Goal: Task Accomplishment & Management: Manage account settings

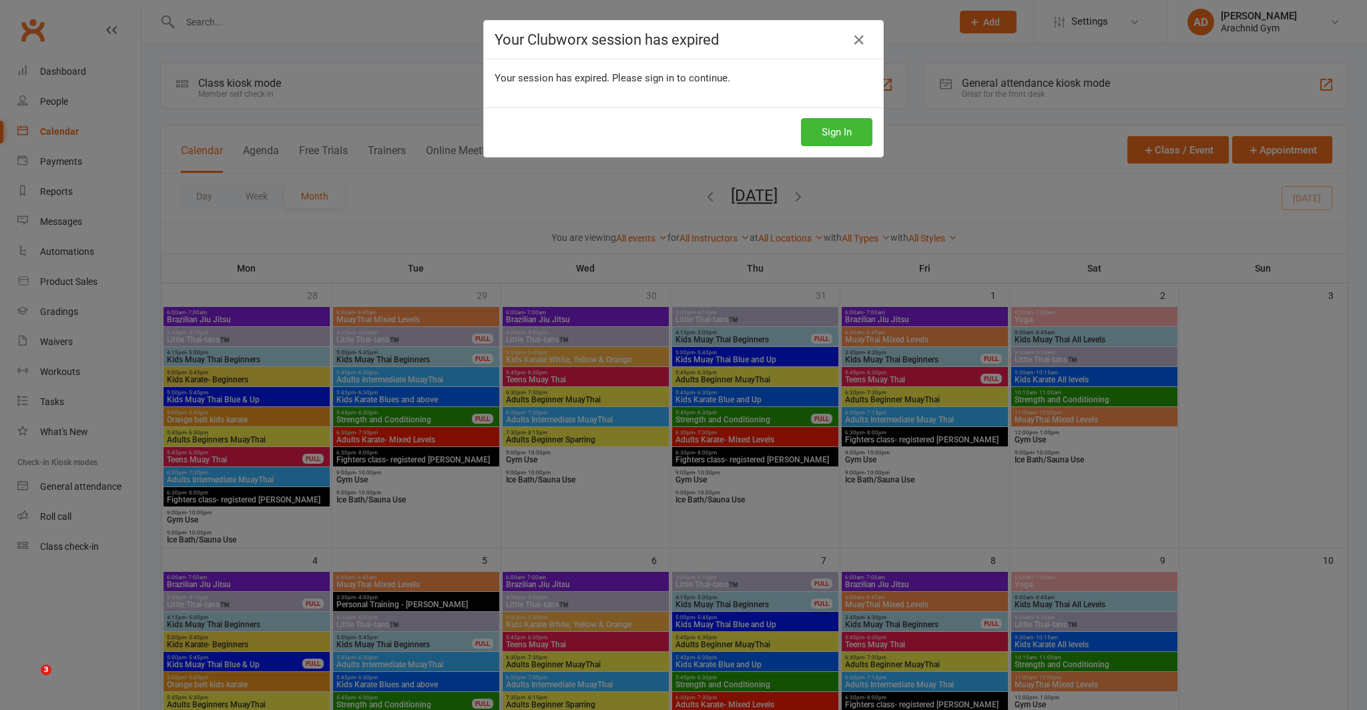
scroll to position [651, 0]
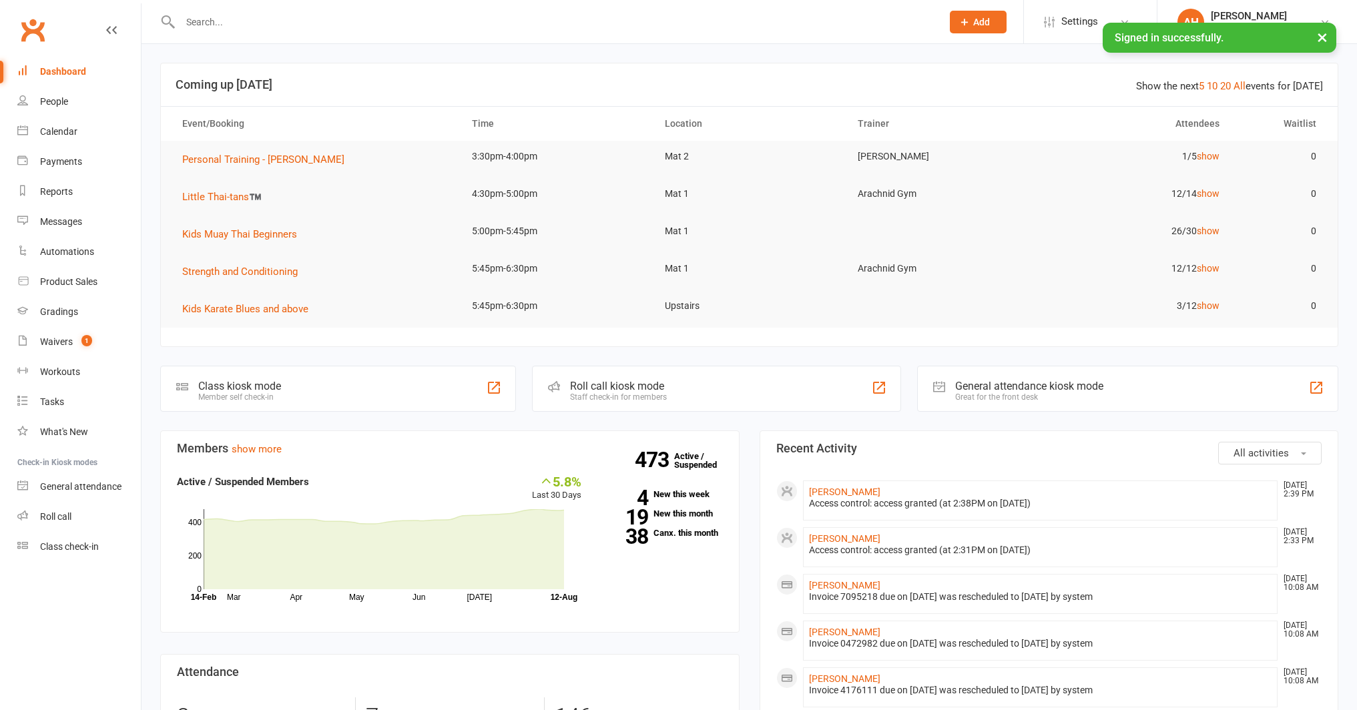
click at [1324, 38] on button "×" at bounding box center [1322, 37] width 24 height 29
click at [1323, 25] on icon at bounding box center [1324, 22] width 11 height 11
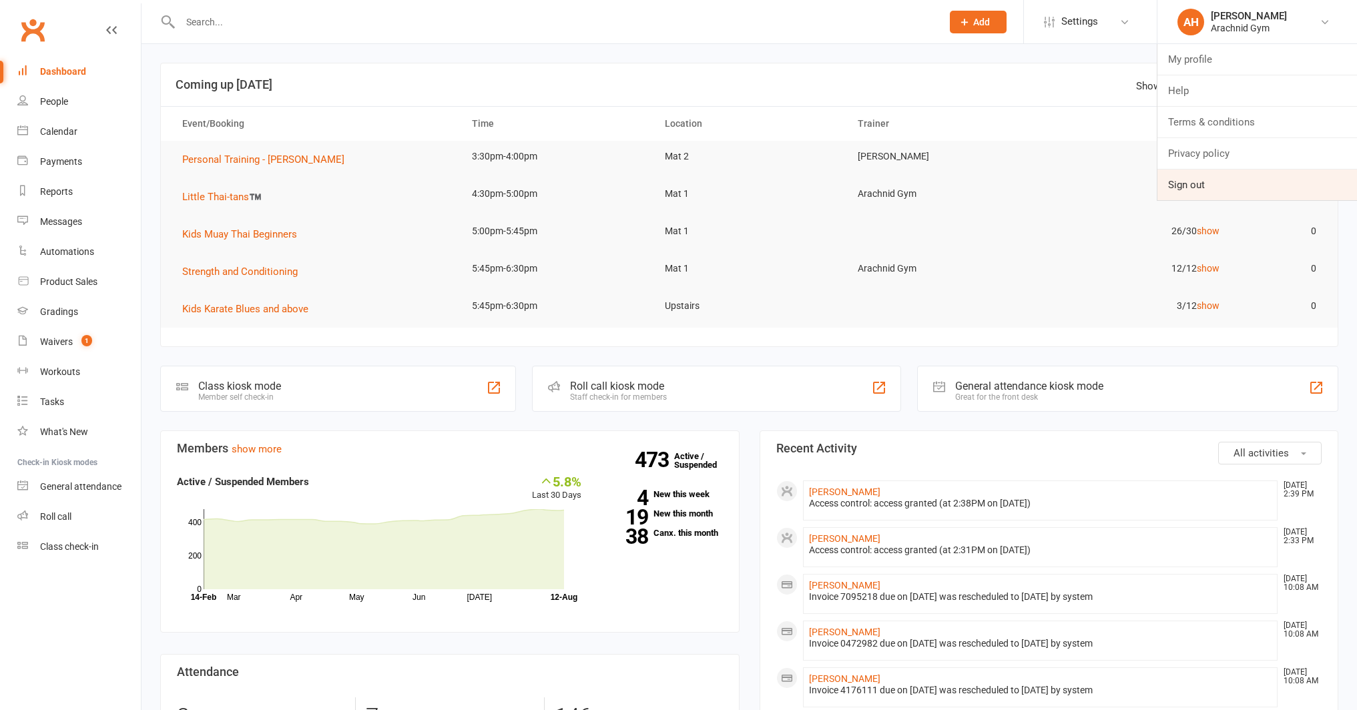
click at [1231, 185] on link "Sign out" at bounding box center [1257, 185] width 200 height 31
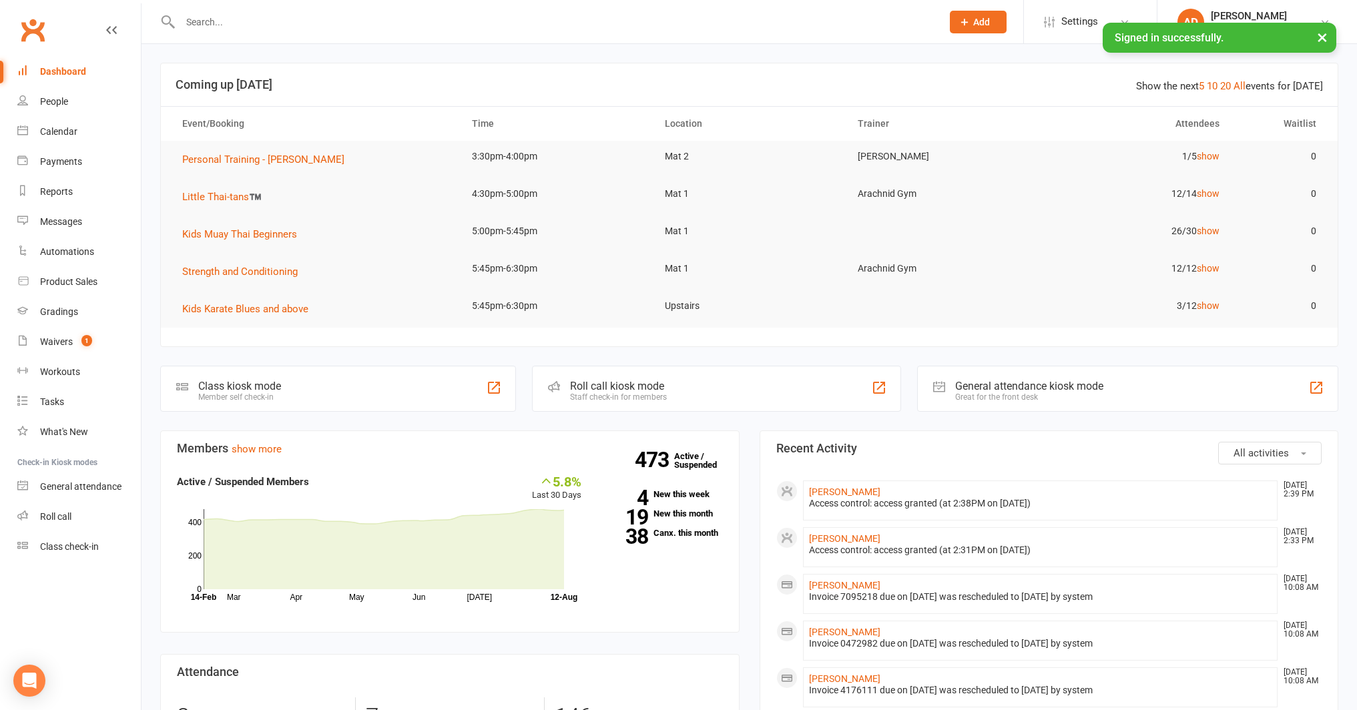
click at [233, 25] on input "text" at bounding box center [554, 22] width 757 height 19
click at [87, 337] on span "1" at bounding box center [86, 340] width 11 height 11
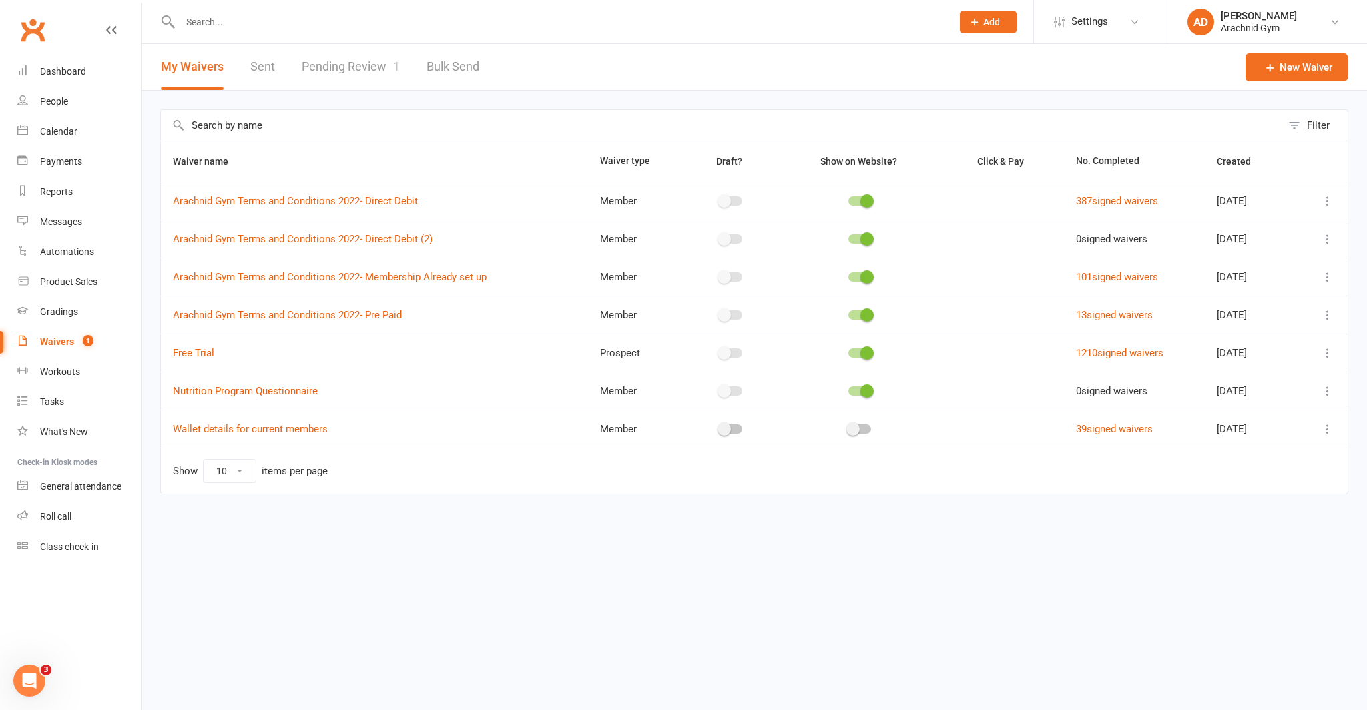
click at [351, 75] on link "Pending Review 1" at bounding box center [351, 67] width 98 height 46
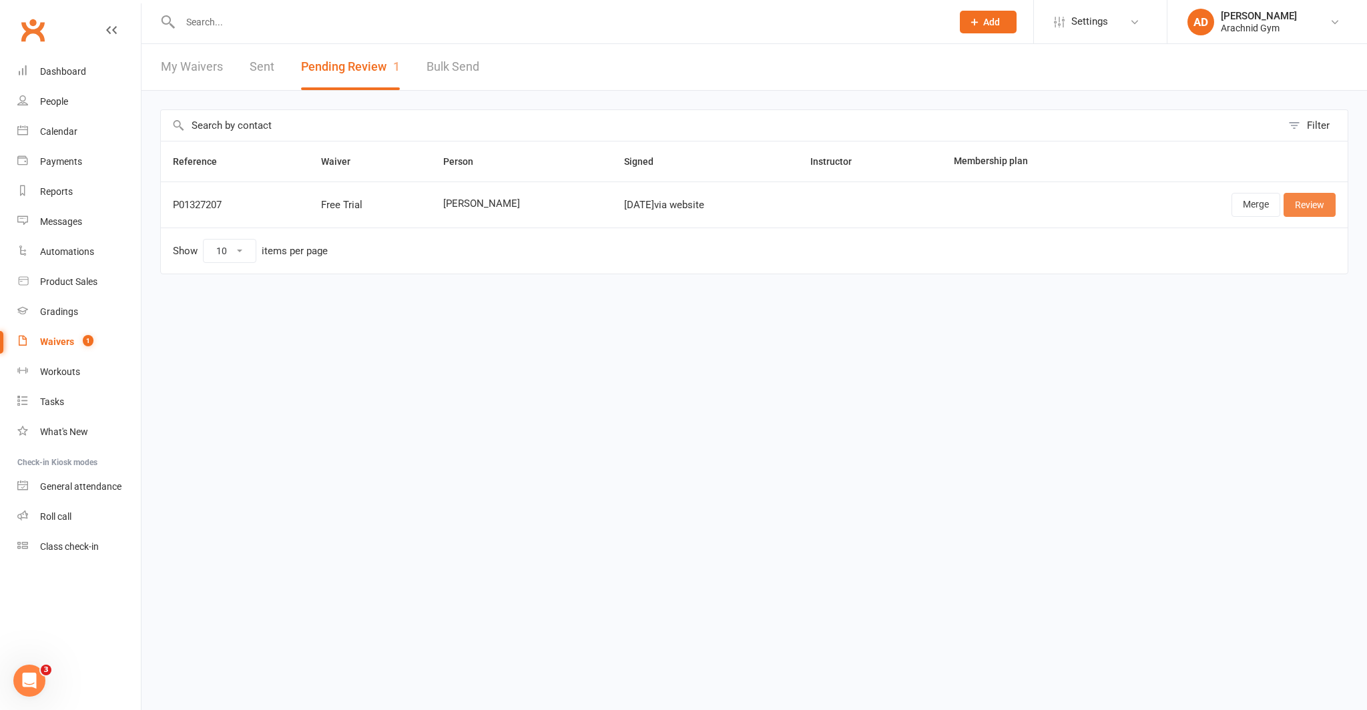
click at [1304, 210] on link "Review" at bounding box center [1309, 205] width 52 height 24
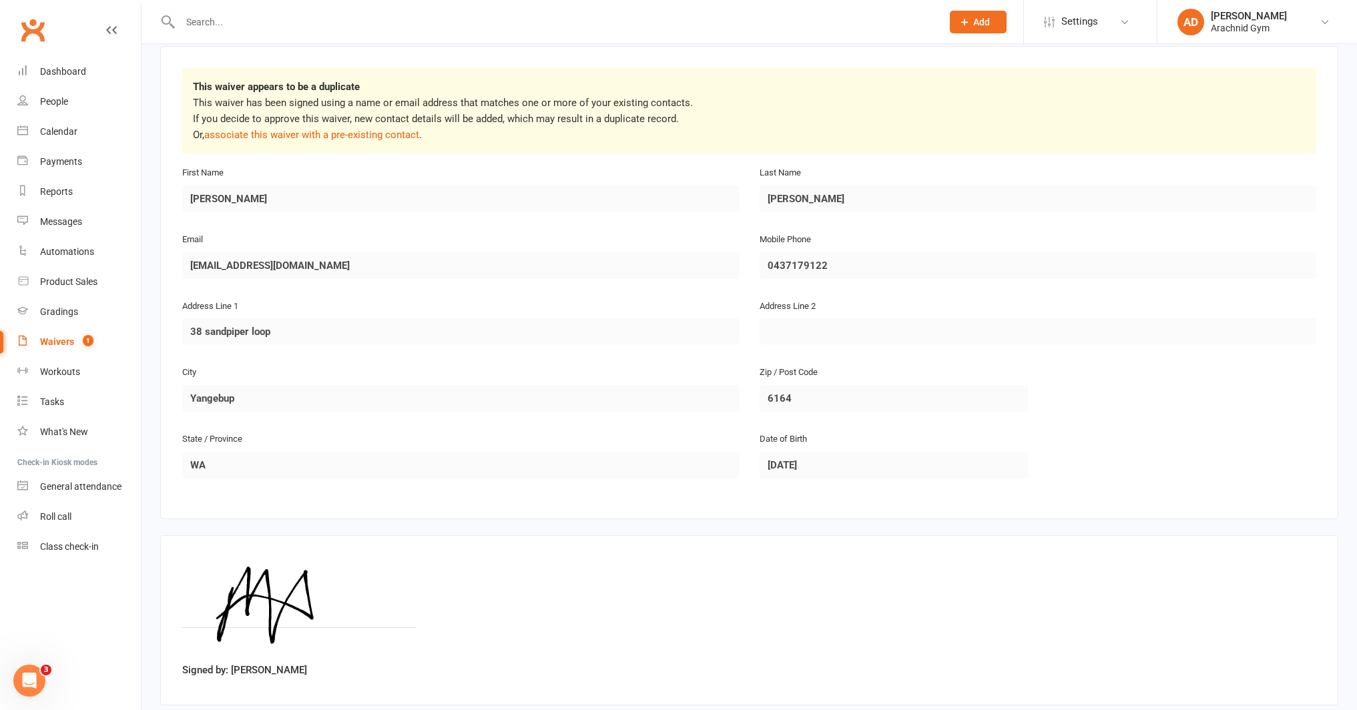
scroll to position [178, 0]
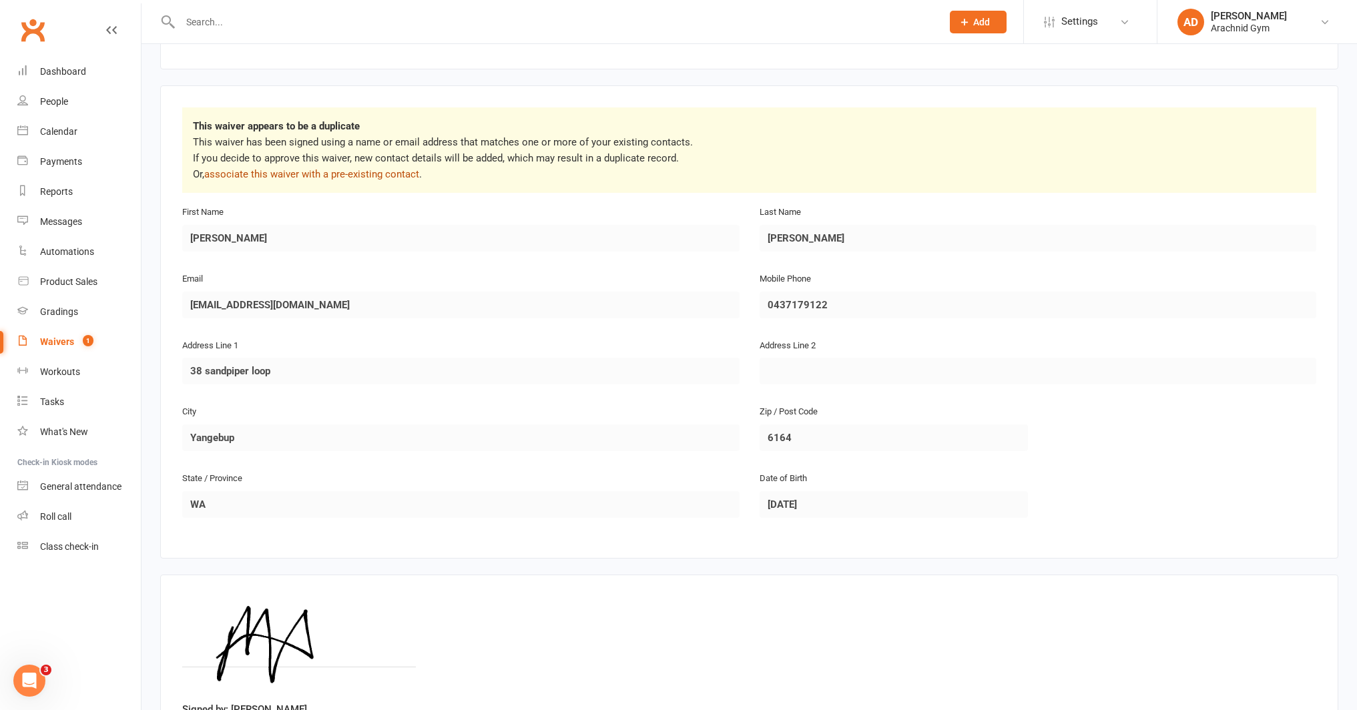
click at [380, 174] on link "associate this waiver with a pre-existing contact" at bounding box center [311, 174] width 215 height 12
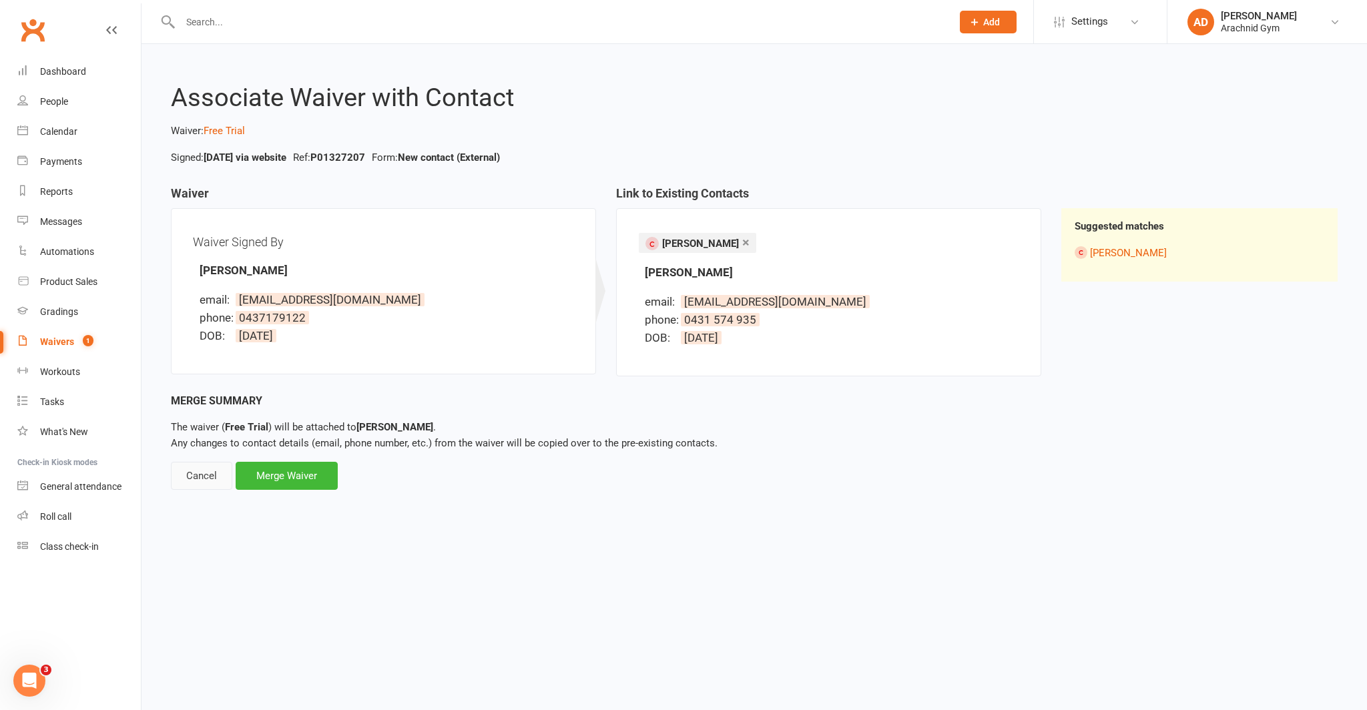
click at [199, 471] on div "Cancel" at bounding box center [201, 476] width 61 height 28
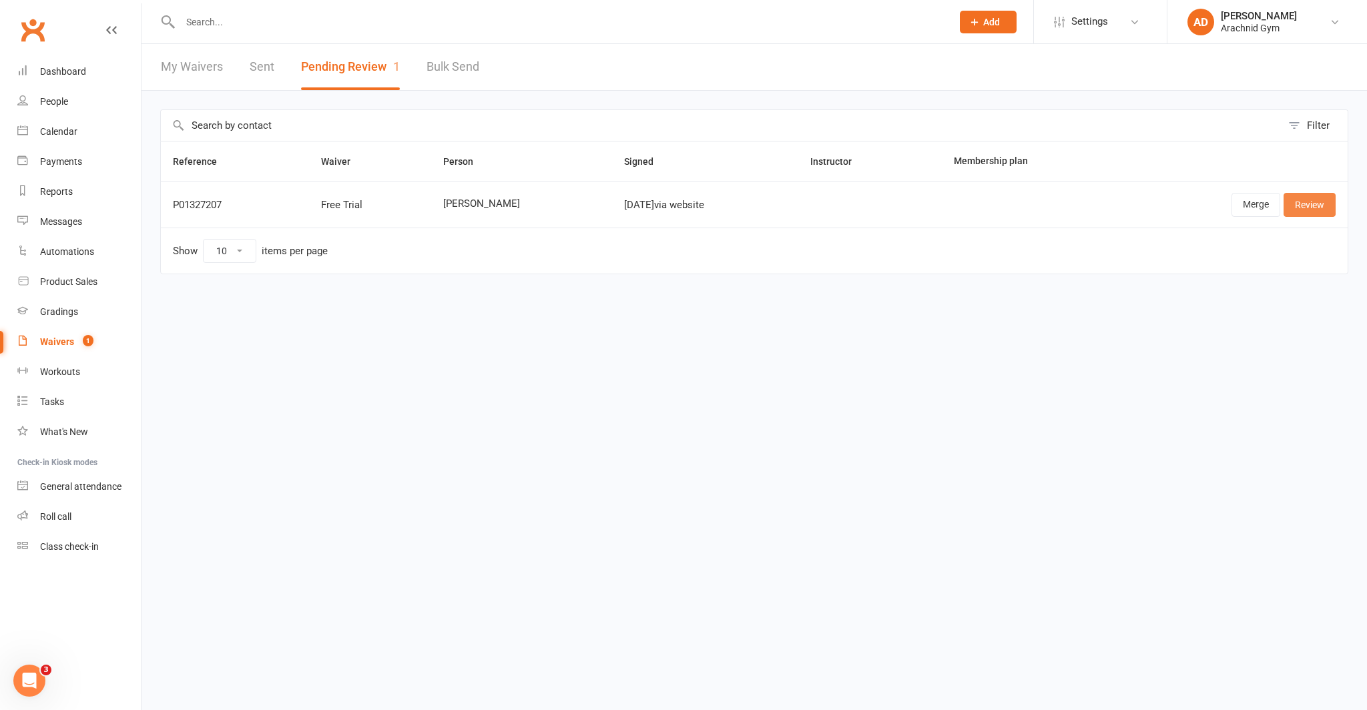
click at [1311, 198] on link "Review" at bounding box center [1309, 205] width 52 height 24
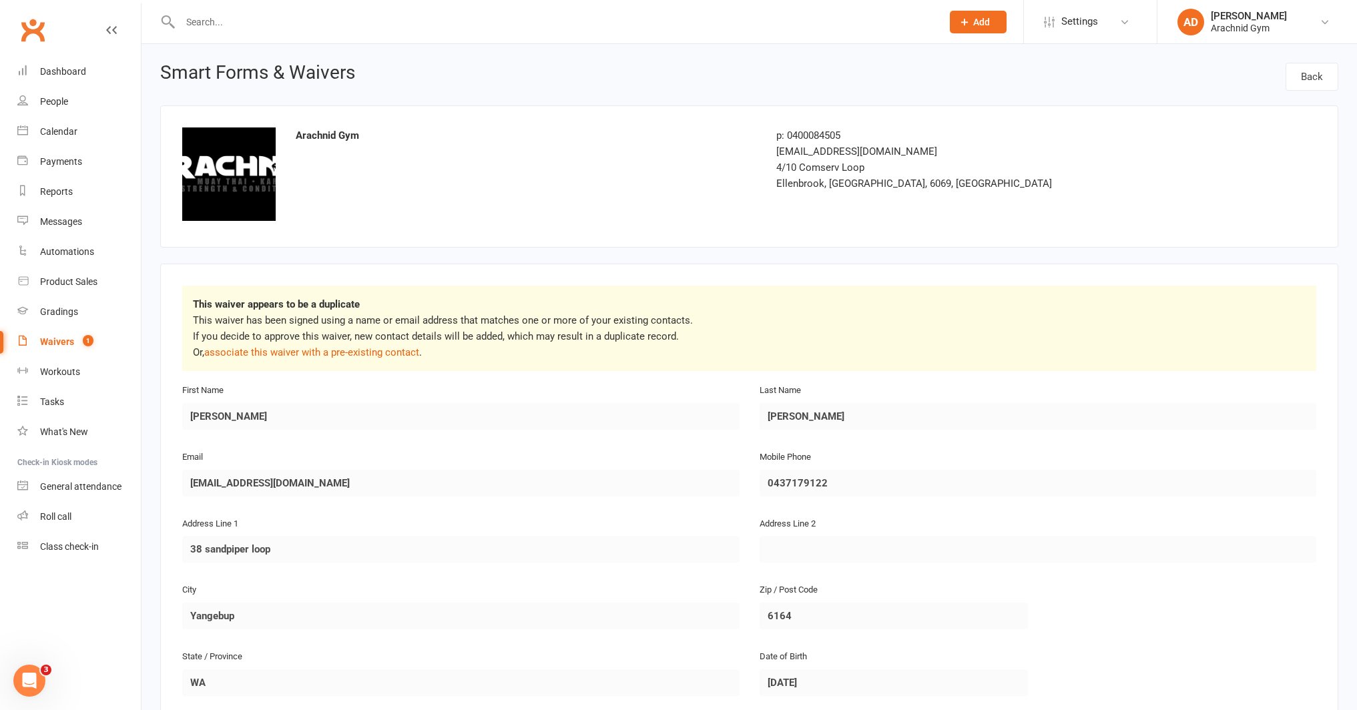
scroll to position [293, 0]
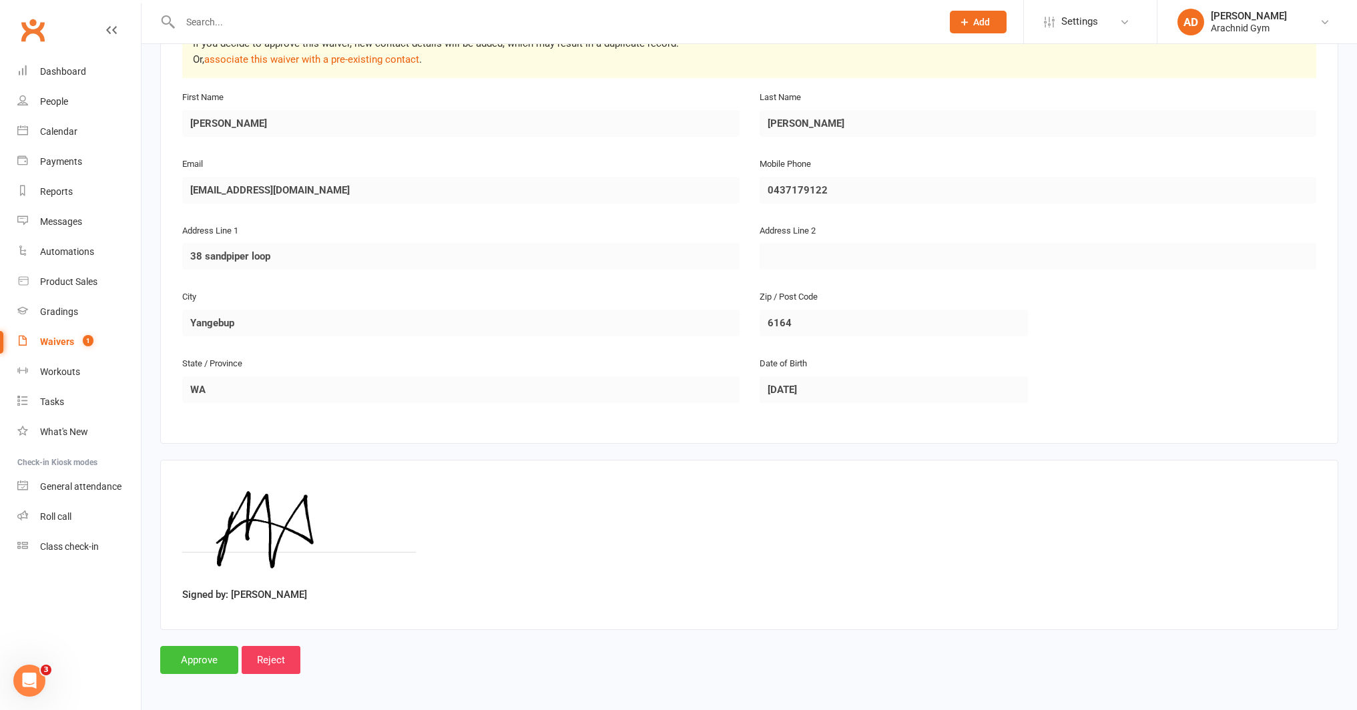
click at [217, 659] on input "Approve" at bounding box center [199, 660] width 78 height 28
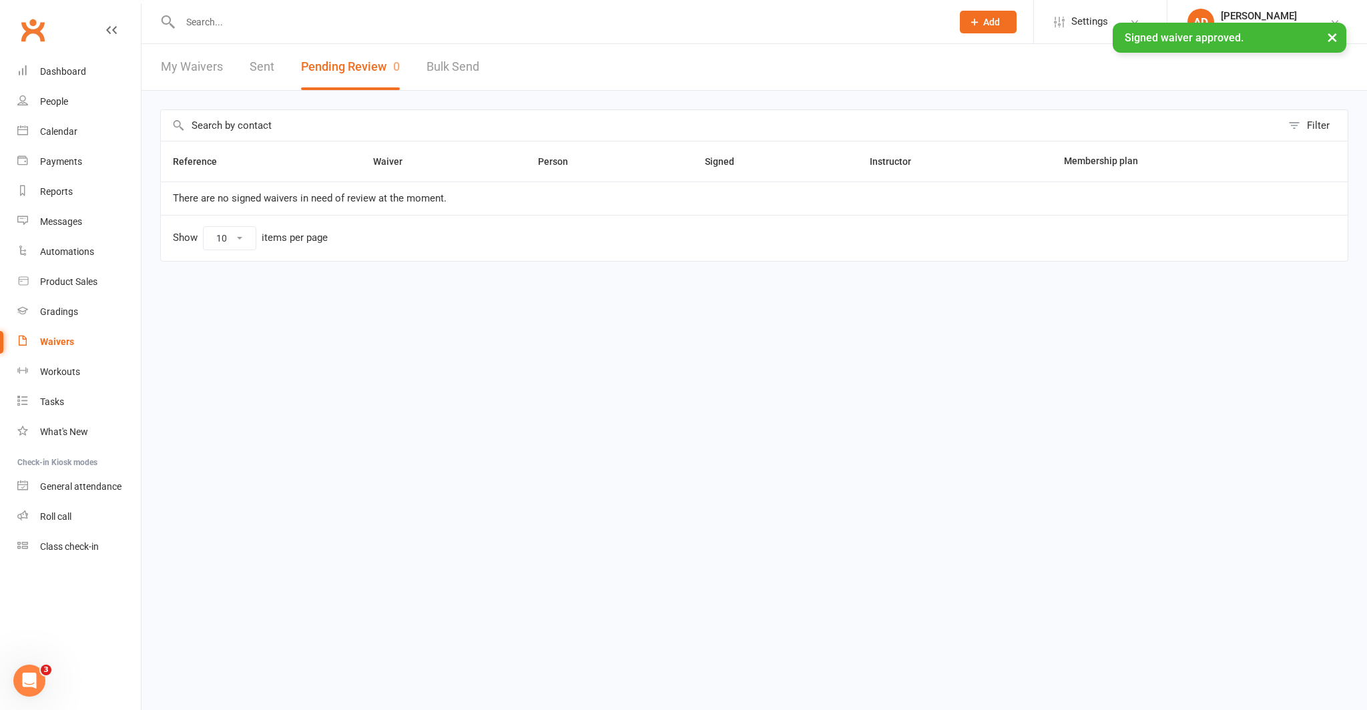
click at [258, 23] on div "× Signed waiver approved." at bounding box center [674, 23] width 1349 height 0
click at [232, 23] on div "× Signed waiver approved." at bounding box center [674, 23] width 1349 height 0
click at [210, 23] on div "× Signed waiver approved." at bounding box center [674, 23] width 1349 height 0
click at [202, 15] on input "text" at bounding box center [559, 22] width 767 height 19
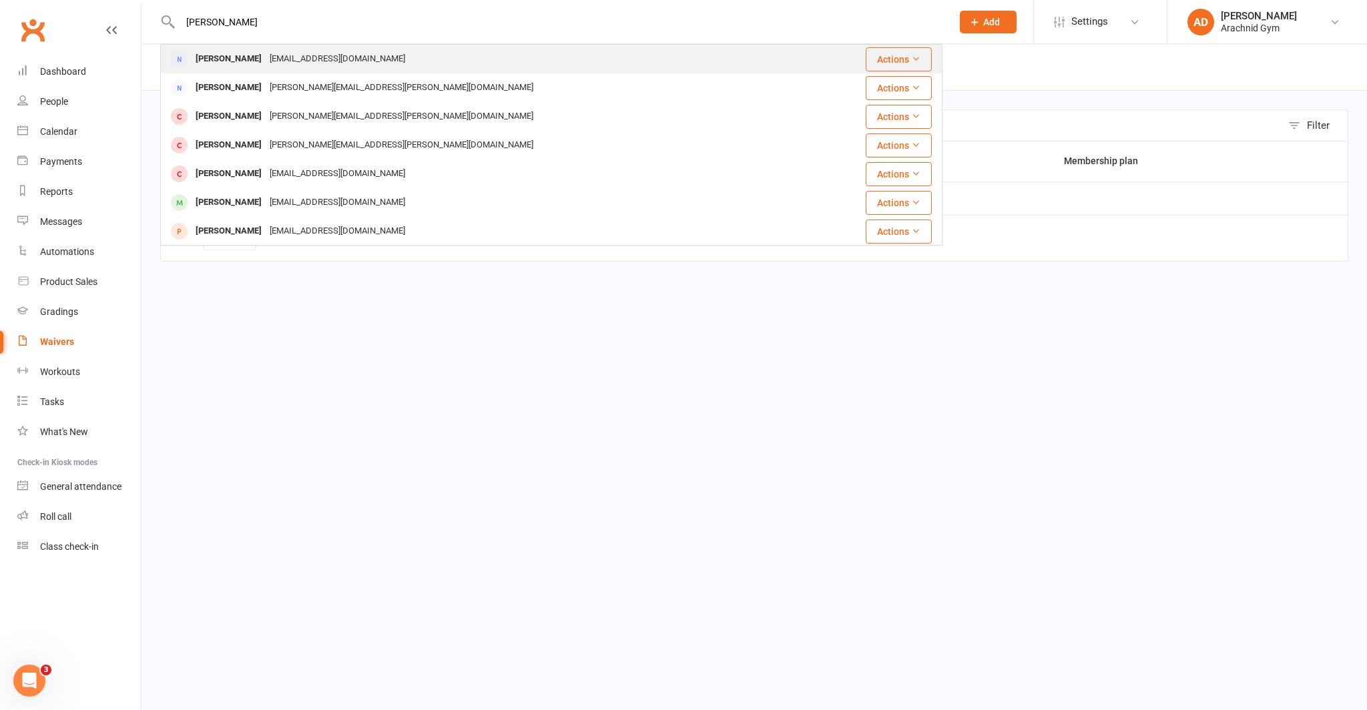
type input "[PERSON_NAME]"
click at [243, 62] on div "[PERSON_NAME]" at bounding box center [229, 58] width 74 height 19
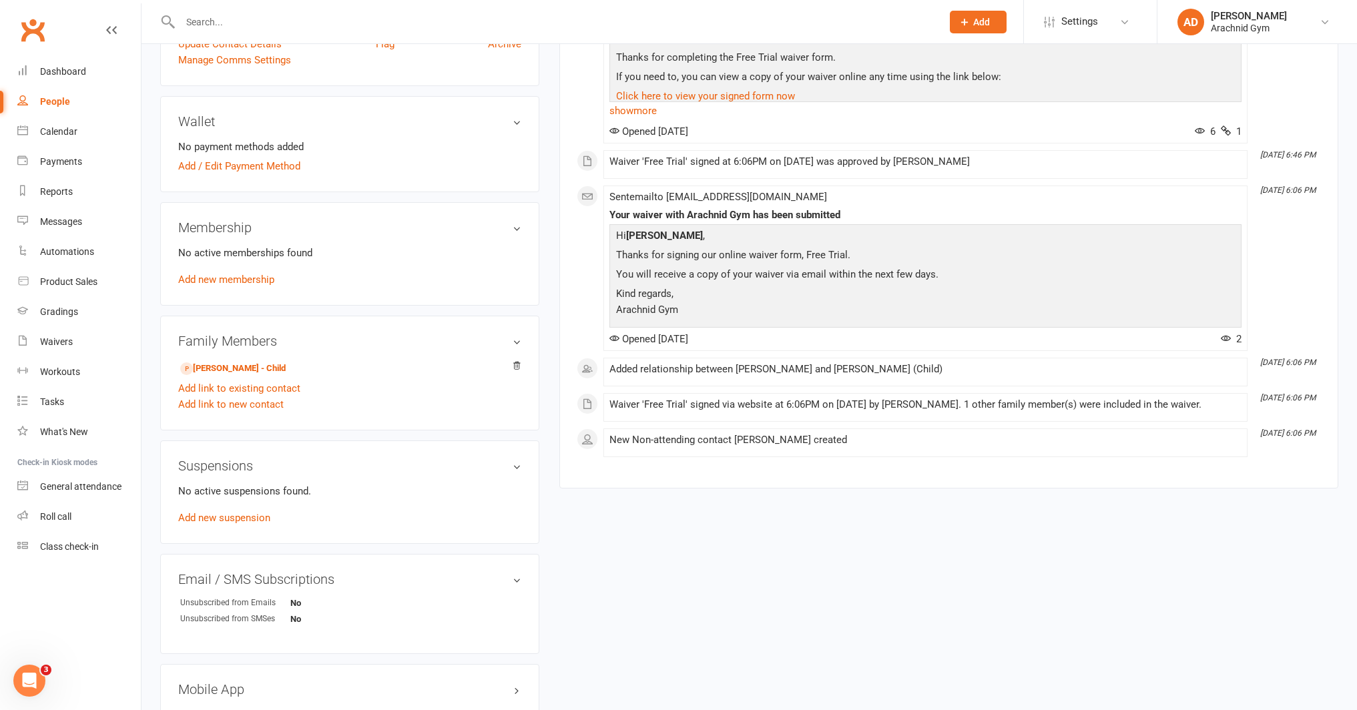
scroll to position [332, 0]
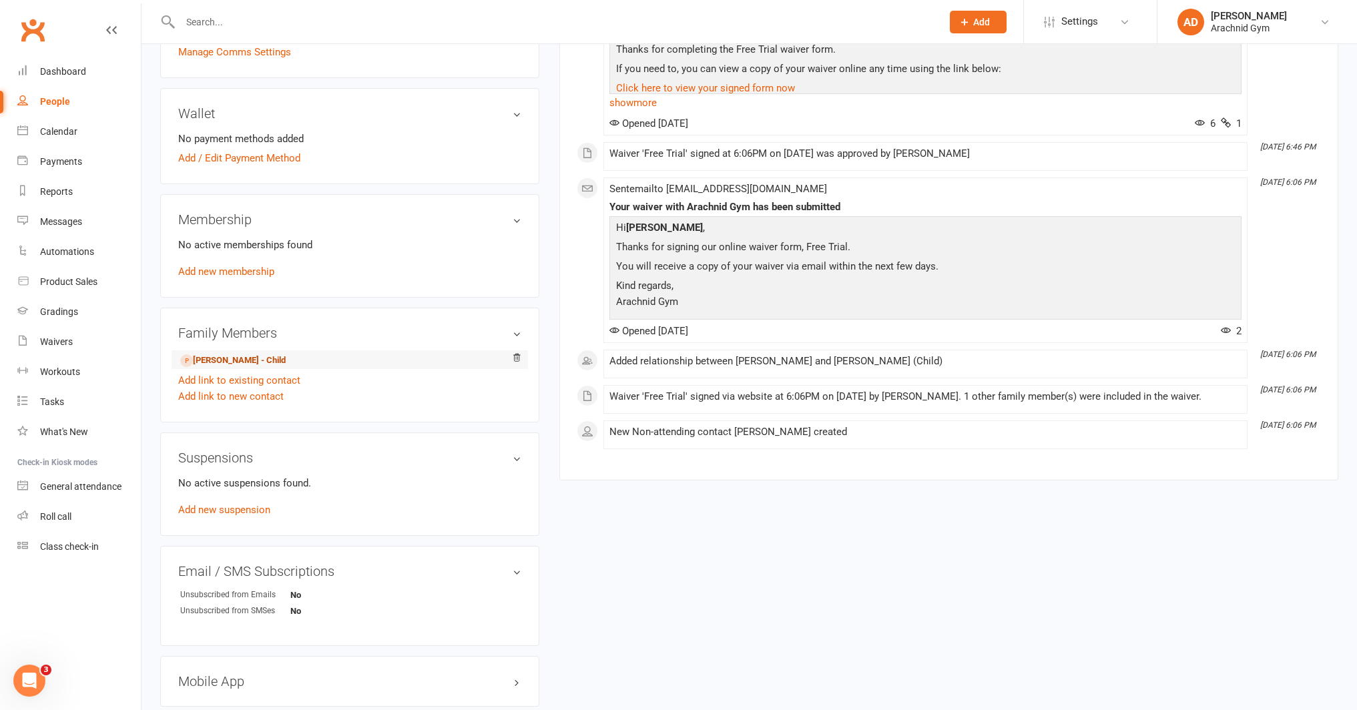
click at [239, 358] on link "[PERSON_NAME] - Child" at bounding box center [232, 361] width 105 height 14
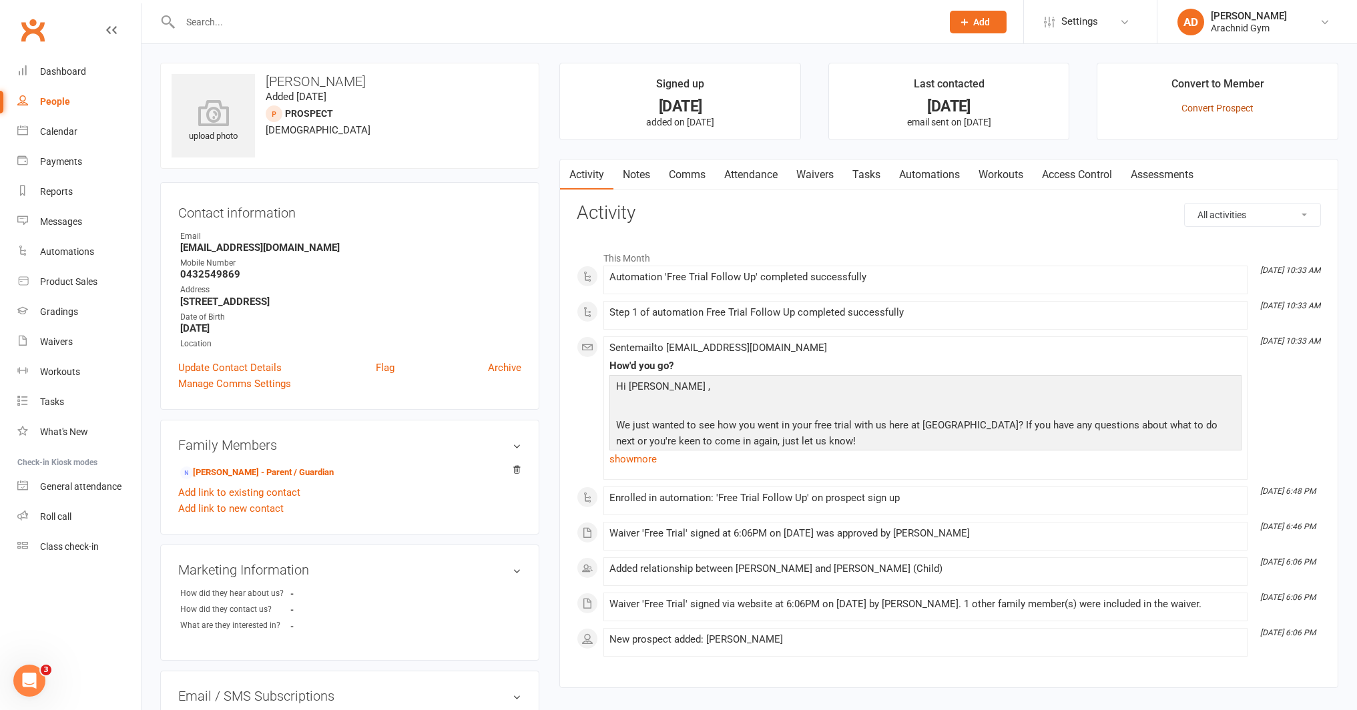
click at [1215, 109] on link "Convert Prospect" at bounding box center [1217, 108] width 72 height 11
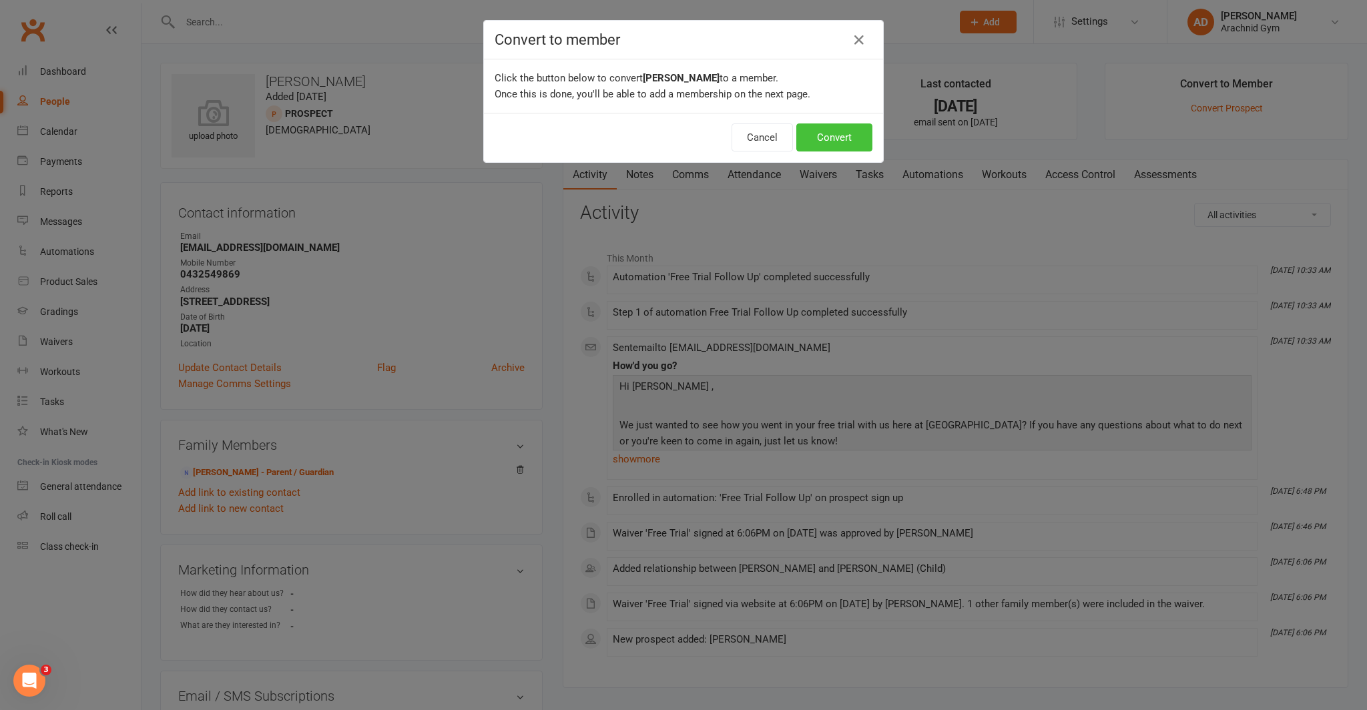
click at [827, 142] on button "Convert" at bounding box center [834, 137] width 76 height 28
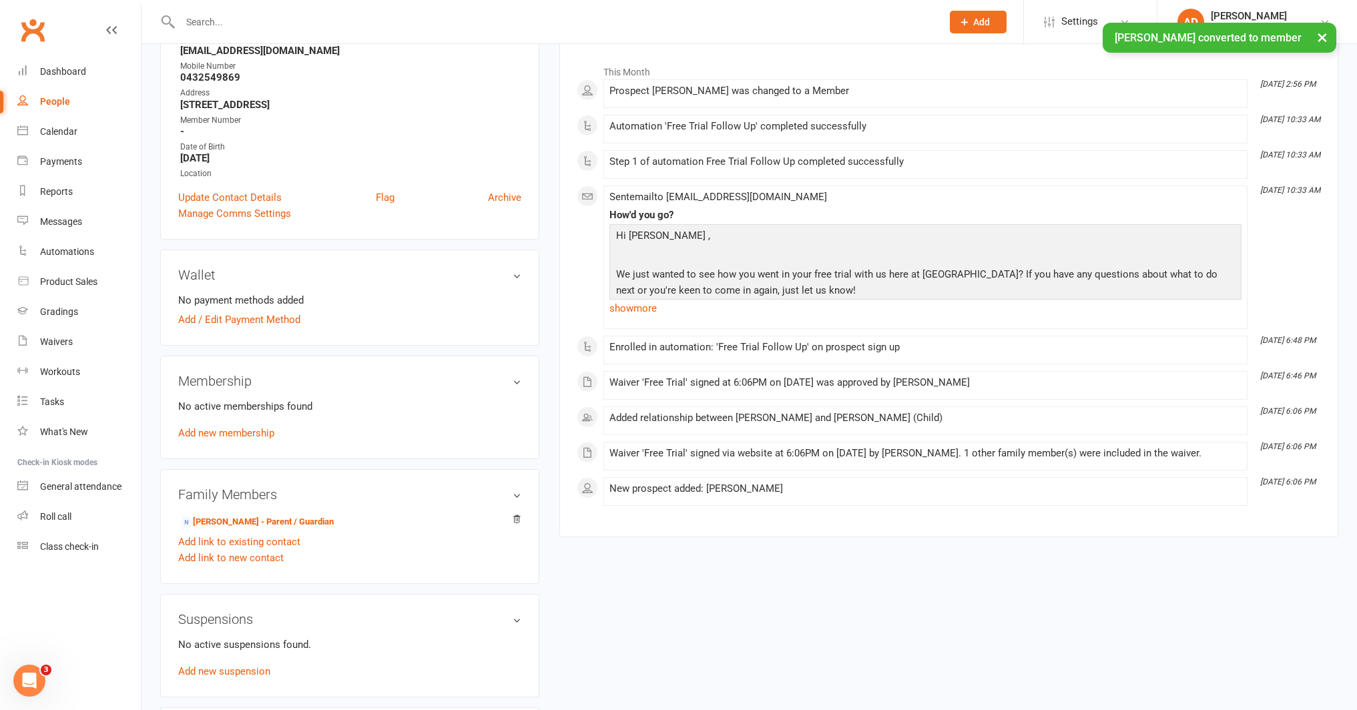
scroll to position [198, 0]
click at [248, 434] on link "Add new membership" at bounding box center [226, 432] width 96 height 12
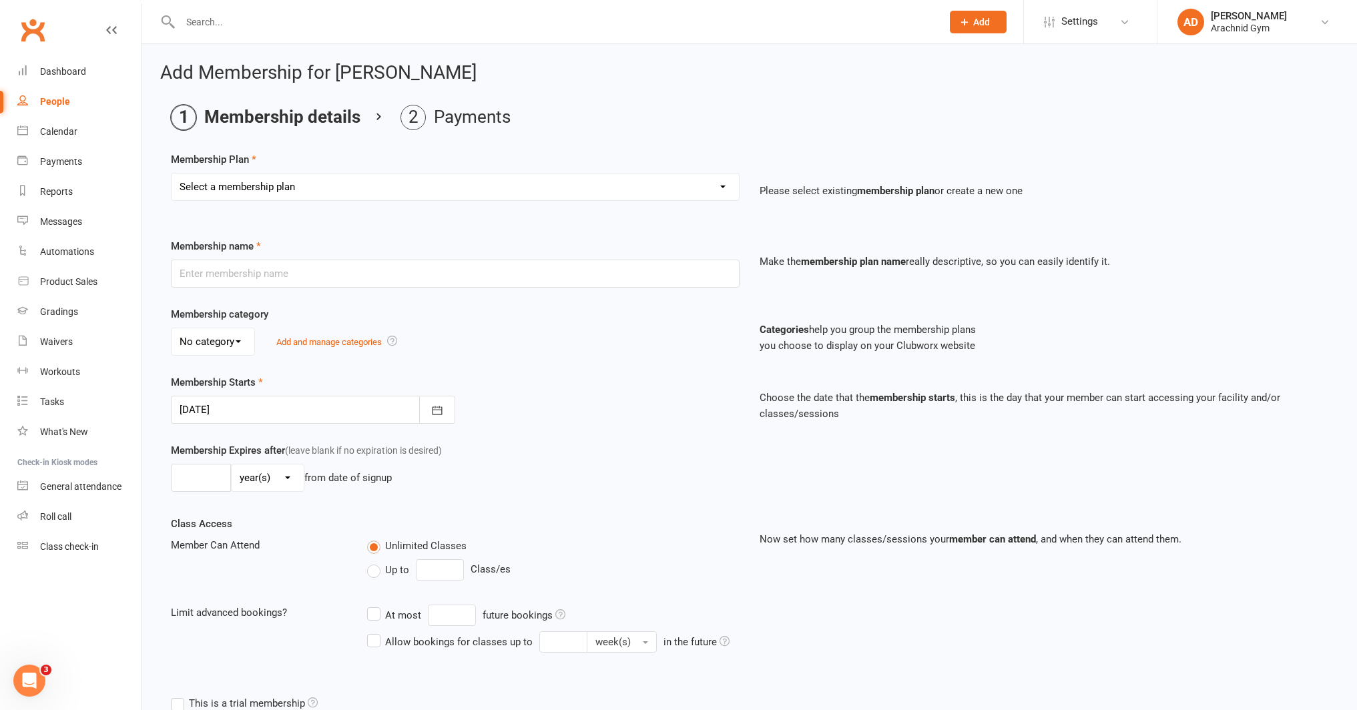
click at [246, 182] on select "Select a membership plan Create new Membership Plan Adults Teens 7-12's Under 7…" at bounding box center [455, 187] width 567 height 27
select select "2"
click at [172, 174] on select "Select a membership plan Create new Membership Plan Adults Teens 7-12's Under 7…" at bounding box center [455, 187] width 567 height 27
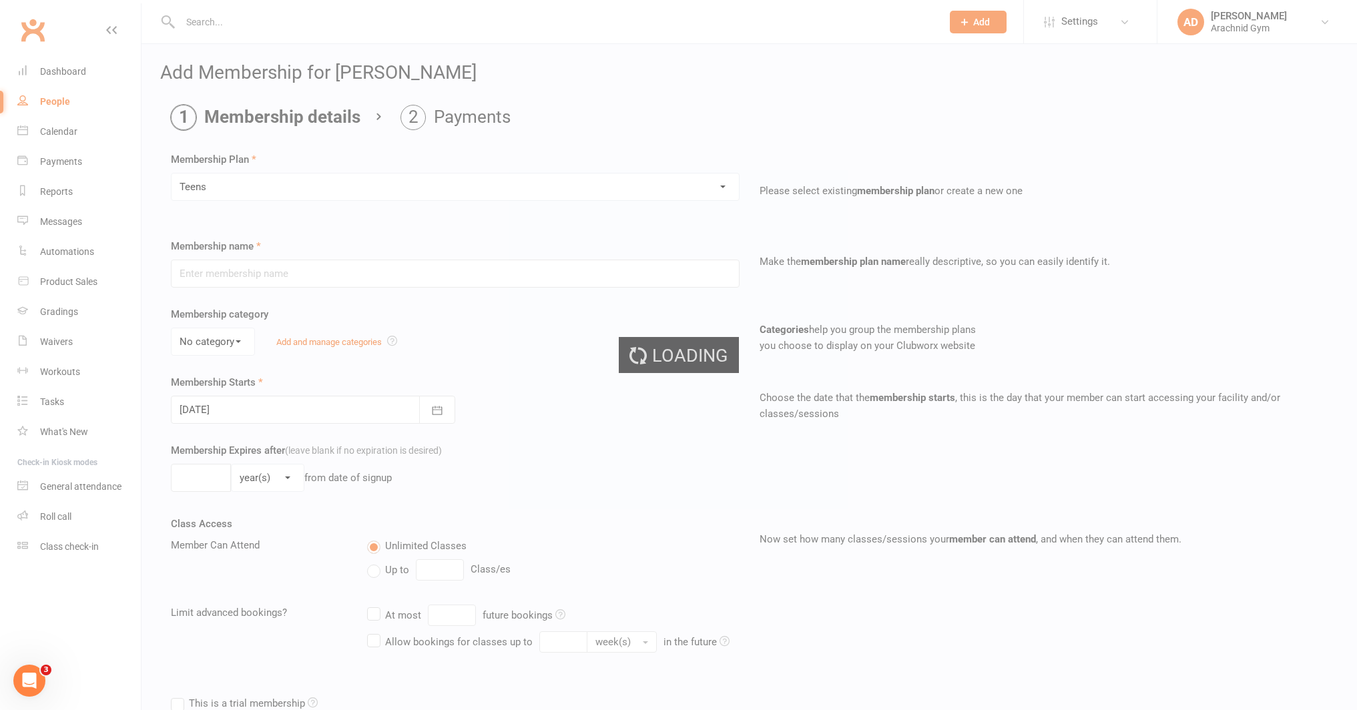
type input "Teens"
select select "3"
type input "0"
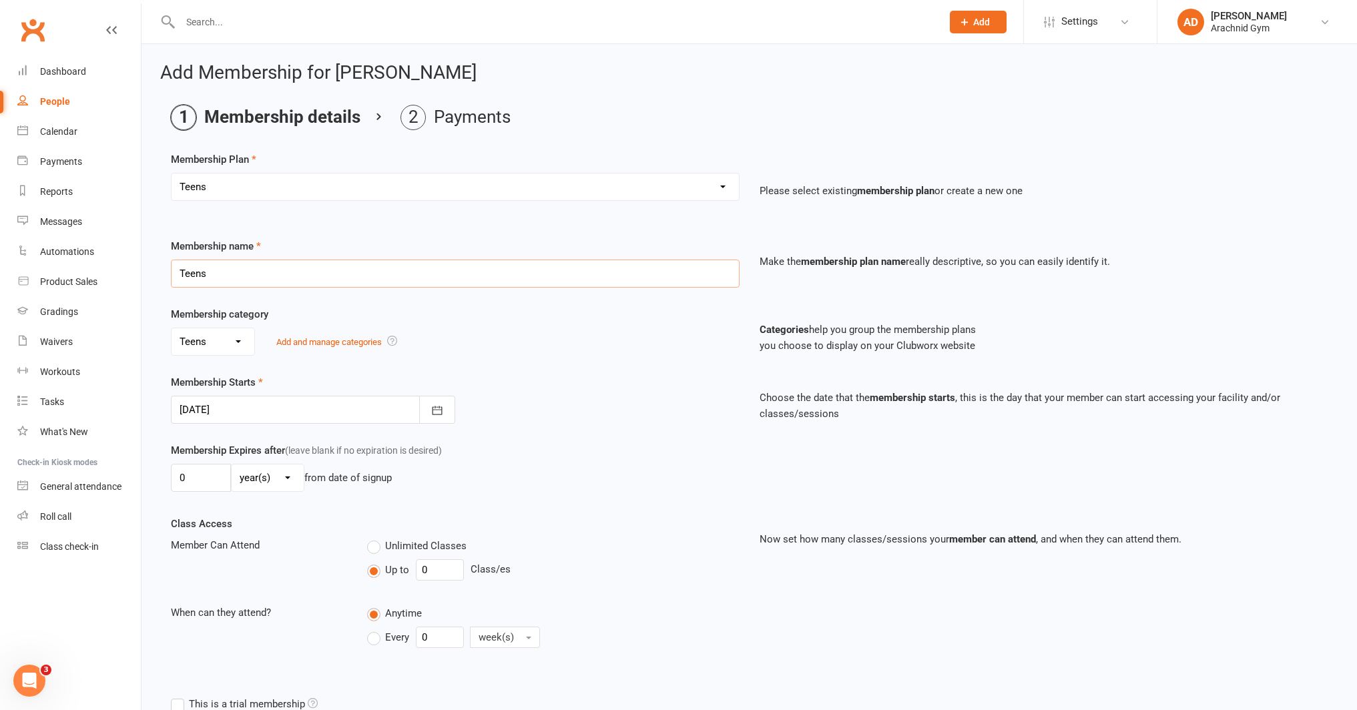
click at [205, 275] on input "Teens" at bounding box center [455, 274] width 569 height 28
type input "T"
type input "Gym Access"
click at [208, 341] on select "No category 7-12yrs Adults General Teens Under 7's" at bounding box center [213, 341] width 83 height 27
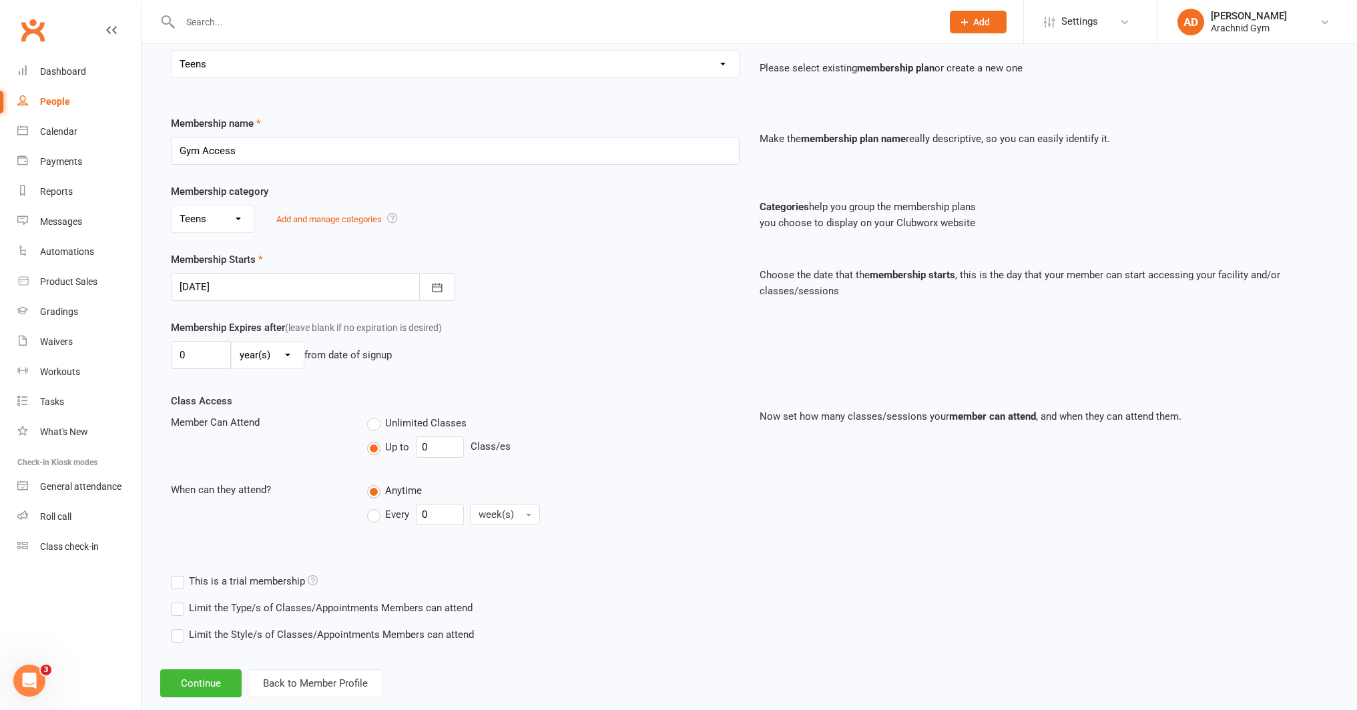
scroll to position [148, 0]
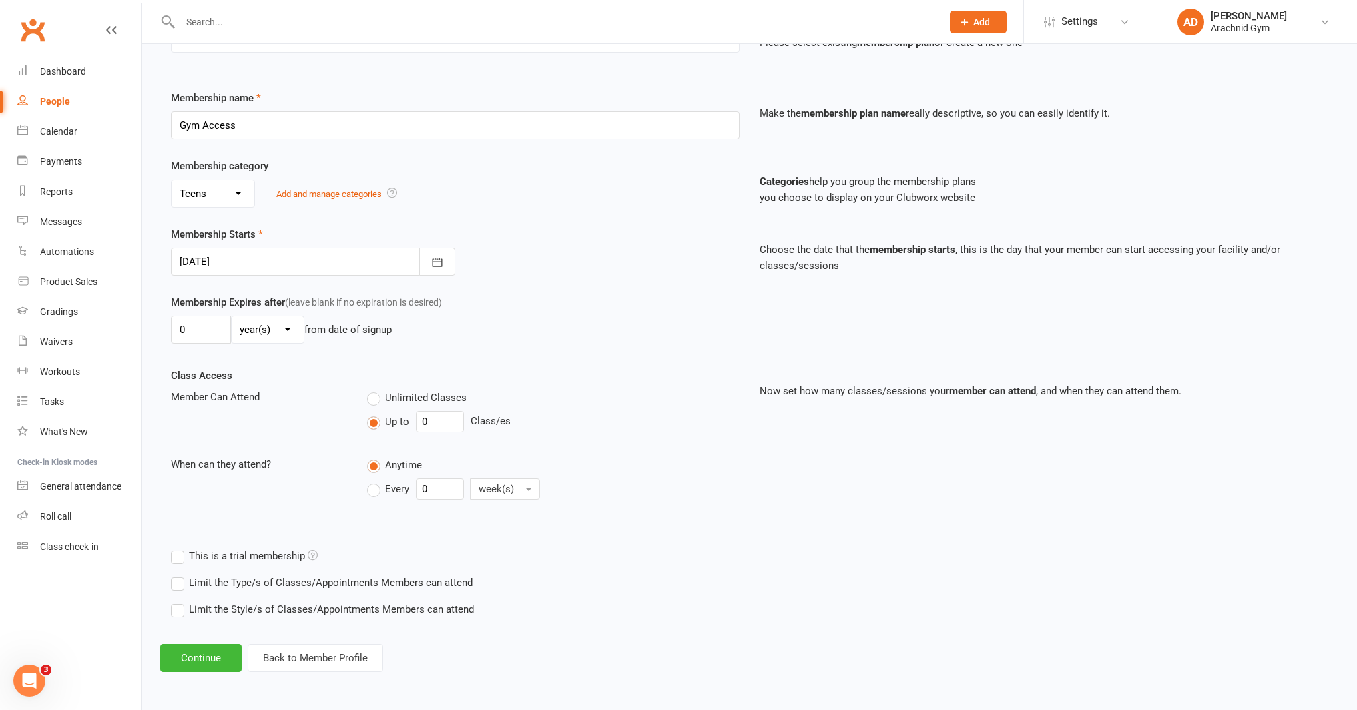
click at [354, 588] on label "Limit the Type/s of Classes/Appointments Members can attend" at bounding box center [322, 583] width 302 height 16
click at [180, 575] on input "Limit the Type/s of Classes/Appointments Members can attend" at bounding box center [175, 575] width 9 height 0
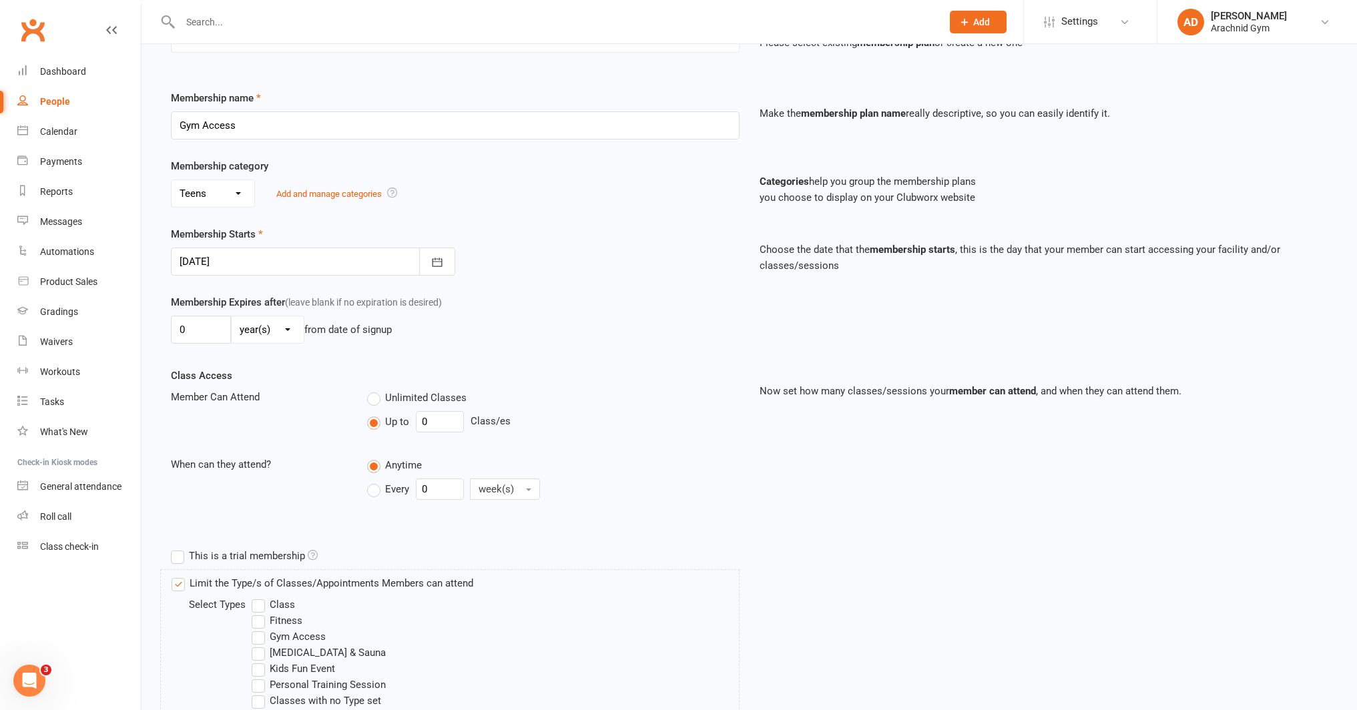
click at [284, 638] on label "Gym Access" at bounding box center [289, 637] width 74 height 16
click at [260, 629] on input "Gym Access" at bounding box center [256, 629] width 9 height 0
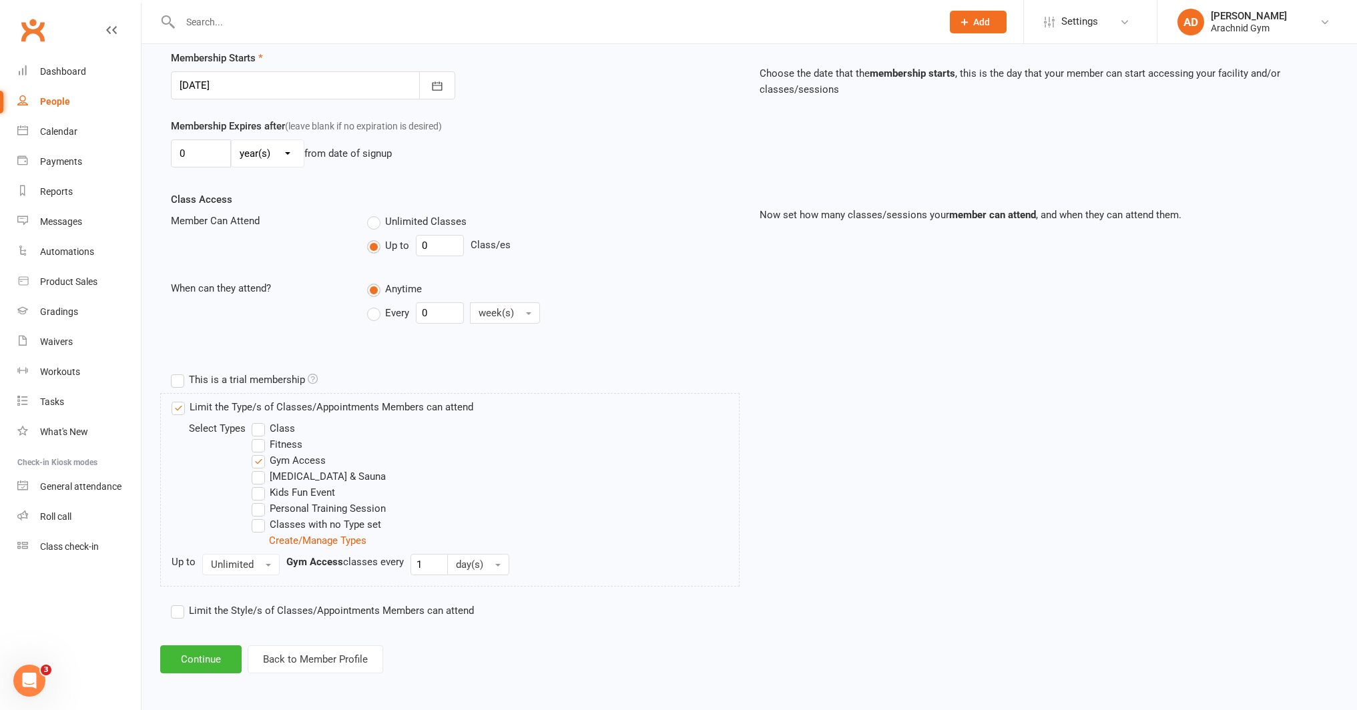
scroll to position [326, 0]
click at [216, 651] on button "Continue" at bounding box center [200, 658] width 81 height 28
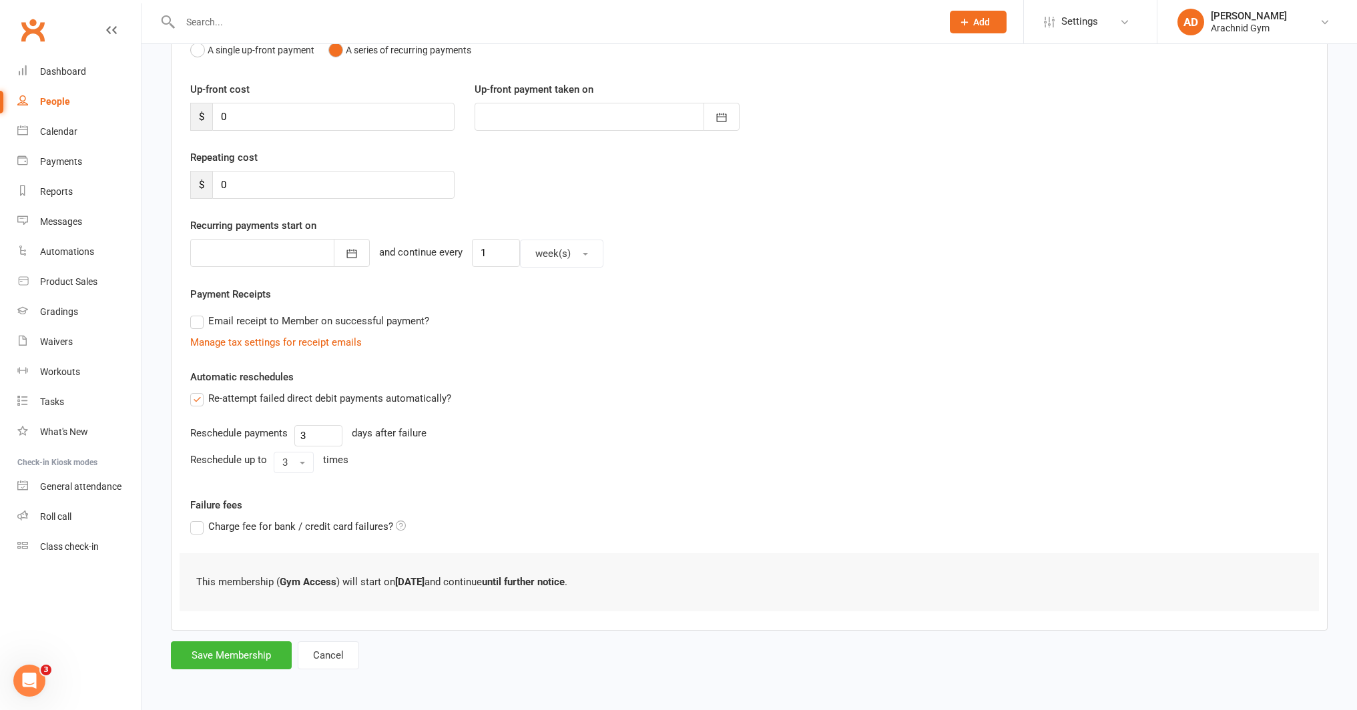
scroll to position [0, 0]
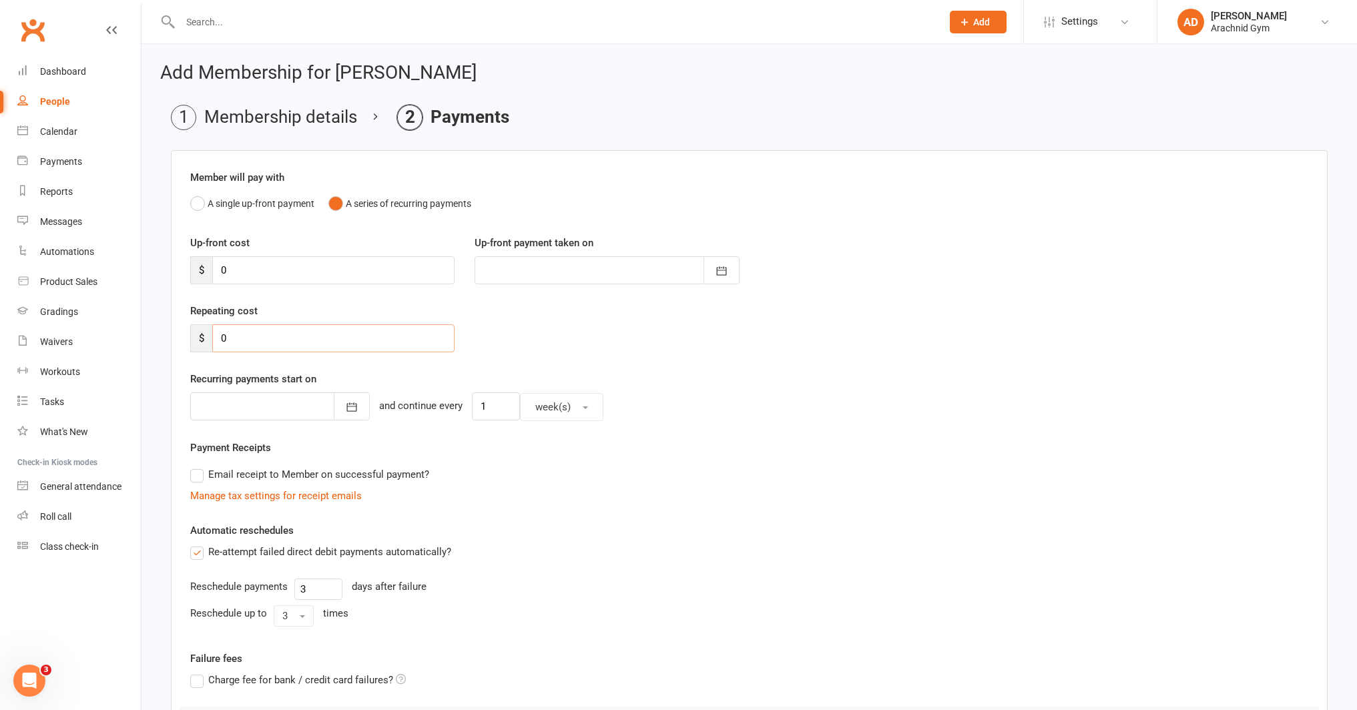
click at [231, 338] on input "0" at bounding box center [333, 338] width 242 height 28
type input "10"
click at [345, 404] on icon "button" at bounding box center [351, 406] width 13 height 13
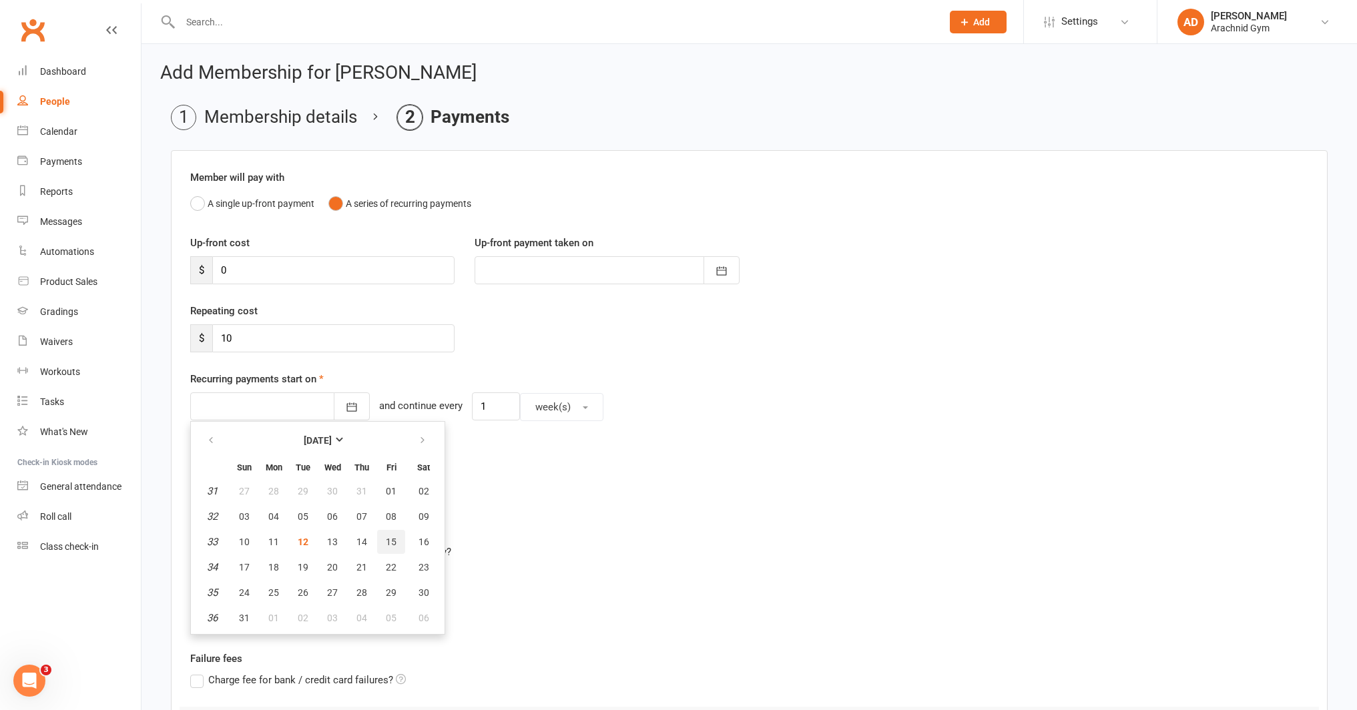
click at [384, 548] on button "15" at bounding box center [391, 542] width 28 height 24
type input "[DATE]"
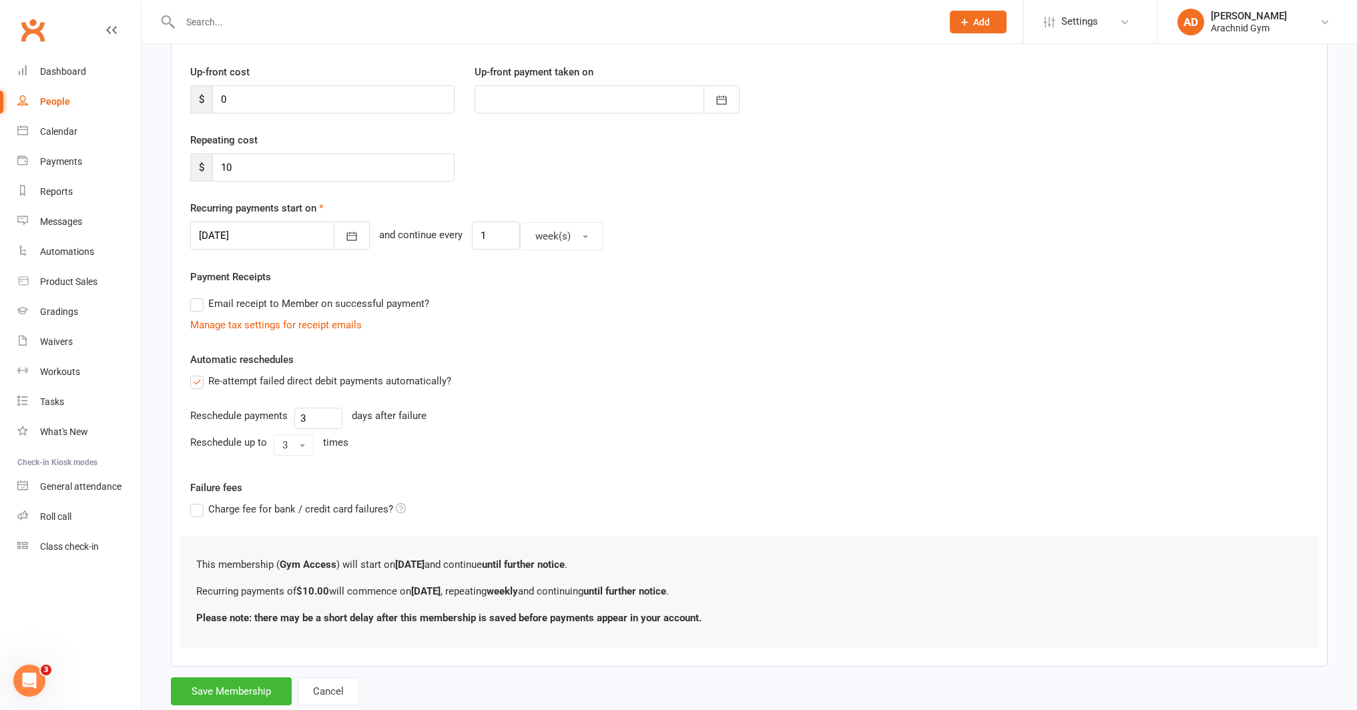
scroll to position [207, 0]
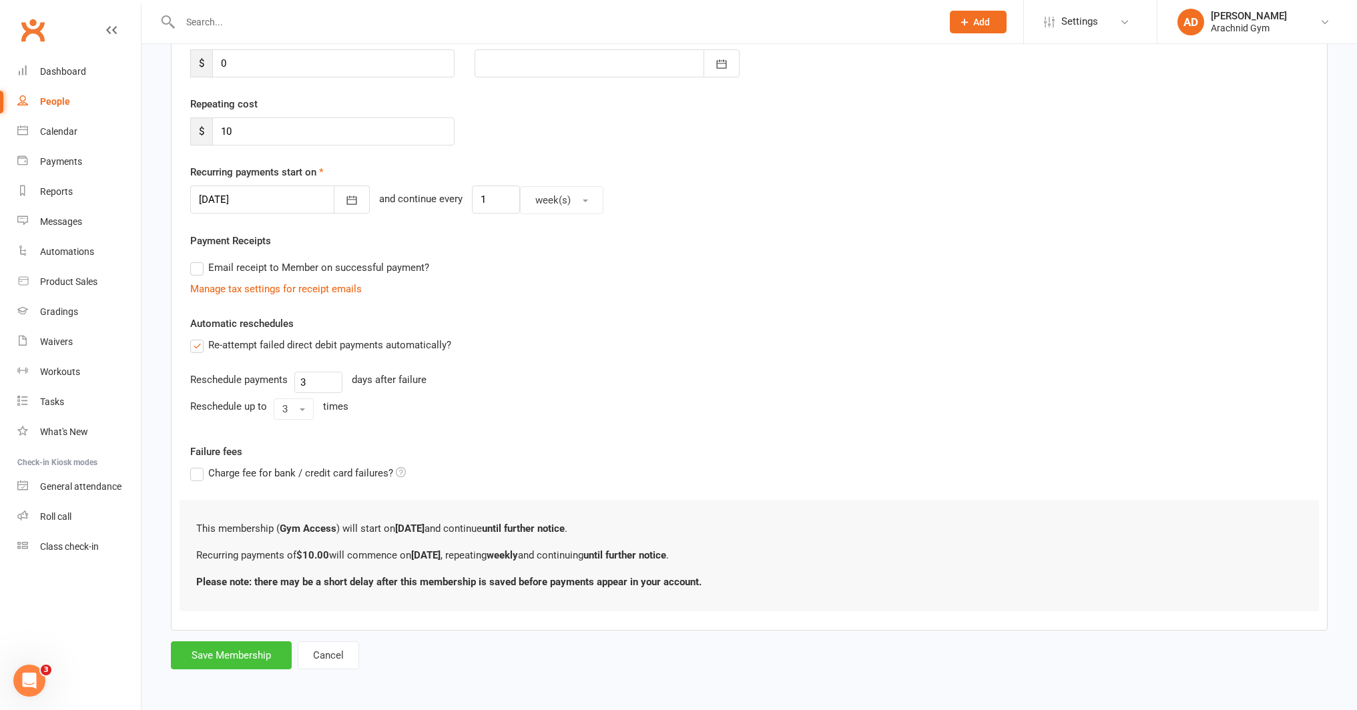
click at [235, 655] on button "Save Membership" at bounding box center [231, 655] width 121 height 28
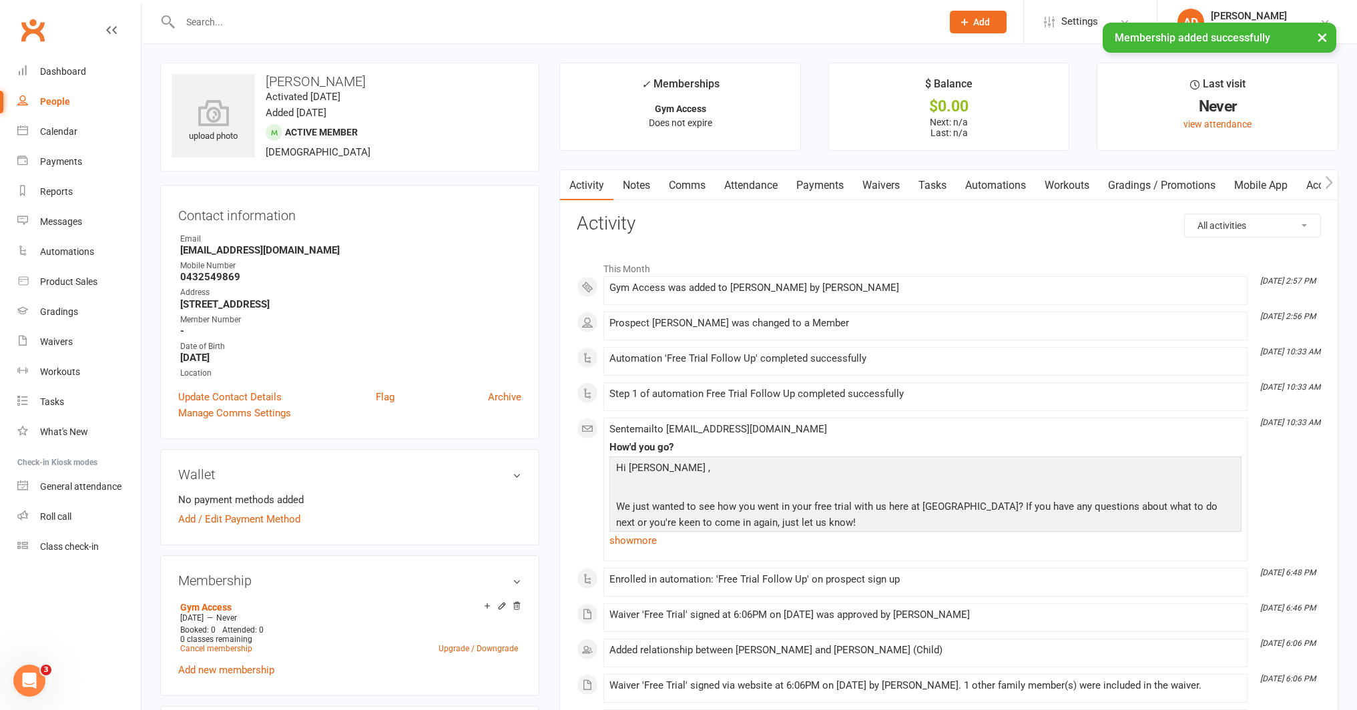
click at [900, 190] on link "Waivers" at bounding box center [881, 185] width 56 height 31
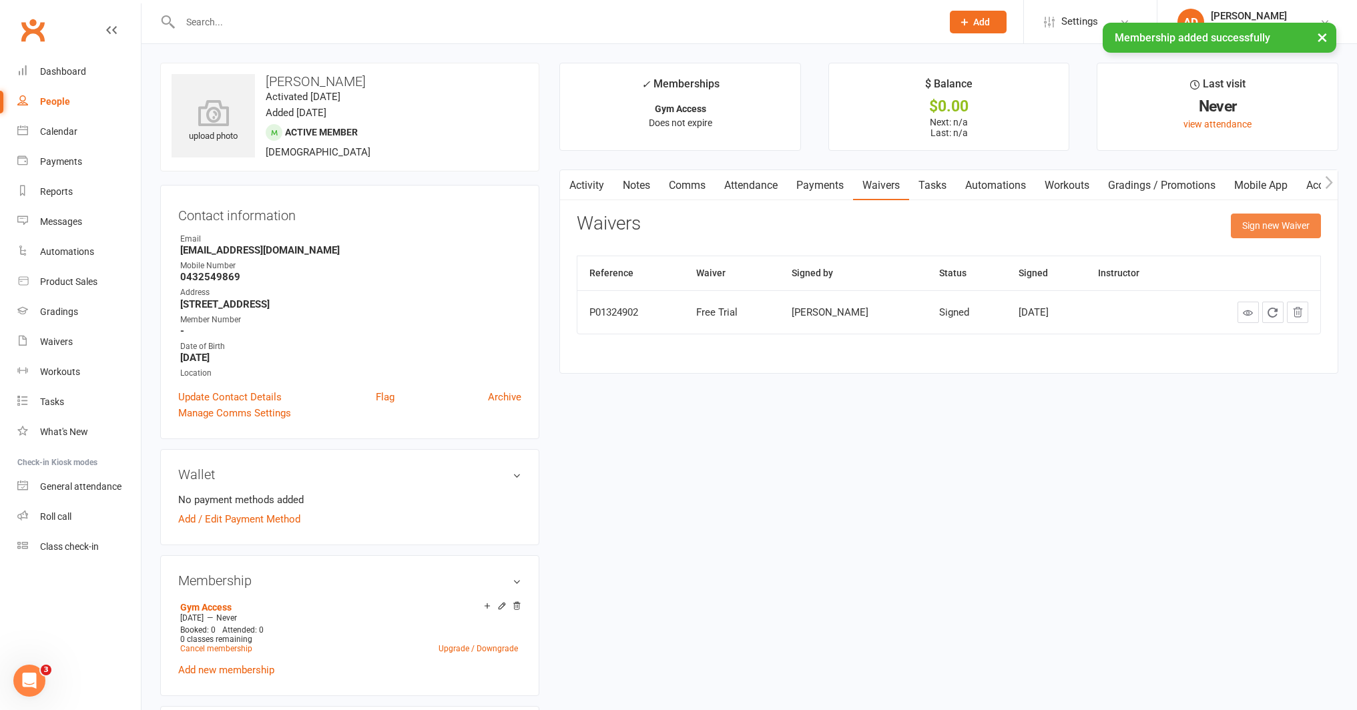
click at [1273, 230] on button "Sign new Waiver" at bounding box center [1276, 226] width 90 height 24
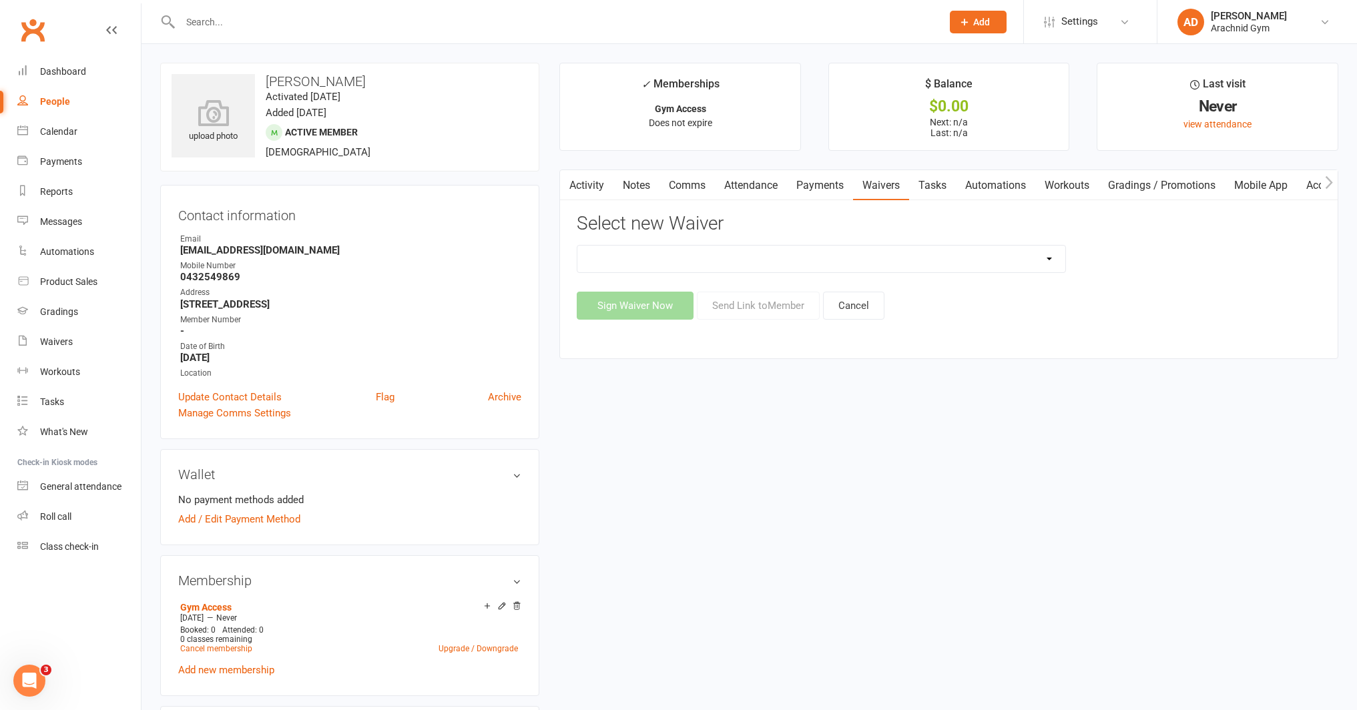
click at [677, 264] on select "Arachnid Gym Terms and Conditions 2022- Direct Debit Arachnid Gym Terms and Con…" at bounding box center [821, 259] width 488 height 27
select select "7469"
click at [577, 246] on select "Arachnid Gym Terms and Conditions 2022- Direct Debit Arachnid Gym Terms and Con…" at bounding box center [821, 259] width 488 height 27
click at [727, 306] on button "Send Link to Member" at bounding box center [758, 306] width 123 height 28
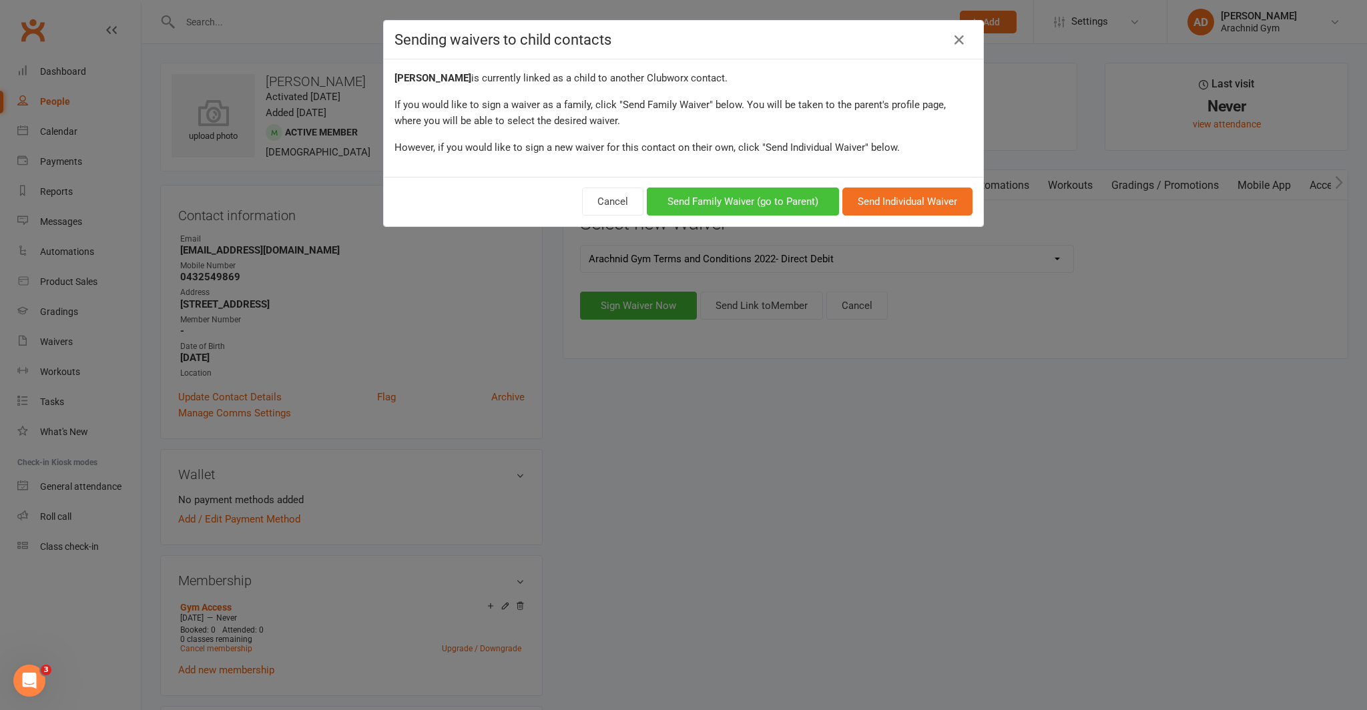
click at [771, 203] on button "Send Family Waiver (go to Parent)" at bounding box center [743, 202] width 192 height 28
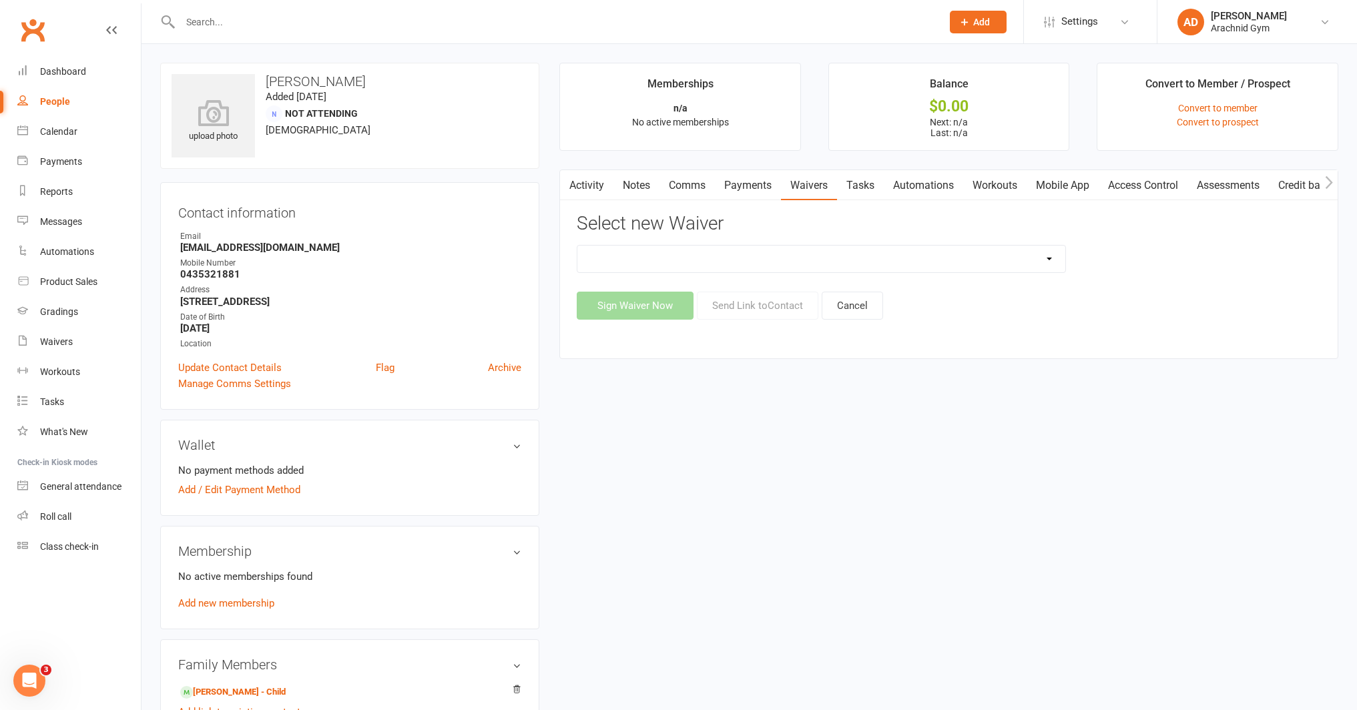
click at [842, 261] on select "Arachnid Gym Terms and Conditions 2022- Direct Debit Arachnid Gym Terms and Con…" at bounding box center [821, 259] width 488 height 27
select select "7469"
click at [577, 246] on select "Arachnid Gym Terms and Conditions 2022- Direct Debit Arachnid Gym Terms and Con…" at bounding box center [821, 259] width 488 height 27
click at [722, 308] on button "Send Link to Contact" at bounding box center [757, 306] width 121 height 28
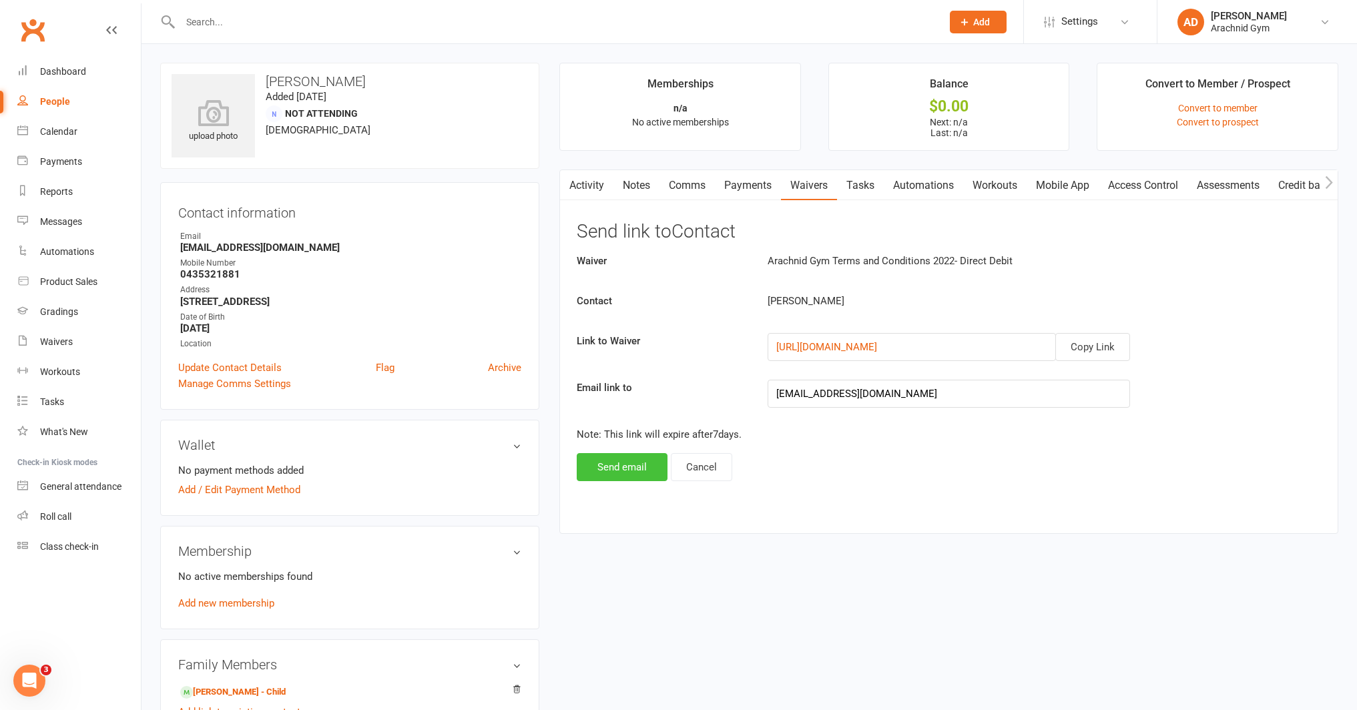
click at [637, 468] on button "Send email" at bounding box center [622, 467] width 91 height 28
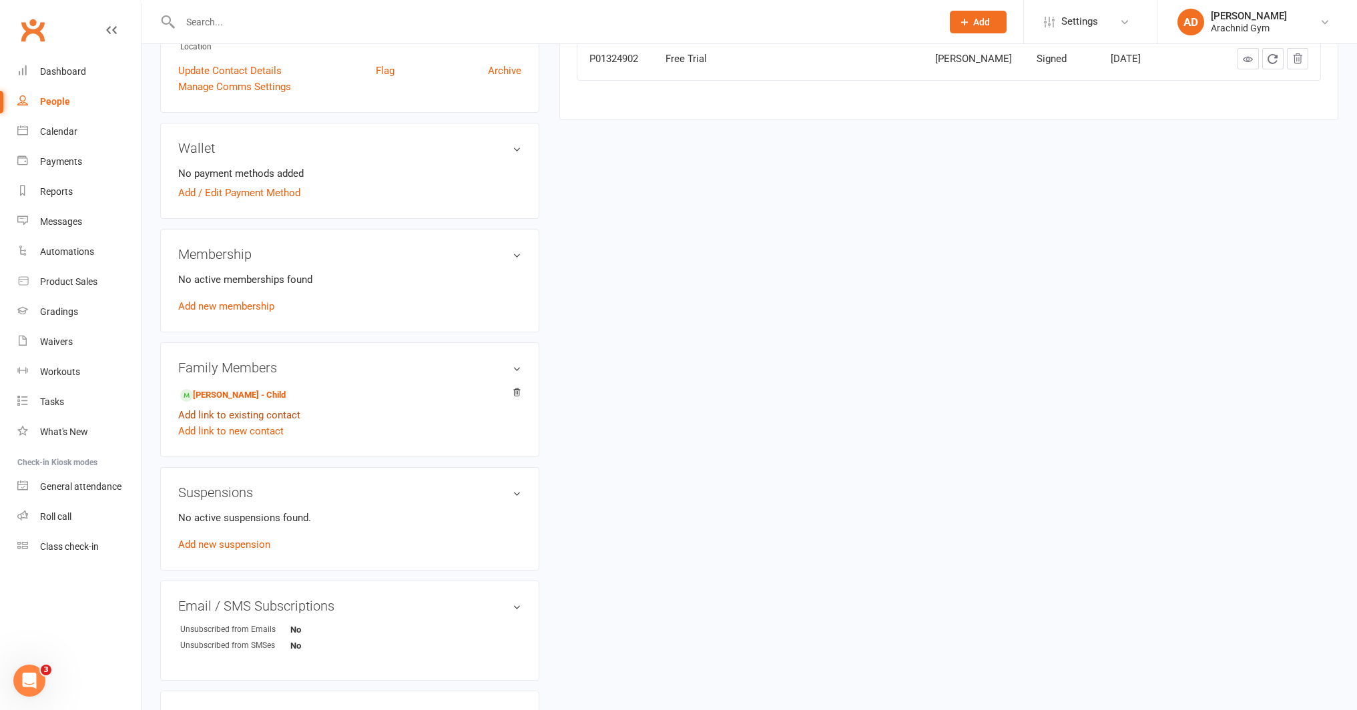
scroll to position [298, 0]
click at [250, 395] on link "[PERSON_NAME] - Child" at bounding box center [232, 395] width 105 height 14
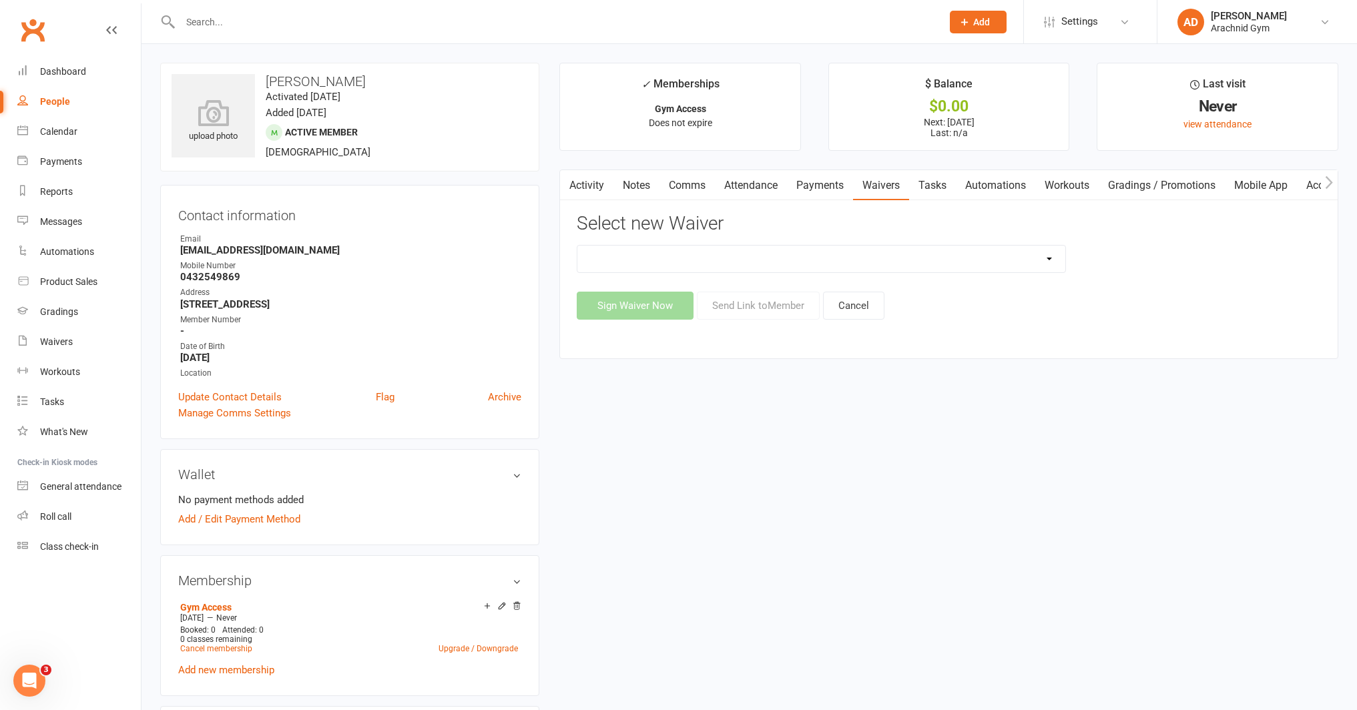
click at [646, 263] on select "Arachnid Gym Terms and Conditions 2022- Direct Debit Arachnid Gym Terms and Con…" at bounding box center [821, 259] width 488 height 27
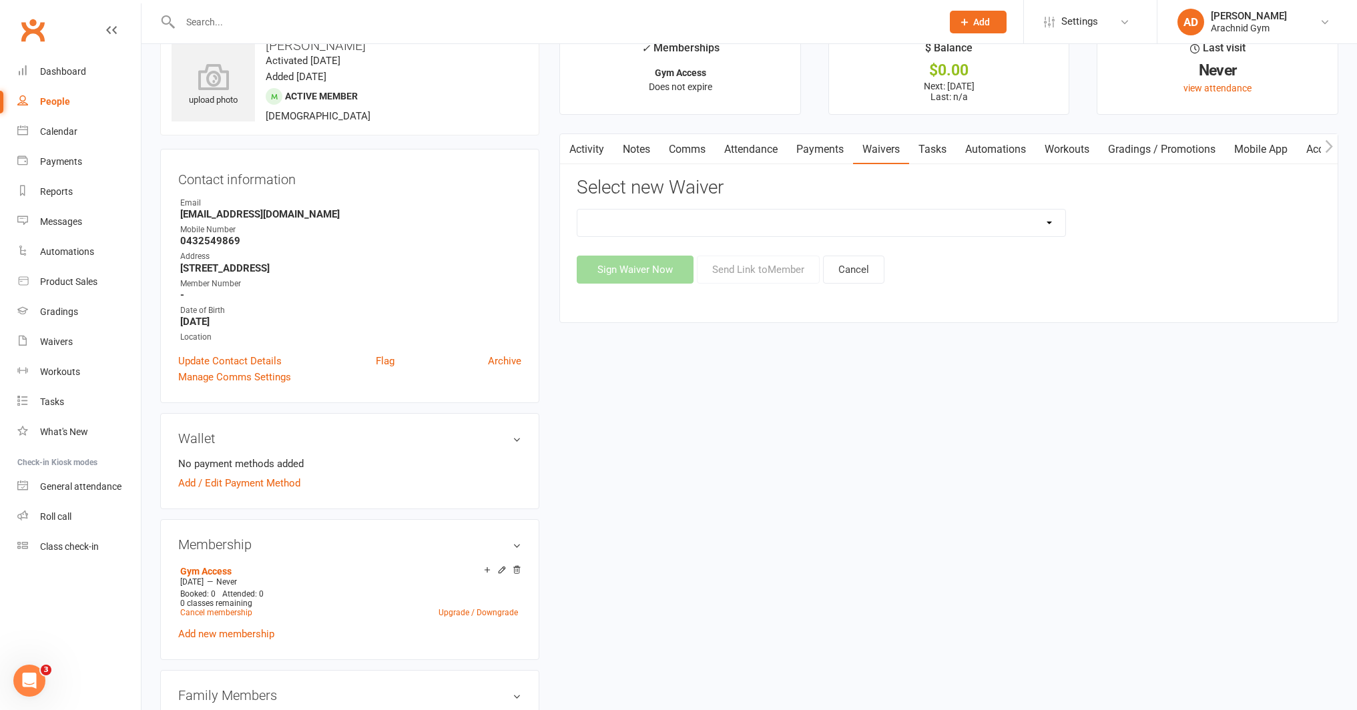
scroll to position [38, 0]
click at [57, 71] on div "Dashboard" at bounding box center [63, 71] width 46 height 11
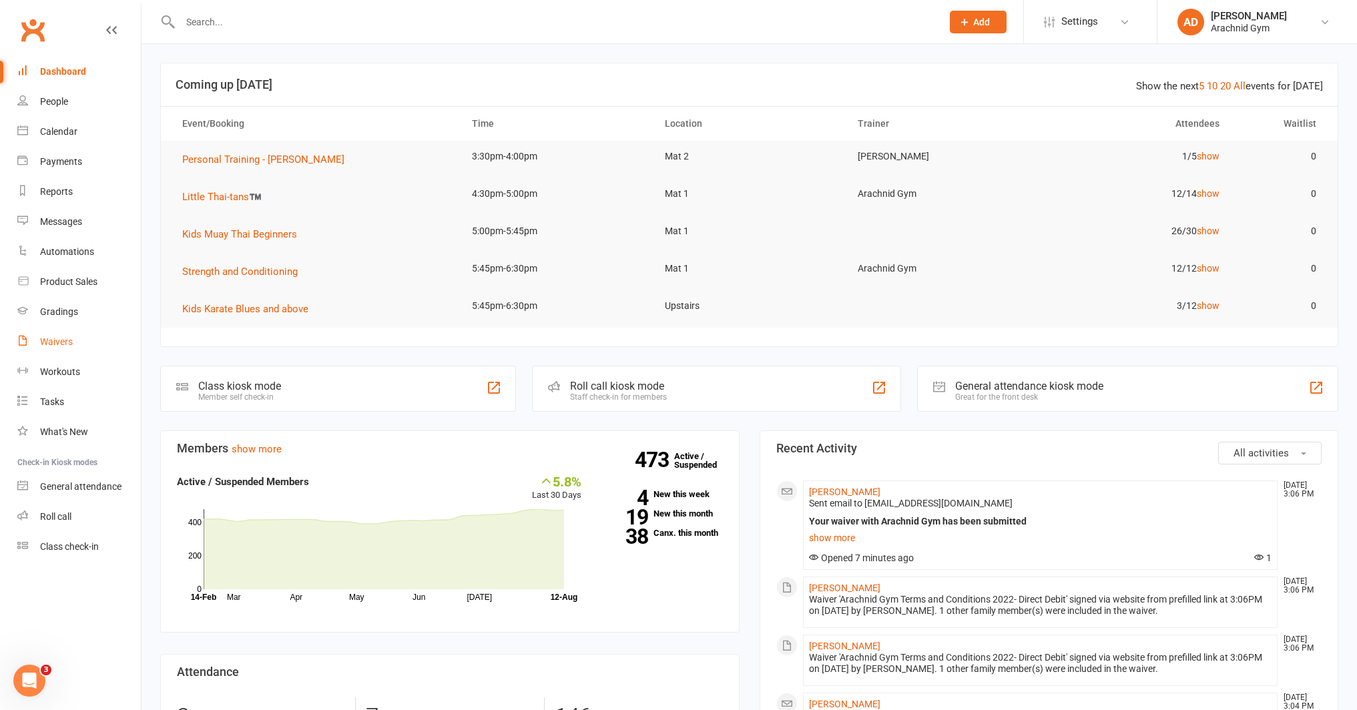
click at [39, 344] on link "Waivers" at bounding box center [78, 342] width 123 height 30
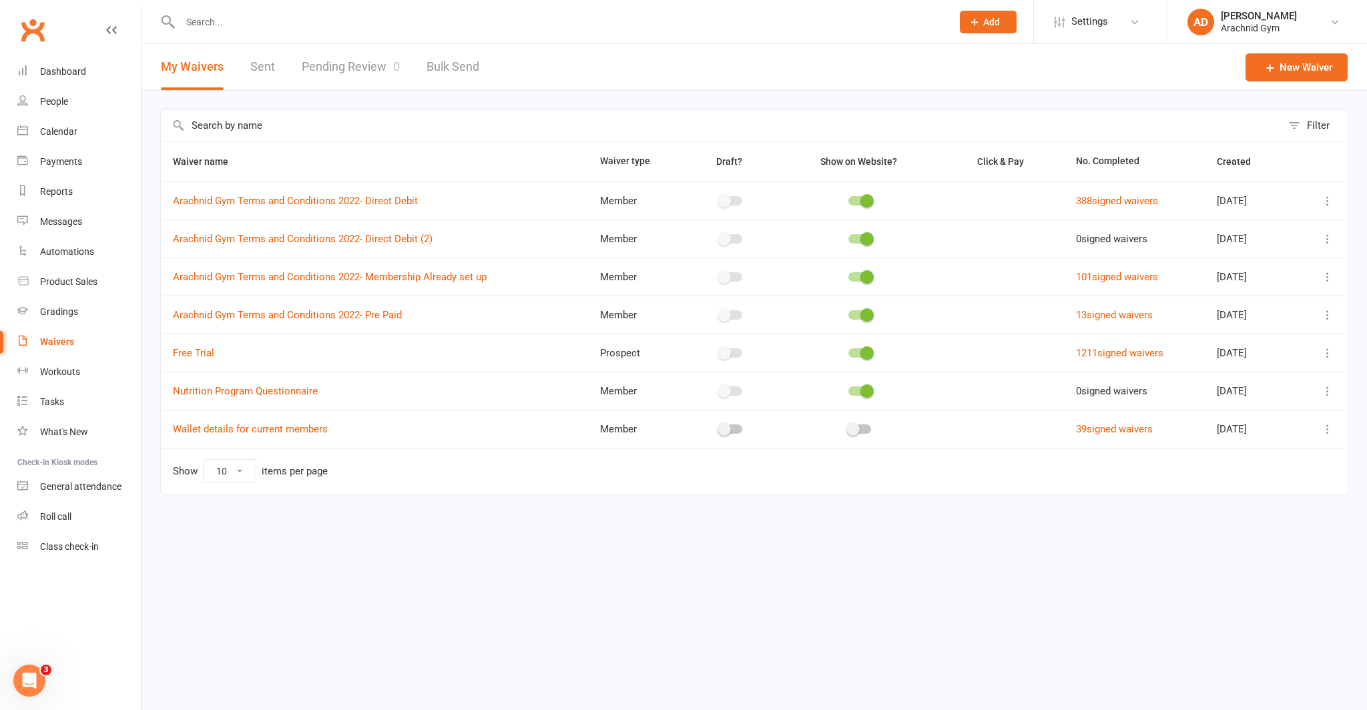
click at [393, 63] on span "0" at bounding box center [396, 66] width 7 height 14
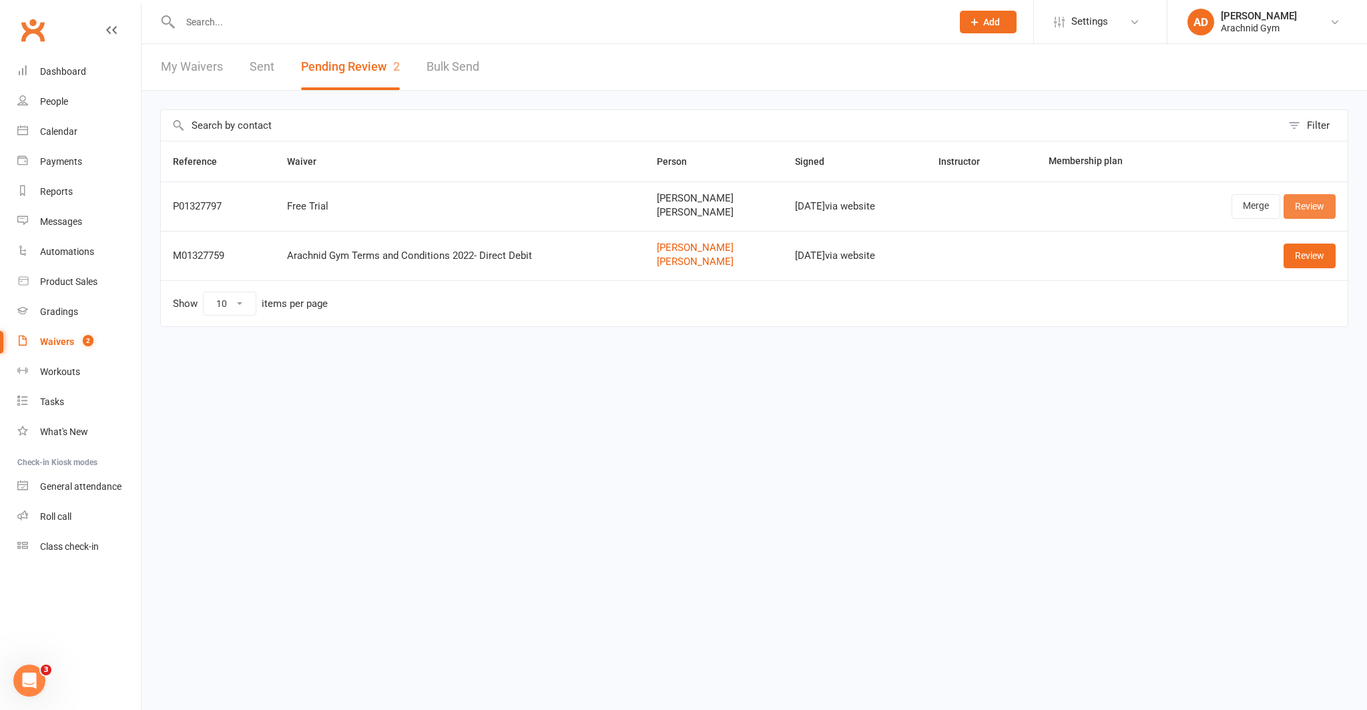
click at [1321, 208] on link "Review" at bounding box center [1309, 206] width 52 height 24
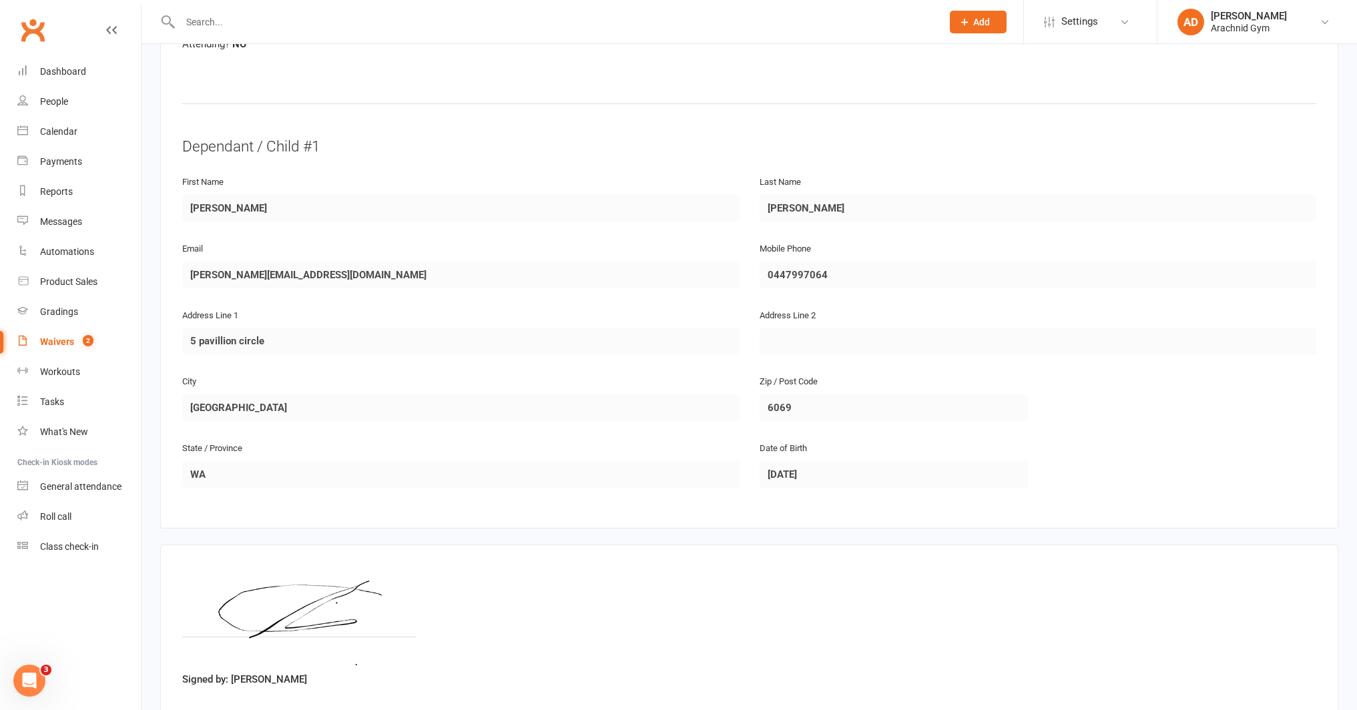
scroll to position [703, 0]
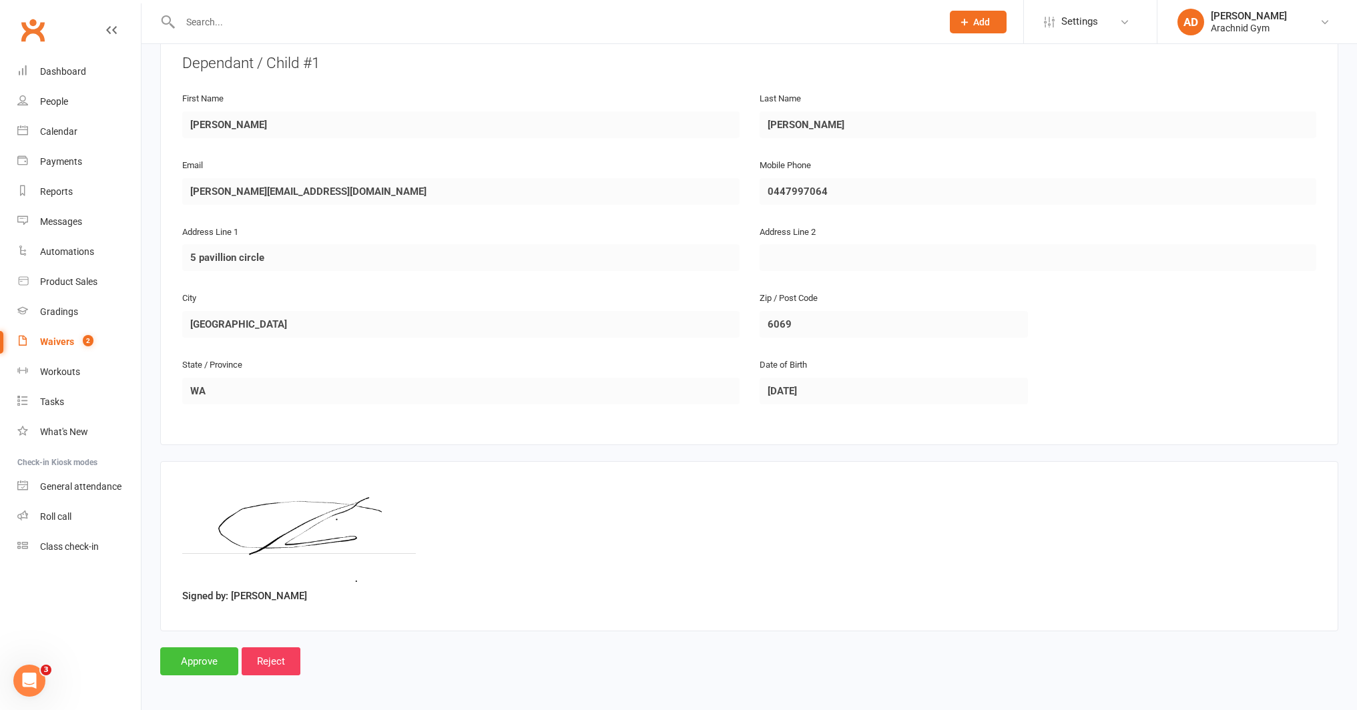
click at [218, 662] on input "Approve" at bounding box center [199, 661] width 78 height 28
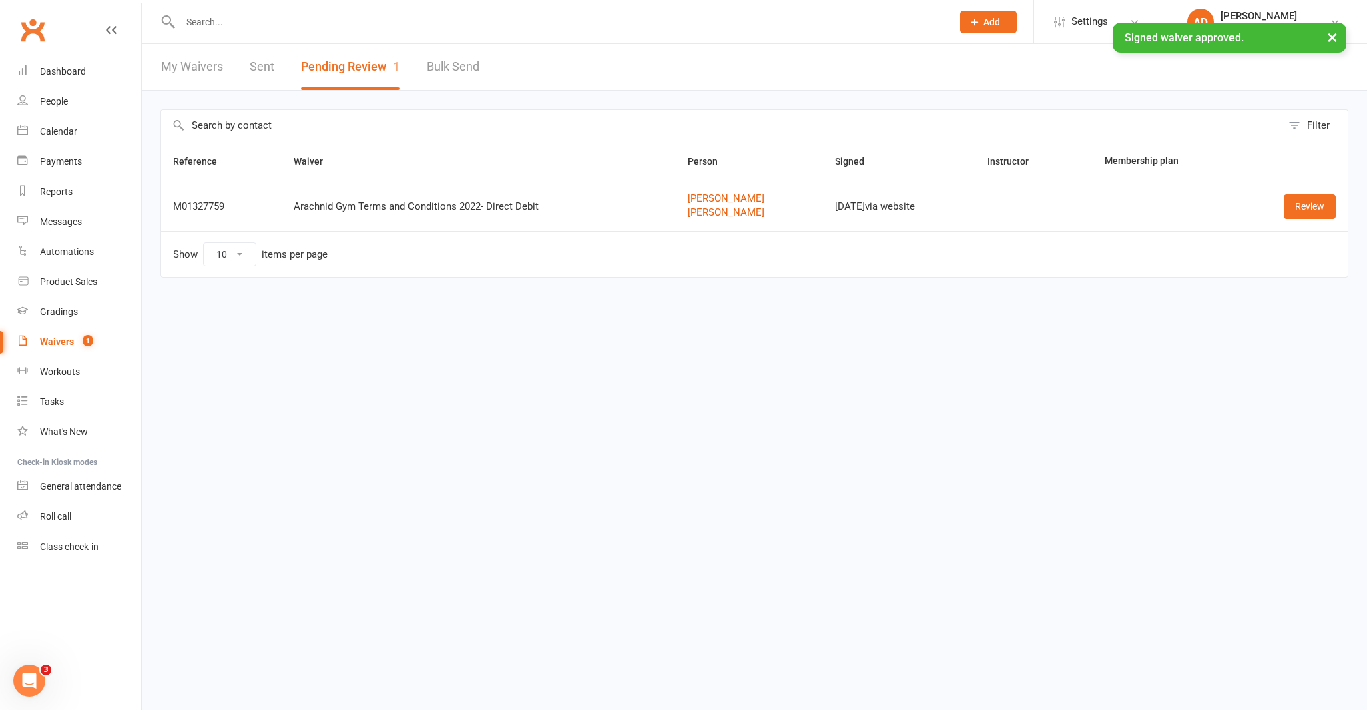
click at [262, 17] on input "text" at bounding box center [559, 22] width 767 height 19
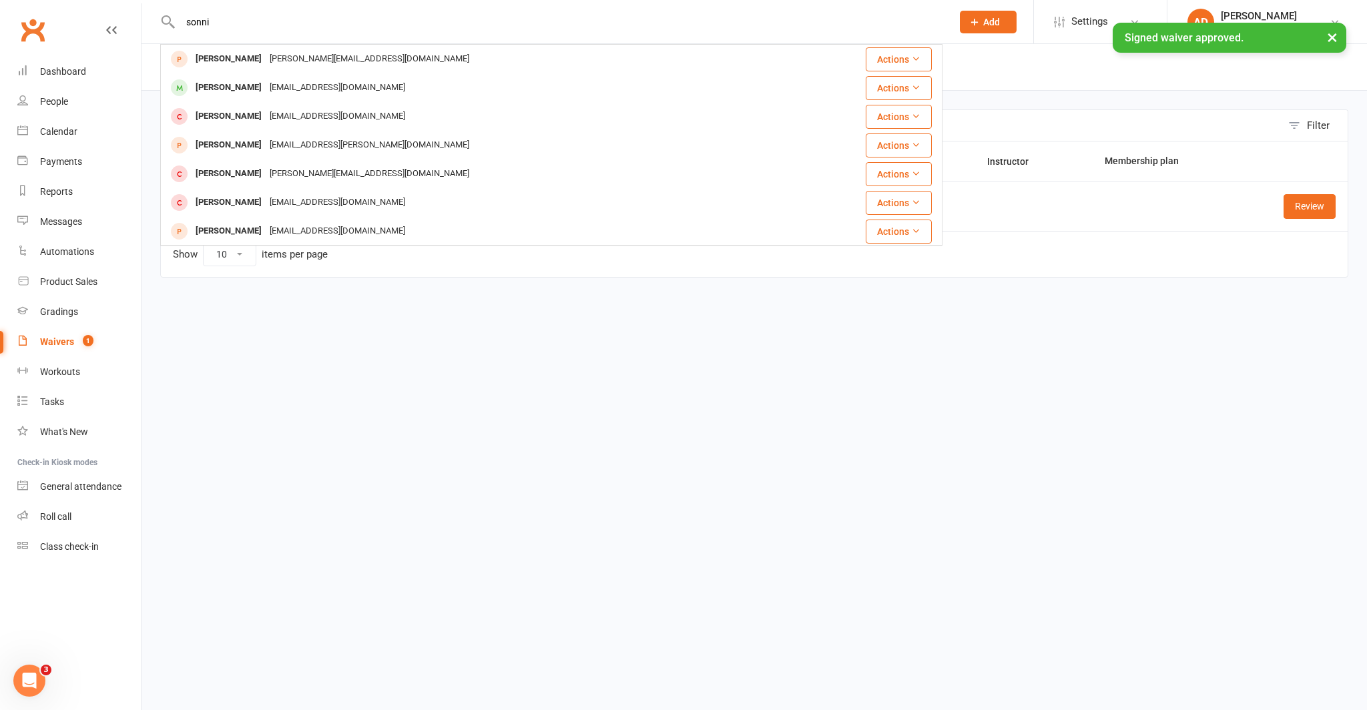
type input "sonni"
click at [248, 23] on div "× Signed waiver approved." at bounding box center [674, 23] width 1349 height 0
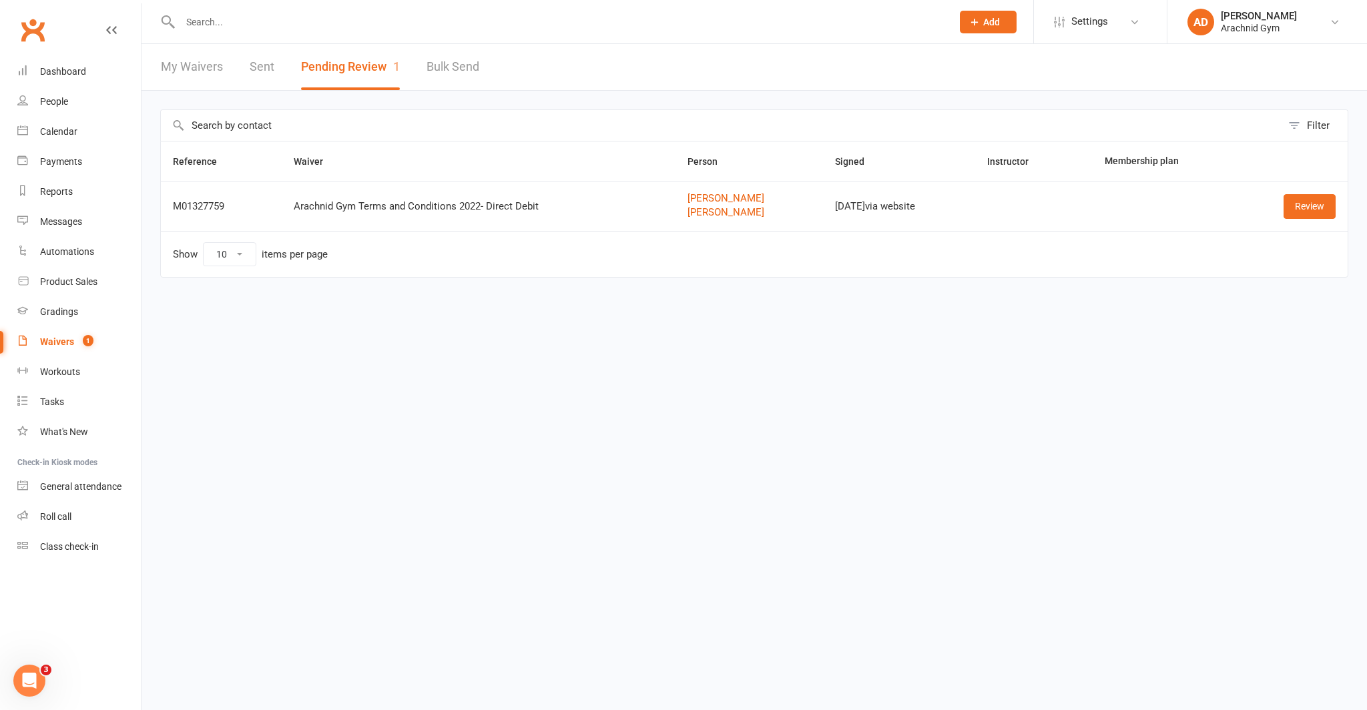
click at [227, 30] on input "text" at bounding box center [559, 22] width 767 height 19
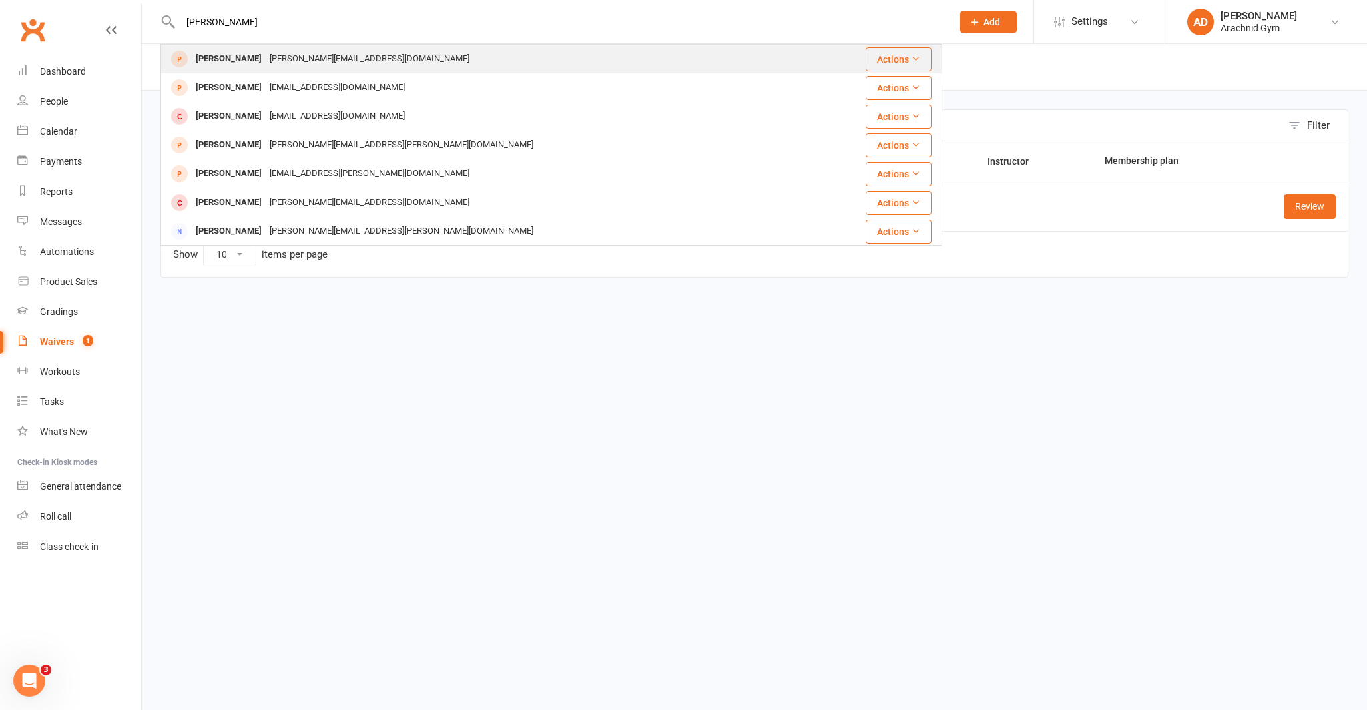
type input "[PERSON_NAME]"
click at [223, 56] on div "[PERSON_NAME]" at bounding box center [229, 58] width 74 height 19
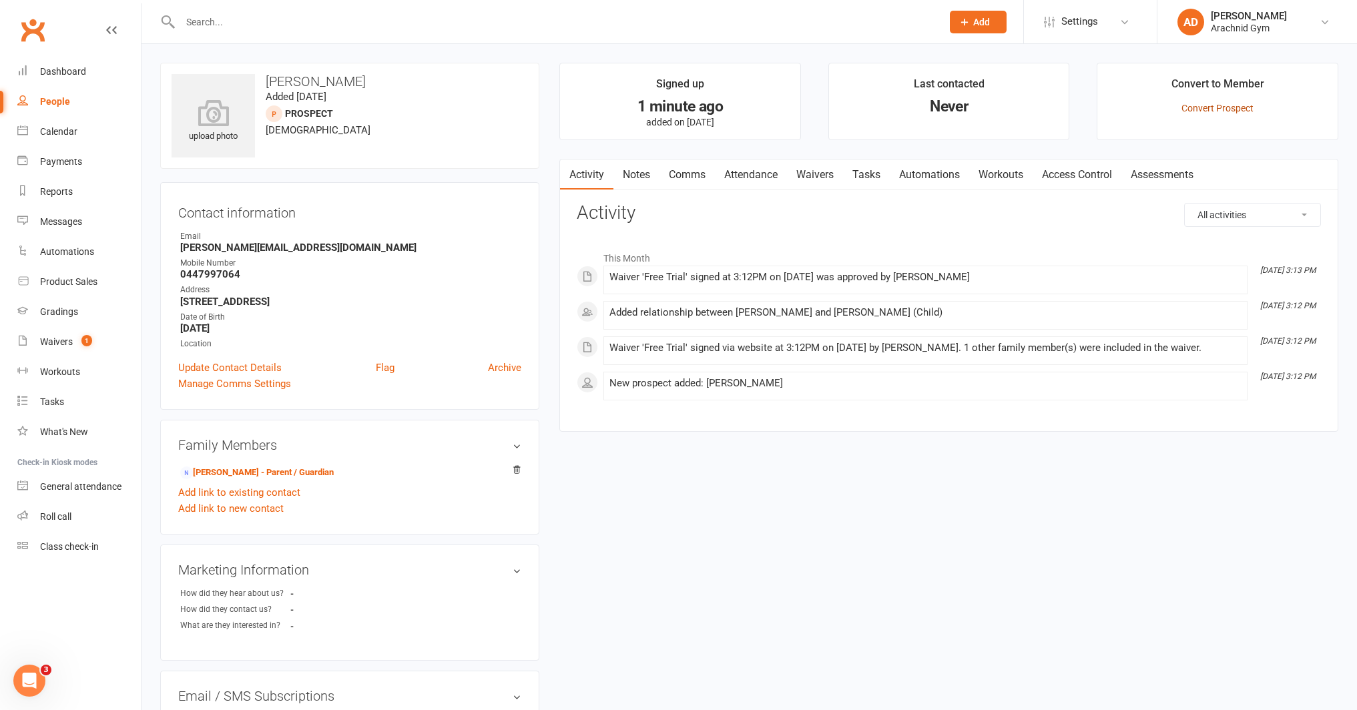
click at [1225, 111] on link "Convert Prospect" at bounding box center [1217, 108] width 72 height 11
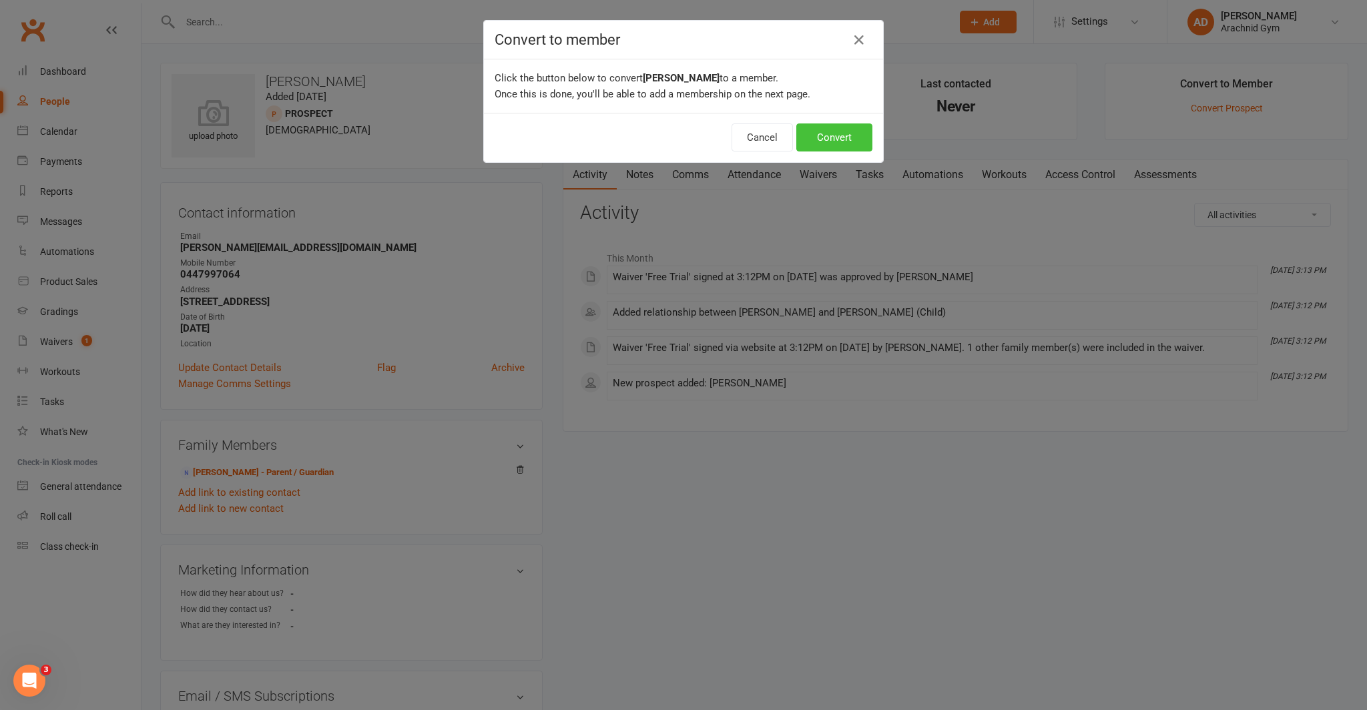
click at [810, 137] on button "Convert" at bounding box center [834, 137] width 76 height 28
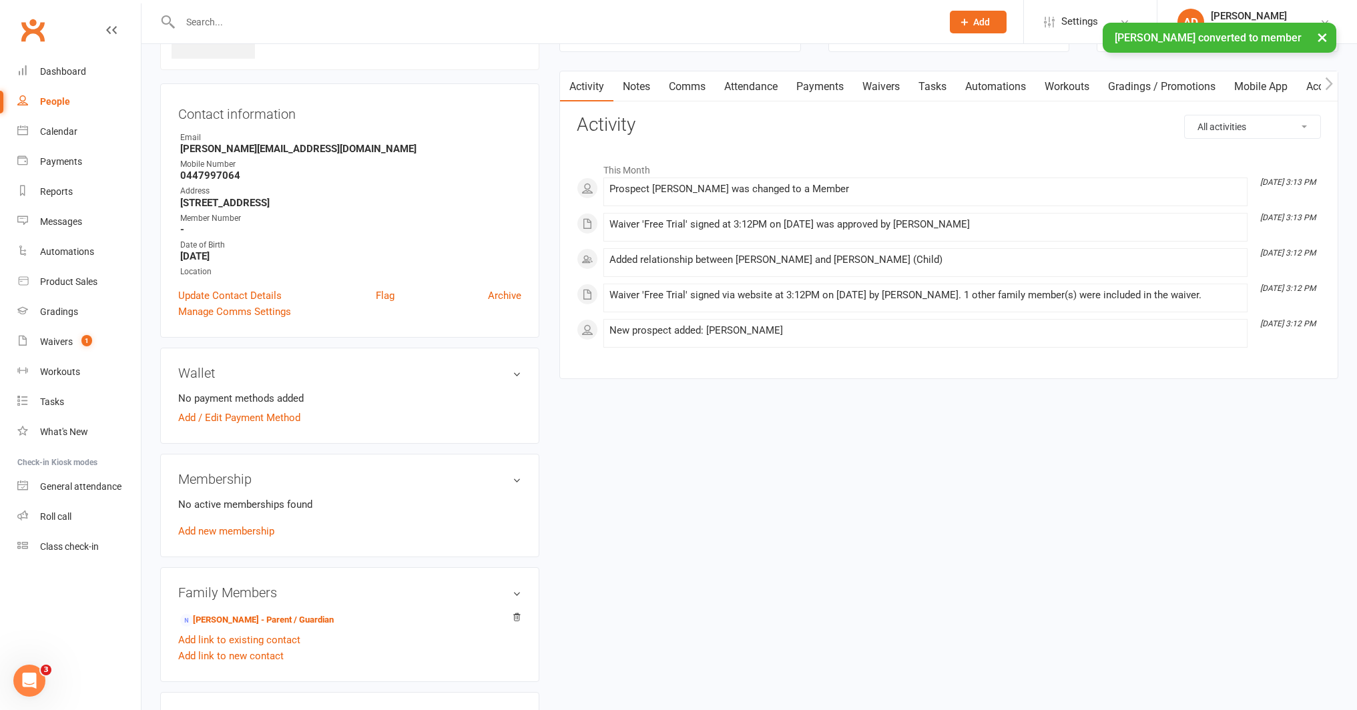
scroll to position [100, 0]
click at [246, 529] on link "Add new membership" at bounding box center [226, 530] width 96 height 12
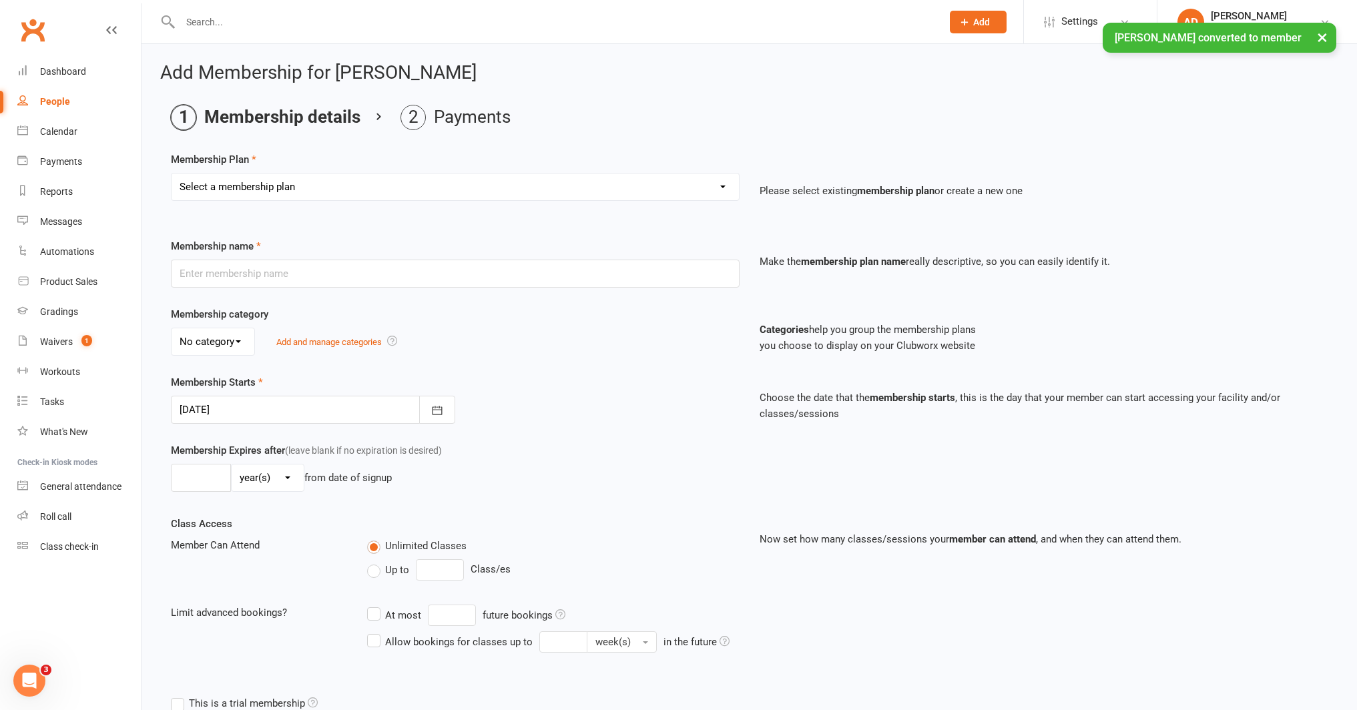
click at [284, 178] on select "Select a membership plan Create new Membership Plan Adults Teens 7-12's Under 7…" at bounding box center [455, 187] width 567 height 27
select select "2"
click at [172, 174] on select "Select a membership plan Create new Membership Plan Adults Teens 7-12's Under 7…" at bounding box center [455, 187] width 567 height 27
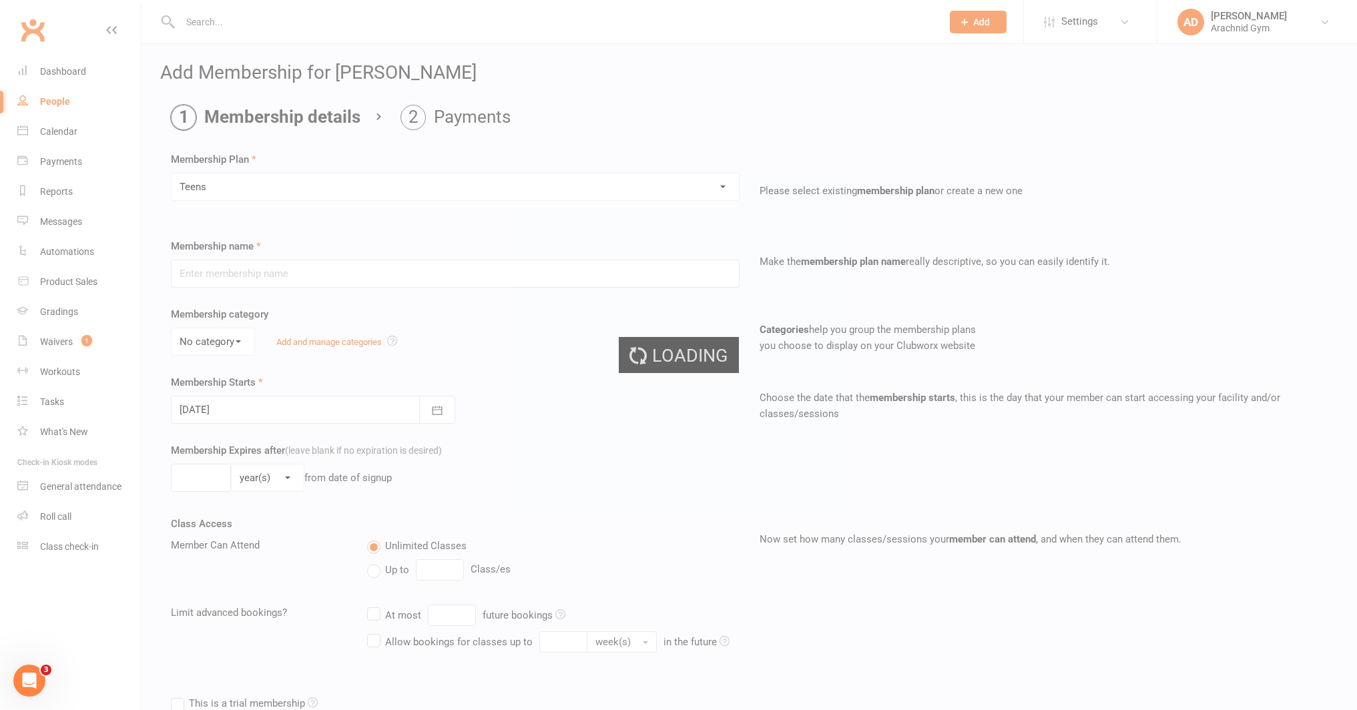
type input "Teens"
select select "3"
type input "0"
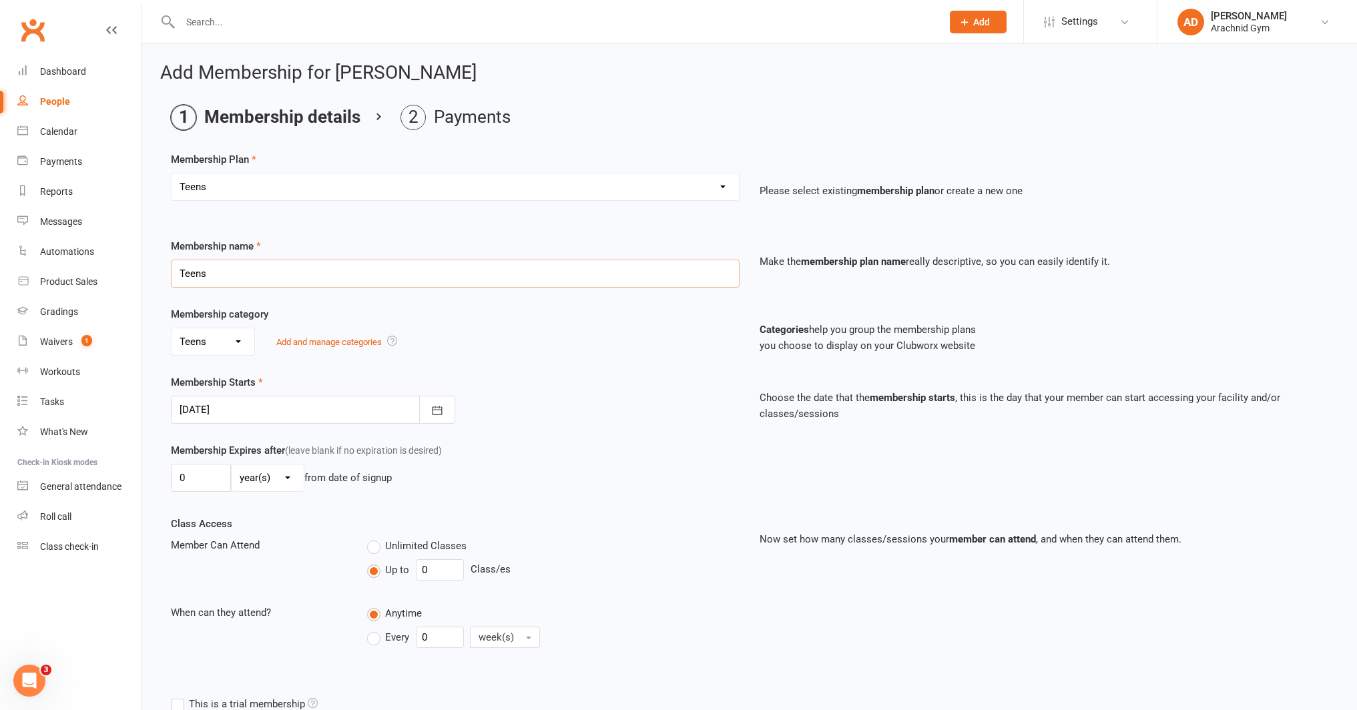
drag, startPoint x: 224, startPoint y: 276, endPoint x: 163, endPoint y: 277, distance: 61.4
click at [163, 277] on div "Membership name Teens" at bounding box center [455, 262] width 589 height 49
type input "Gym Access"
click at [603, 329] on div "No category 7-12yrs Adults General Teens Under 7's Add and manage categories" at bounding box center [455, 342] width 569 height 28
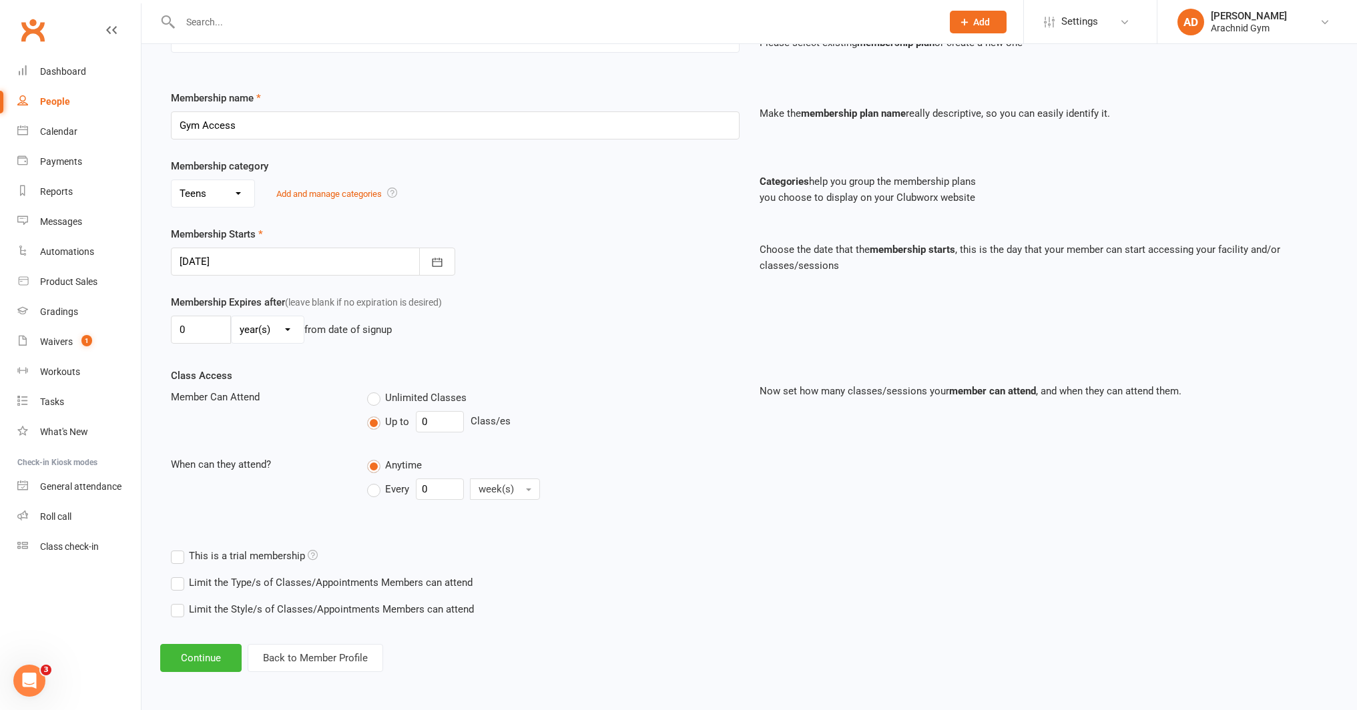
click at [292, 581] on label "Limit the Type/s of Classes/Appointments Members can attend" at bounding box center [322, 583] width 302 height 16
click at [180, 575] on input "Limit the Type/s of Classes/Appointments Members can attend" at bounding box center [175, 575] width 9 height 0
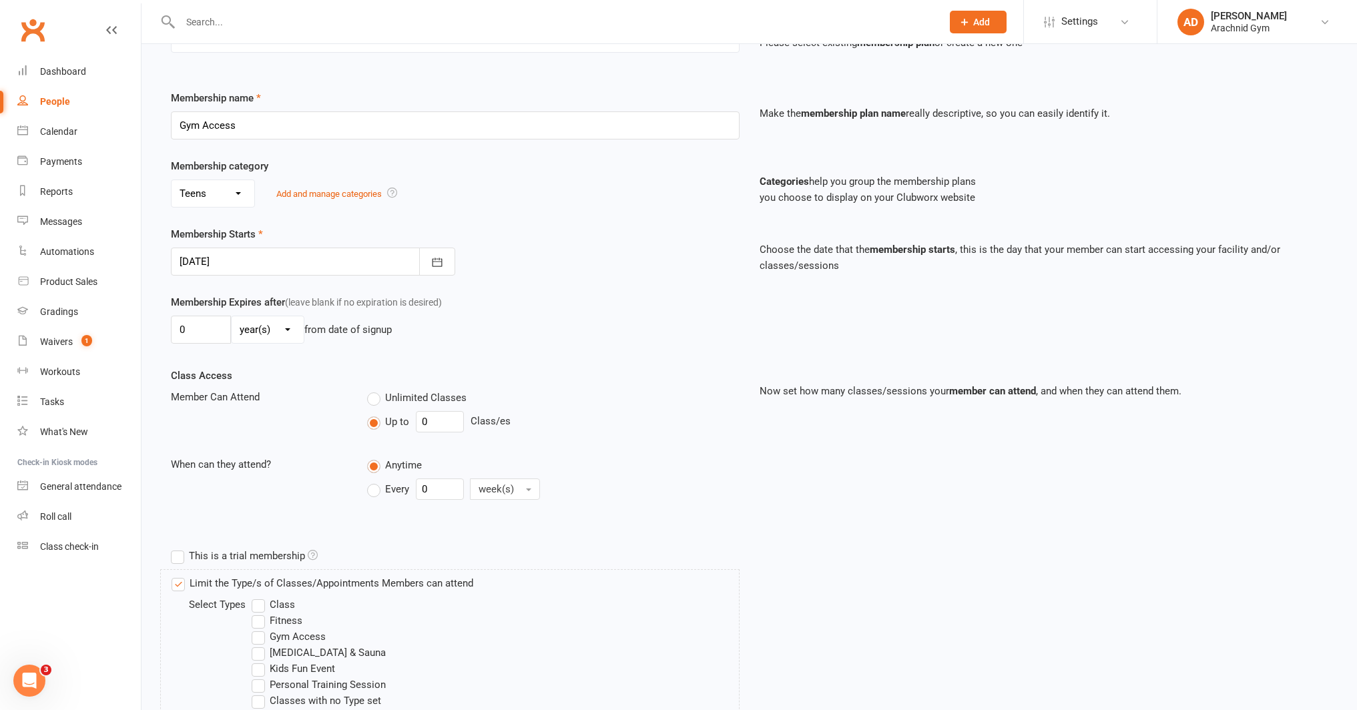
click at [271, 639] on label "Gym Access" at bounding box center [289, 637] width 74 height 16
click at [260, 629] on input "Gym Access" at bounding box center [256, 629] width 9 height 0
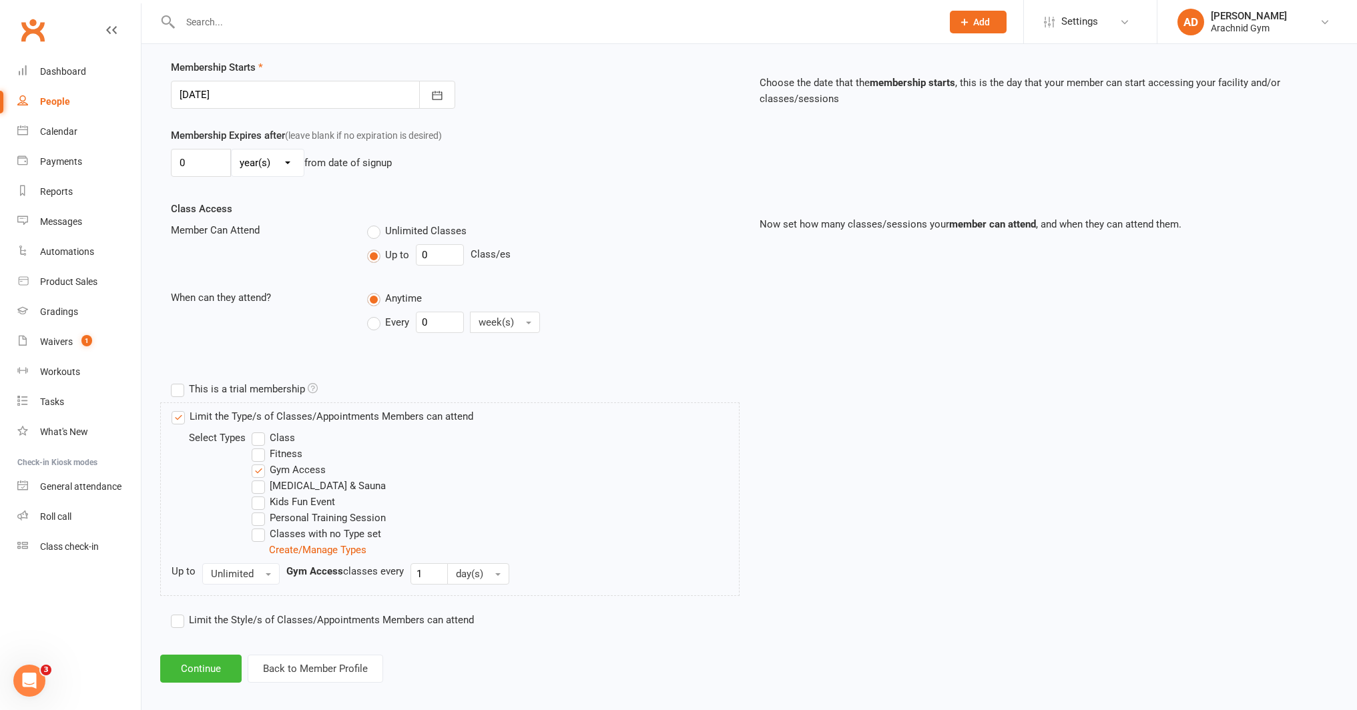
scroll to position [326, 0]
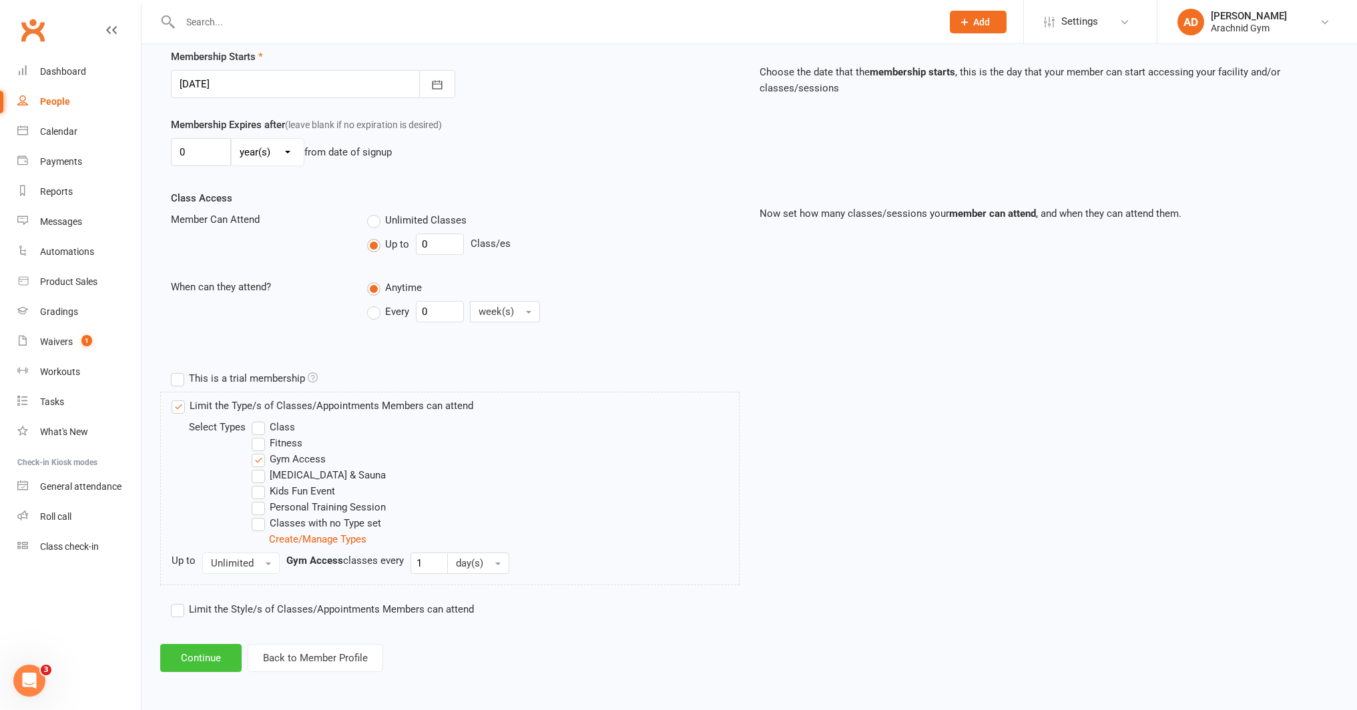
click at [204, 671] on button "Continue" at bounding box center [200, 658] width 81 height 28
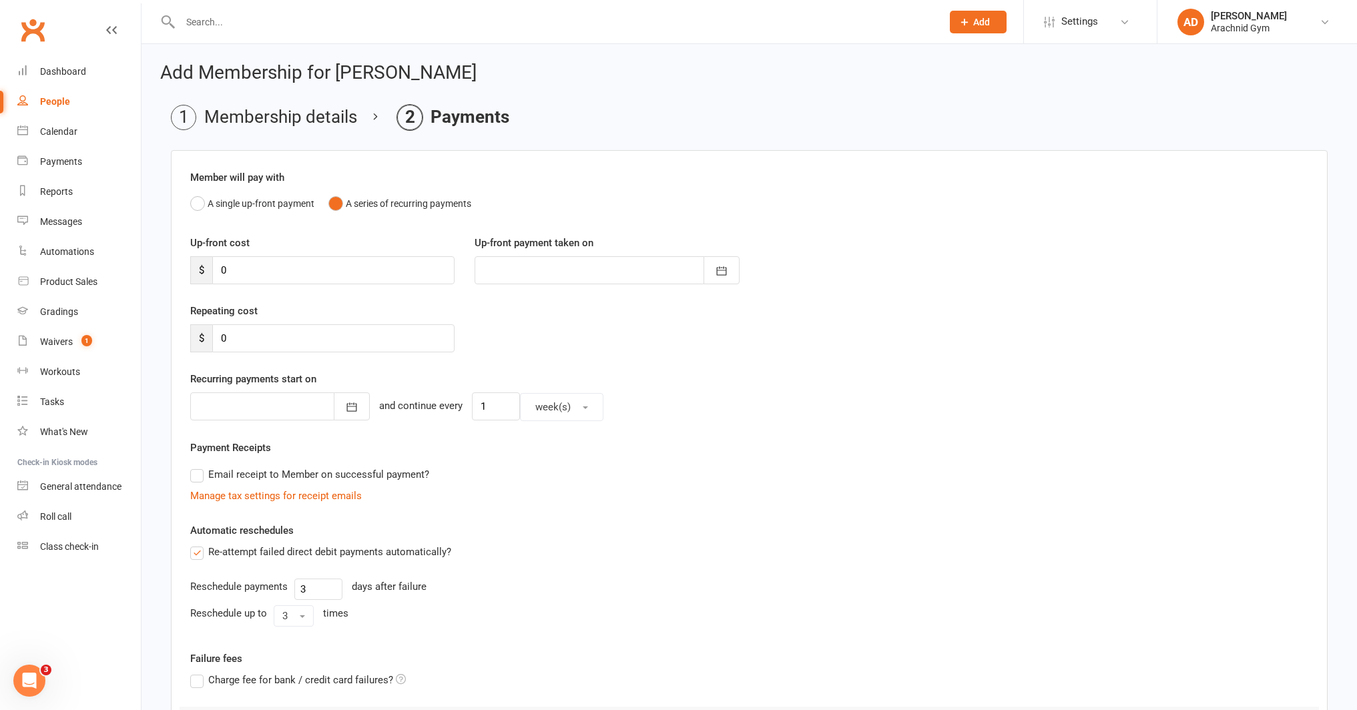
click at [198, 558] on label "Re-attempt failed direct debit payments automatically?" at bounding box center [320, 552] width 261 height 16
click at [198, 544] on input "Re-attempt failed direct debit payments automatically?" at bounding box center [194, 544] width 9 height 0
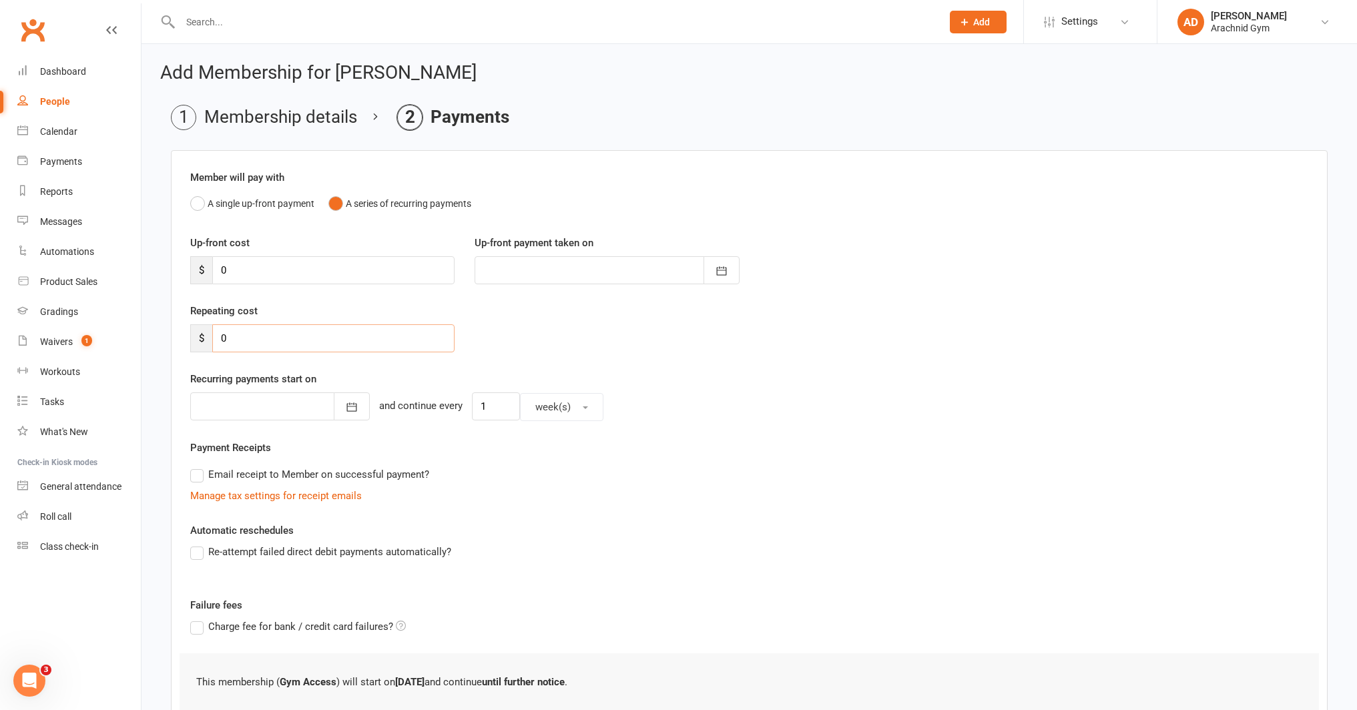
drag, startPoint x: 252, startPoint y: 341, endPoint x: 220, endPoint y: 340, distance: 31.4
click at [220, 340] on input "0" at bounding box center [333, 338] width 242 height 28
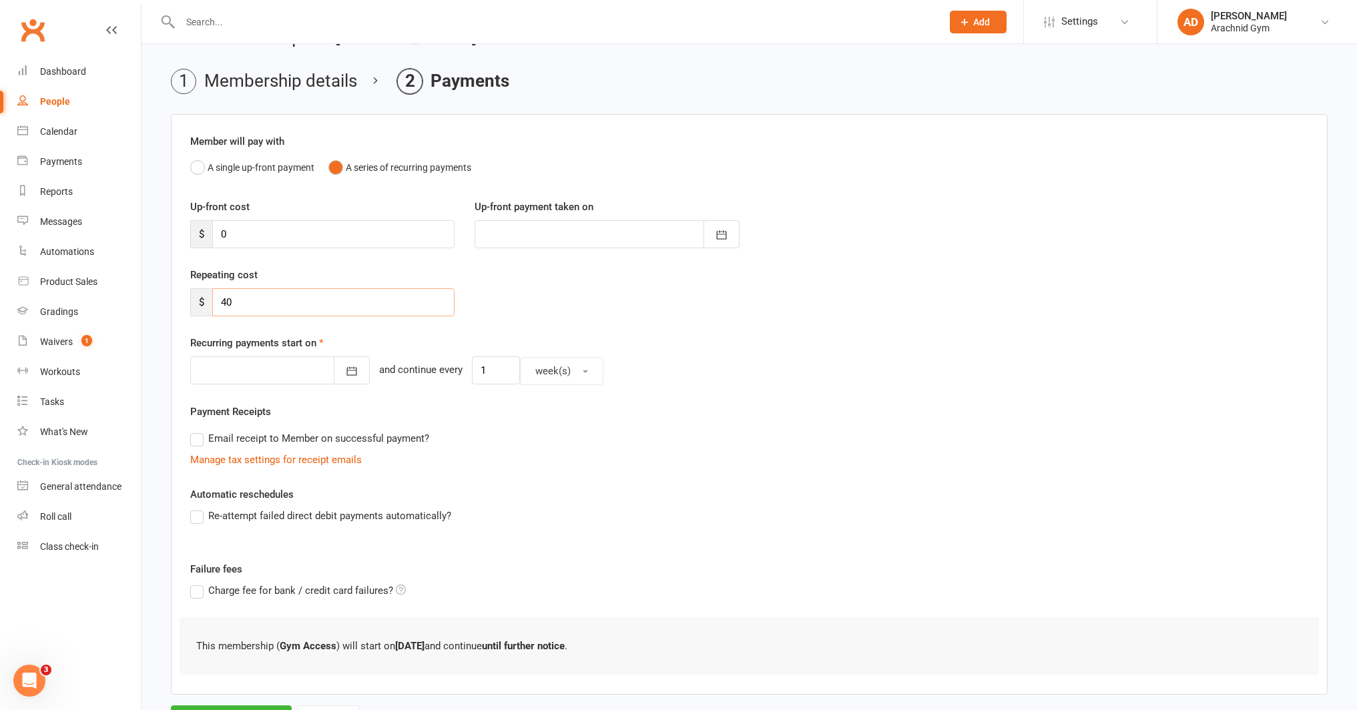
scroll to position [40, 0]
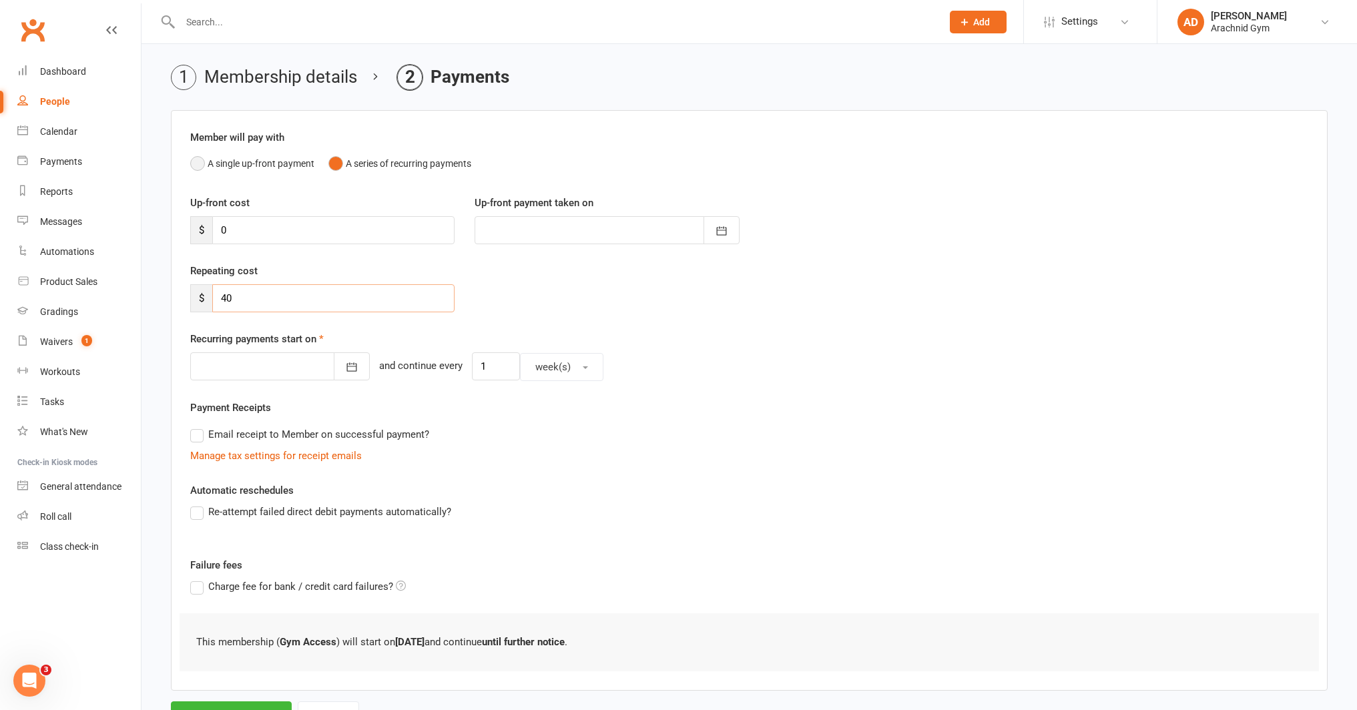
type input "40"
click at [201, 166] on button "A single up-front payment" at bounding box center [252, 163] width 124 height 25
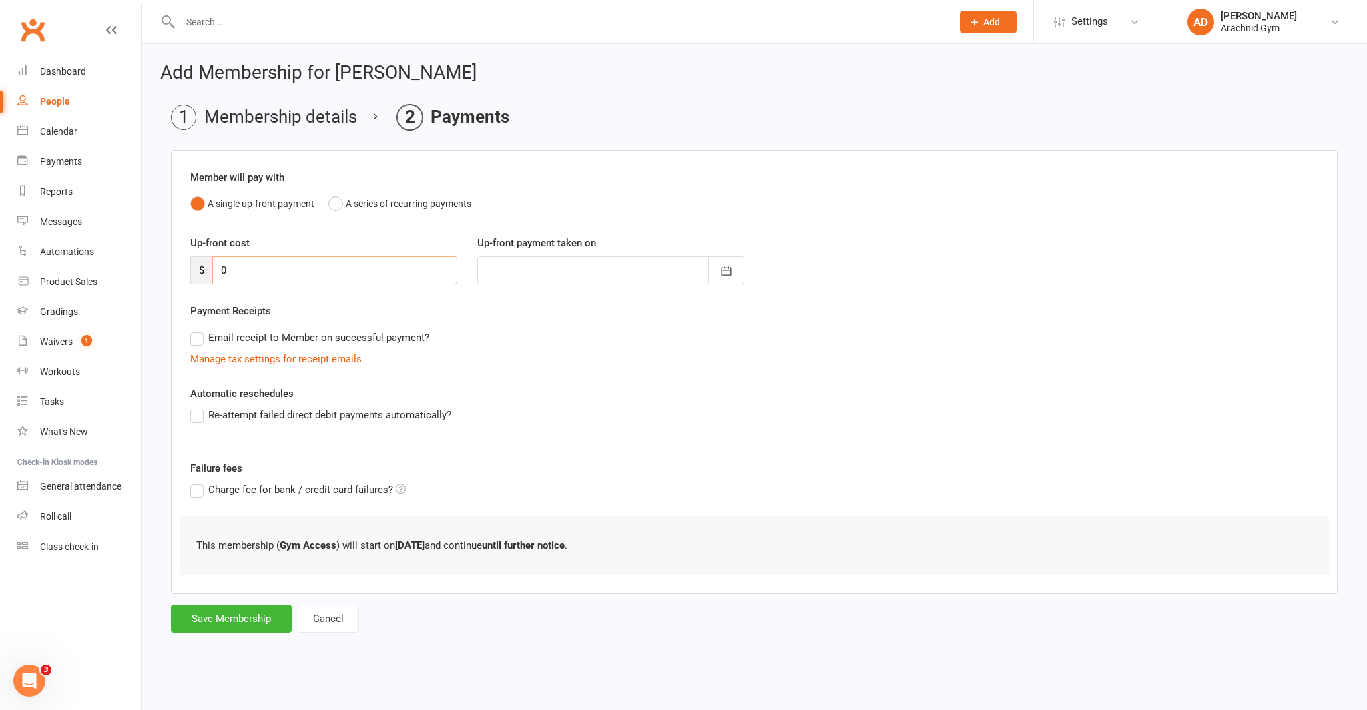
click at [244, 261] on input "0" at bounding box center [334, 270] width 245 height 28
type input "40"
type input "[DATE]"
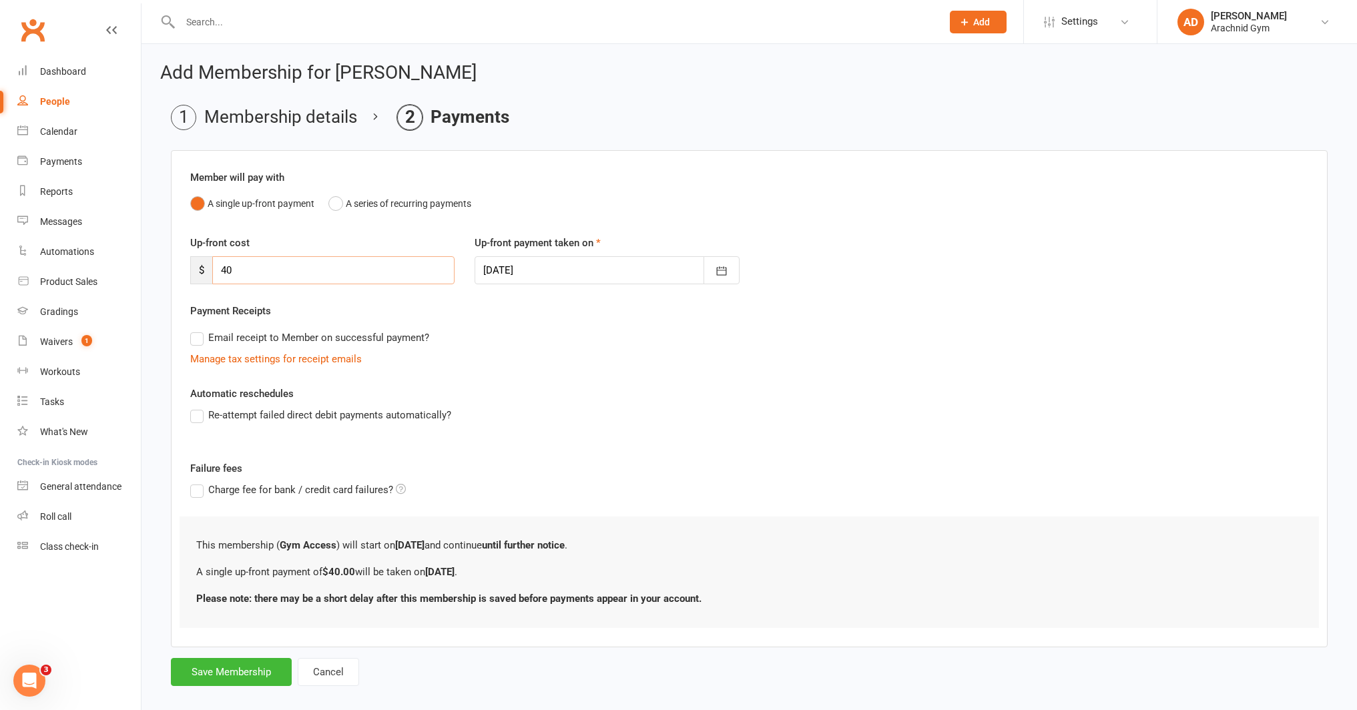
type input "40"
click at [282, 115] on li "Membership details" at bounding box center [264, 117] width 186 height 25
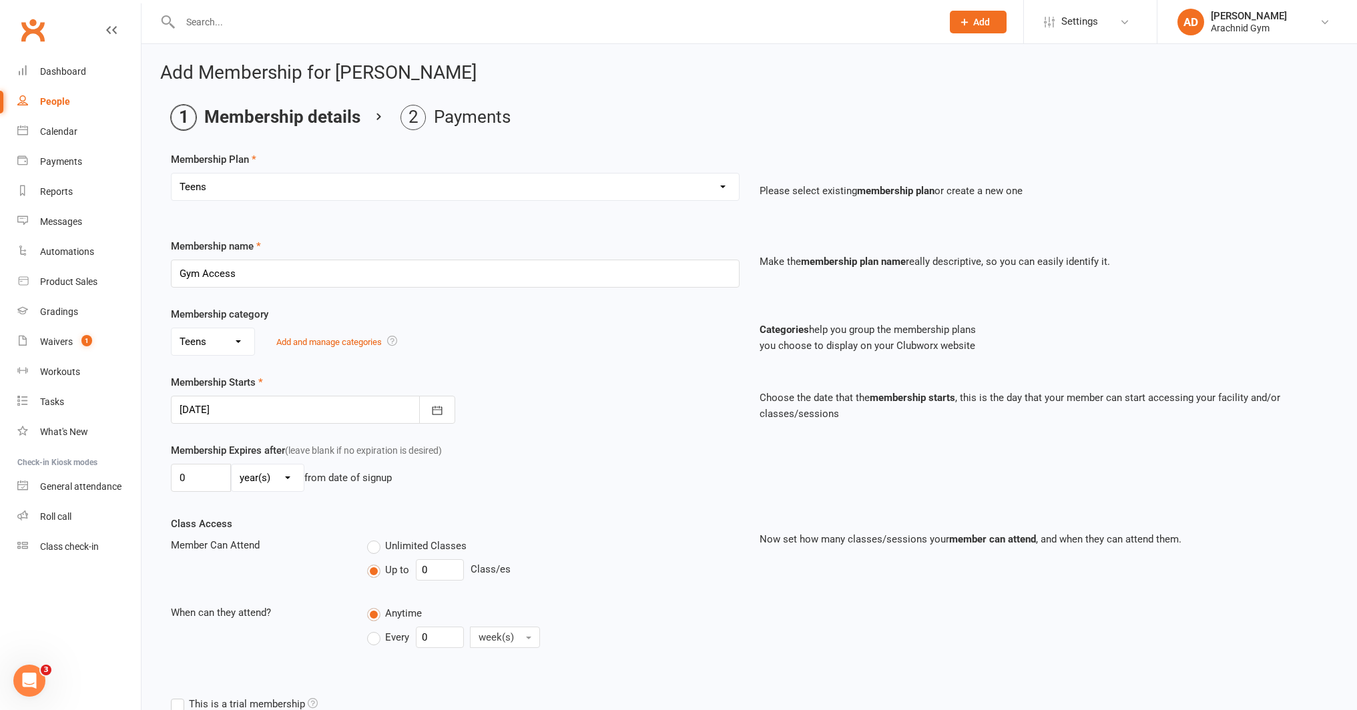
scroll to position [15, 0]
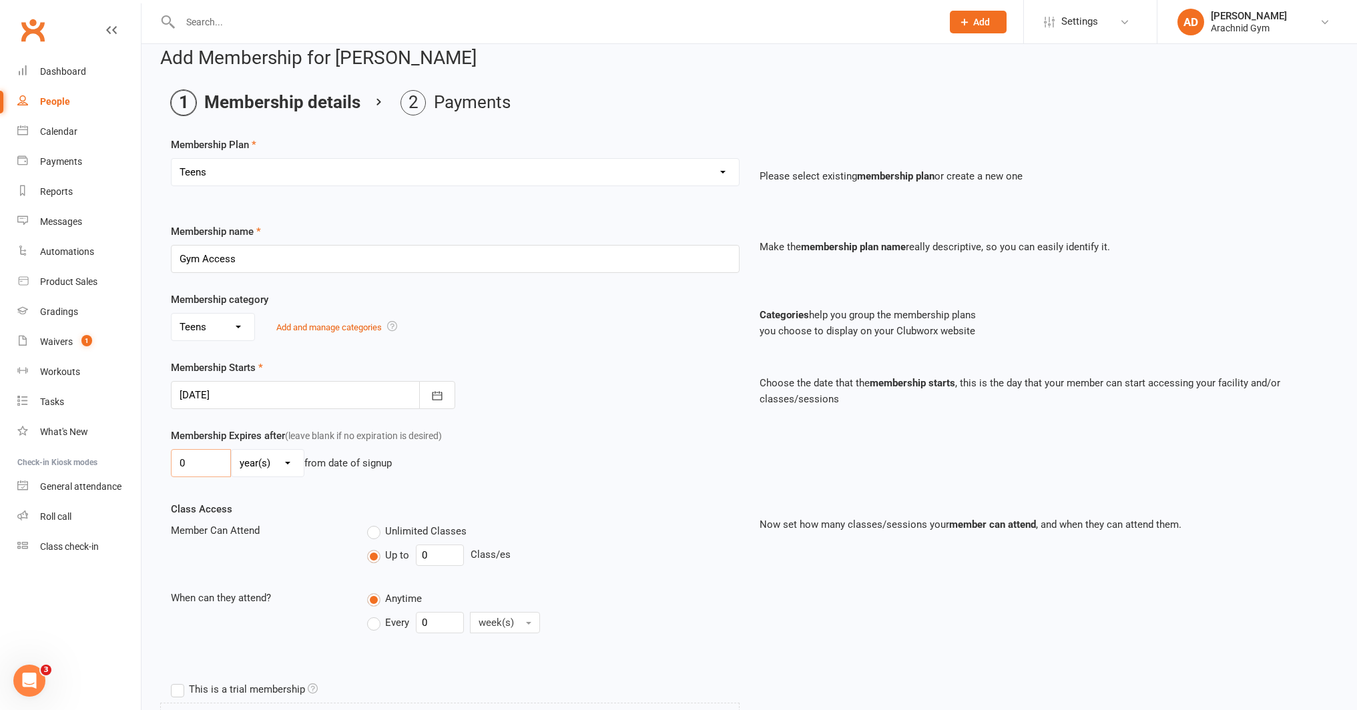
click at [216, 468] on input "0" at bounding box center [201, 463] width 60 height 28
type input "1"
click at [260, 469] on select "day(s) week(s) month(s) year(s)" at bounding box center [268, 463] width 72 height 27
select select "2"
click at [232, 450] on select "day(s) week(s) month(s) year(s)" at bounding box center [268, 463] width 72 height 27
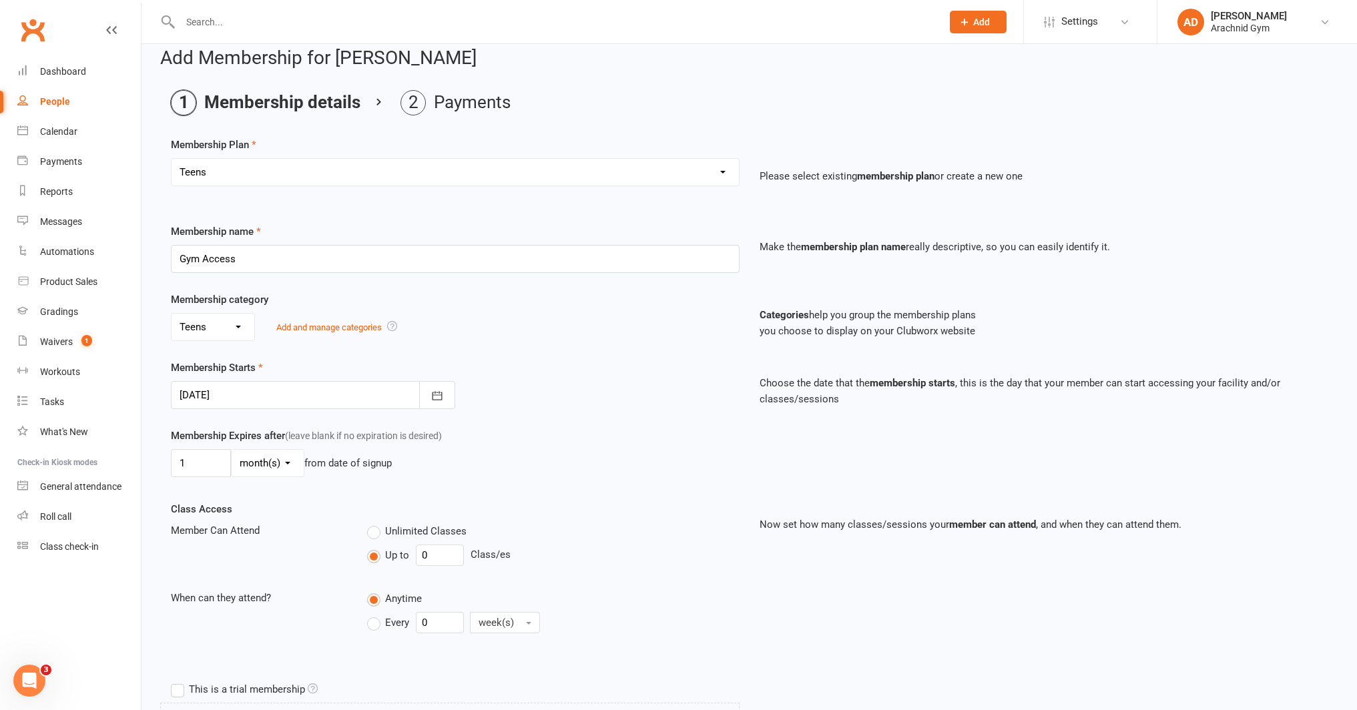
scroll to position [326, 0]
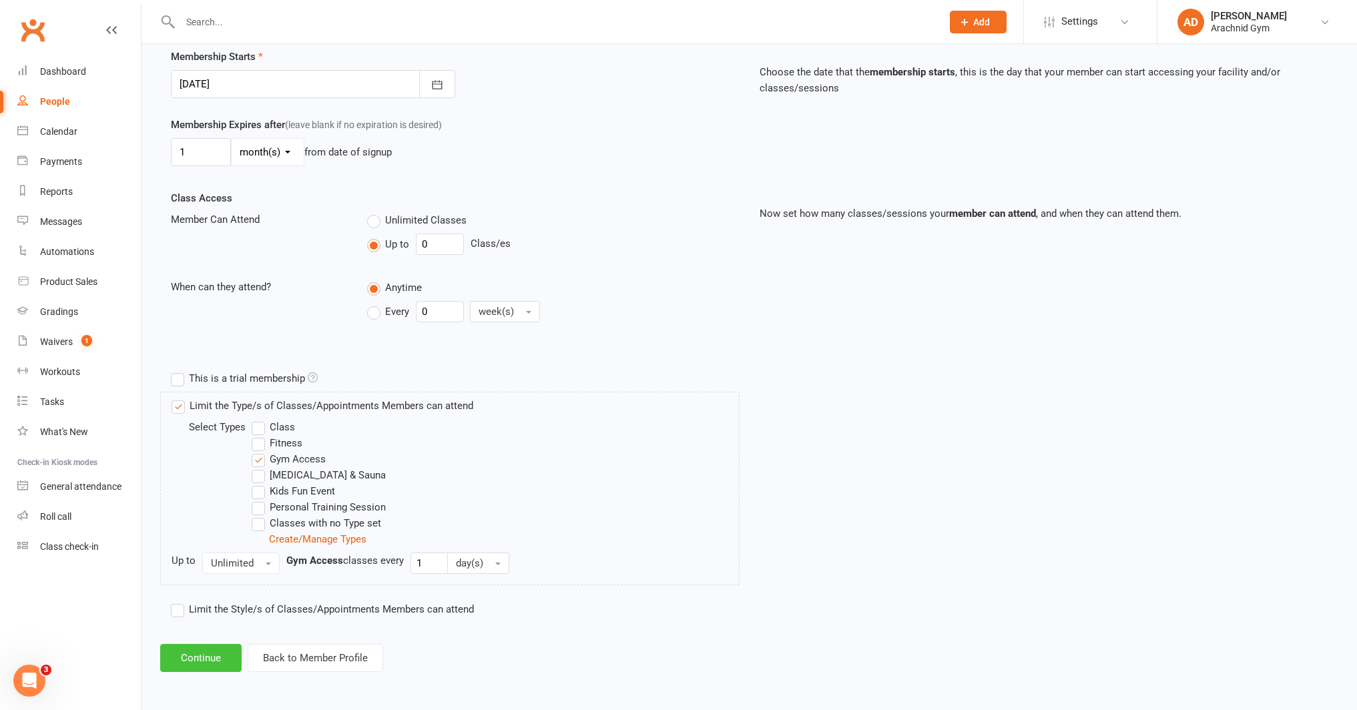
click at [214, 662] on button "Continue" at bounding box center [200, 658] width 81 height 28
click at [215, 661] on button "Continue" at bounding box center [200, 658] width 81 height 28
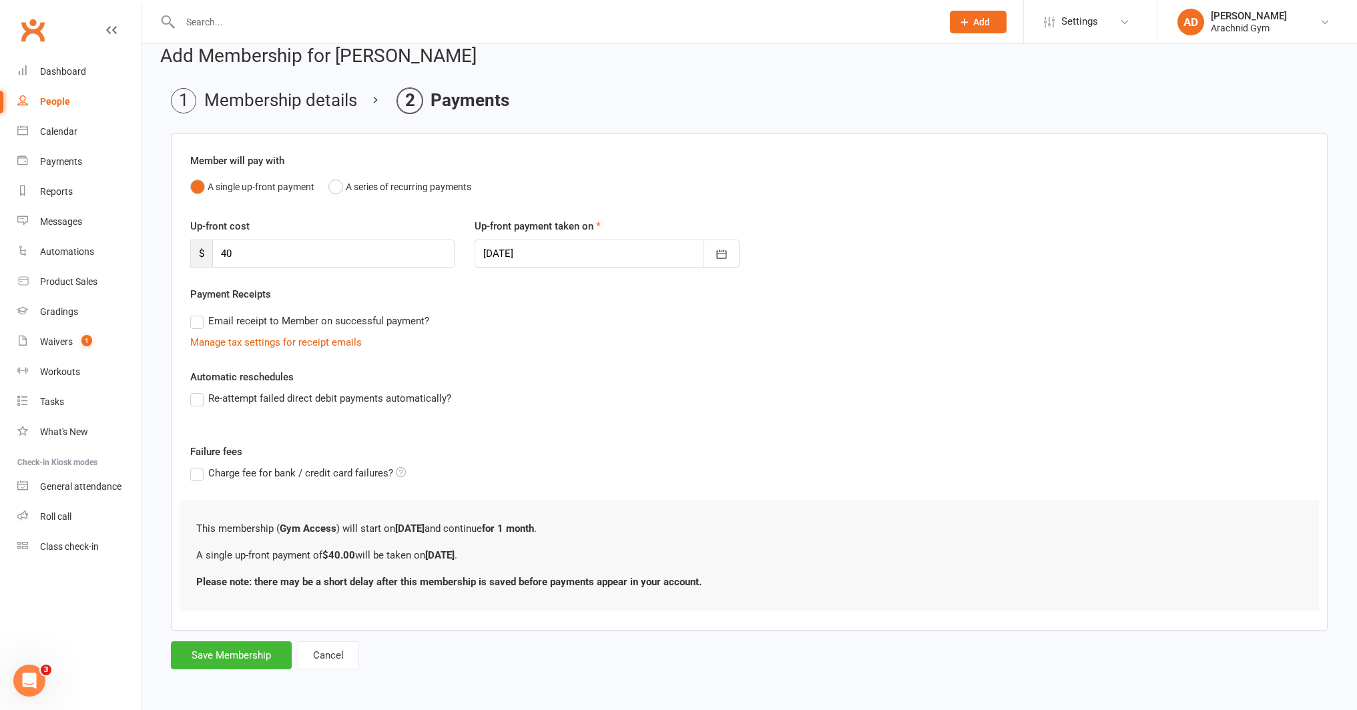
scroll to position [0, 0]
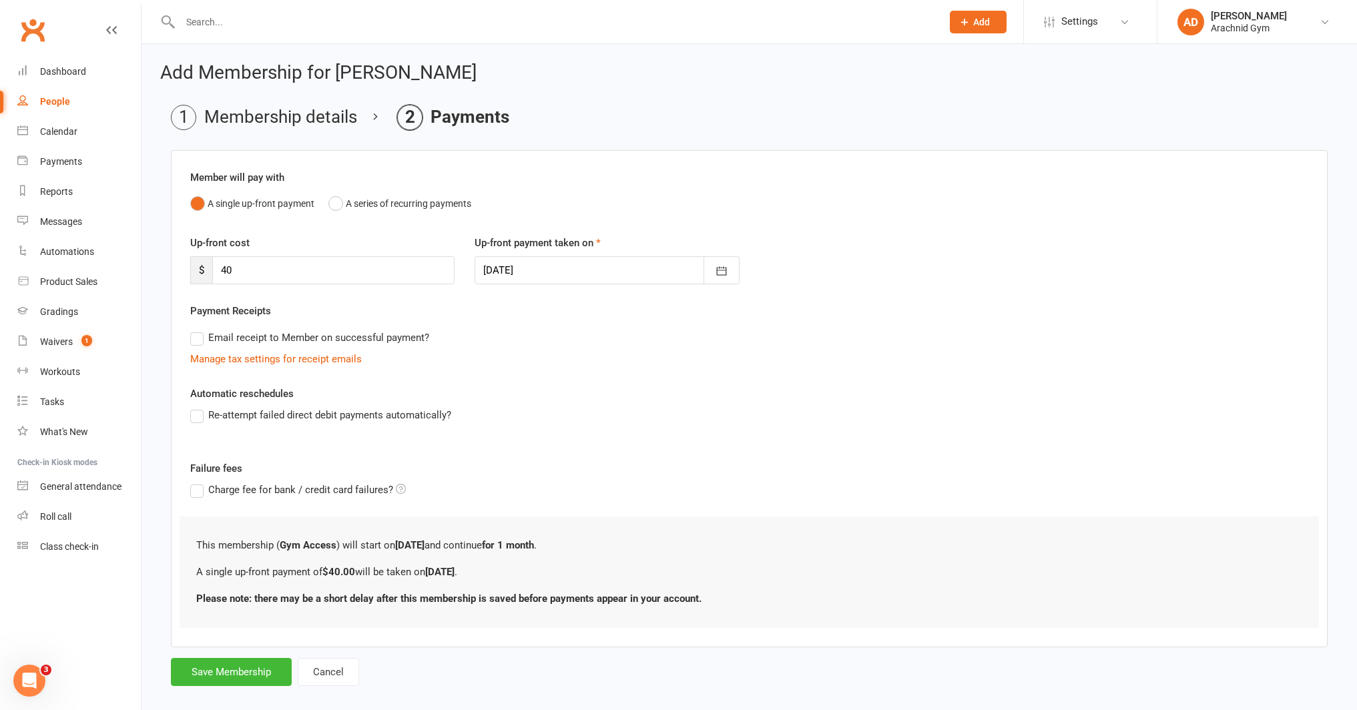
click at [189, 657] on form "Member will pay with A single up-front payment A series of recurring payments U…" at bounding box center [749, 418] width 1157 height 536
click at [232, 679] on button "Save Membership" at bounding box center [231, 672] width 121 height 28
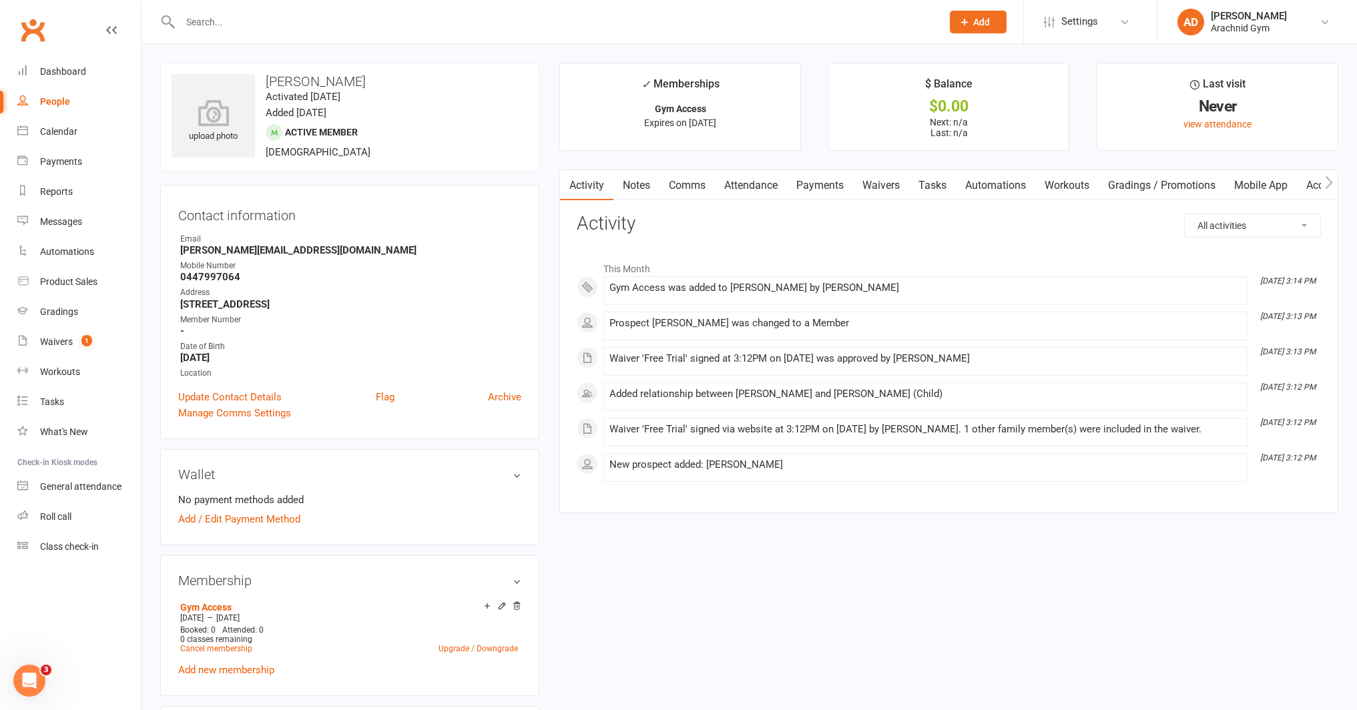
click at [834, 182] on link "Payments" at bounding box center [820, 185] width 66 height 31
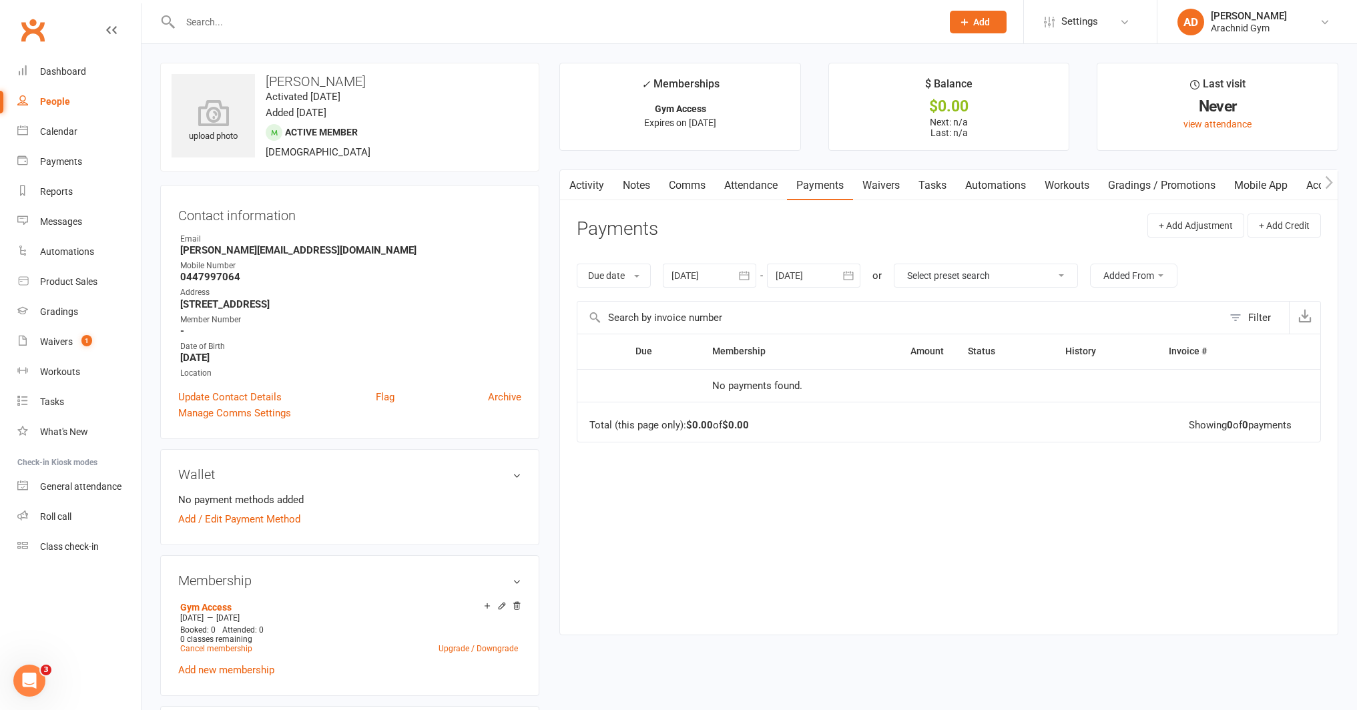
drag, startPoint x: 396, startPoint y: 578, endPoint x: 1008, endPoint y: 441, distance: 626.5
click at [408, 577] on h3 "Membership" at bounding box center [349, 580] width 343 height 15
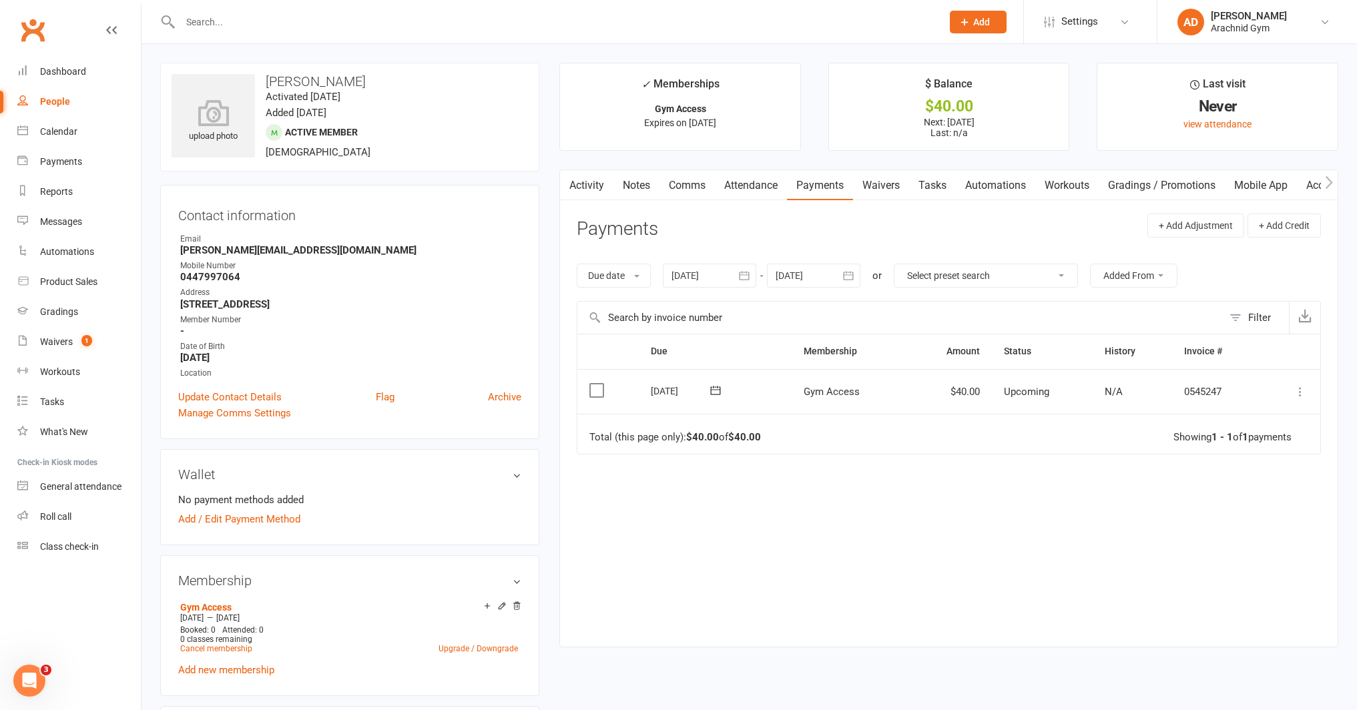
click at [1301, 391] on icon at bounding box center [1299, 391] width 13 height 13
click at [1230, 446] on link "Mark as Paid (POS)" at bounding box center [1241, 444] width 132 height 27
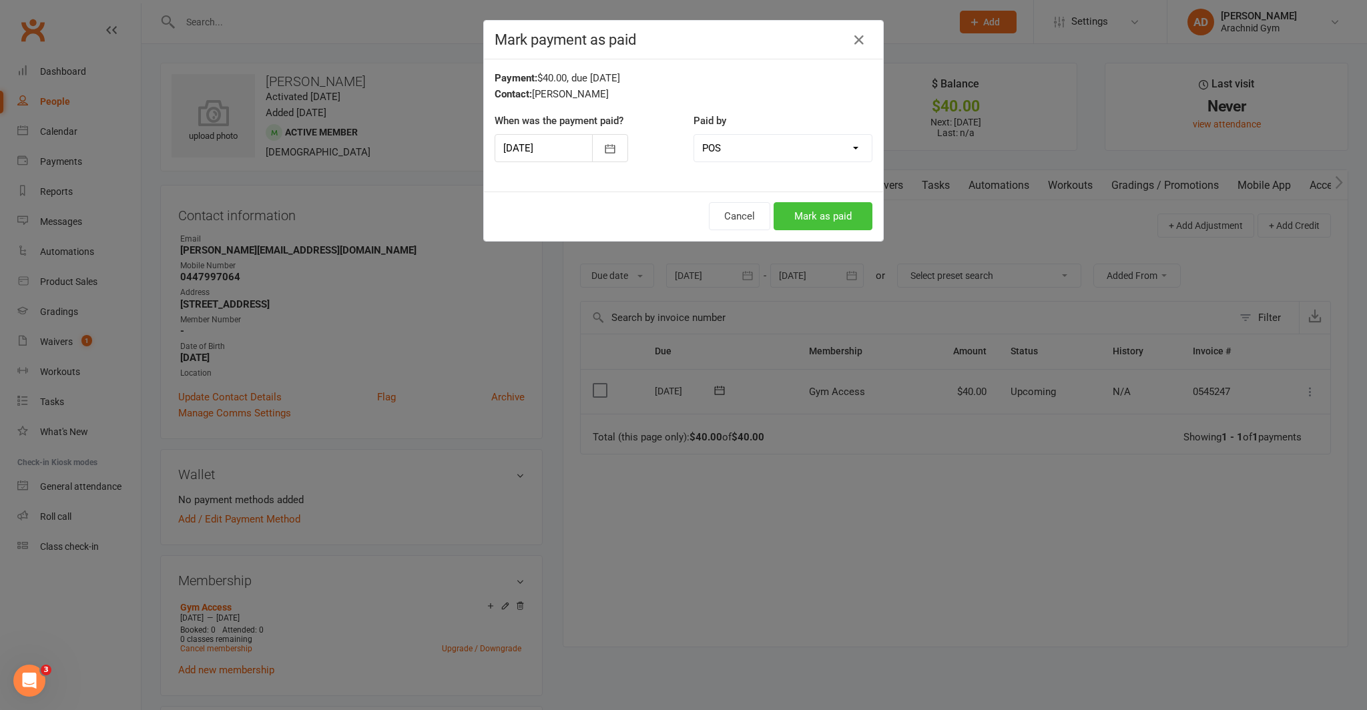
click at [812, 214] on button "Mark as paid" at bounding box center [823, 216] width 99 height 28
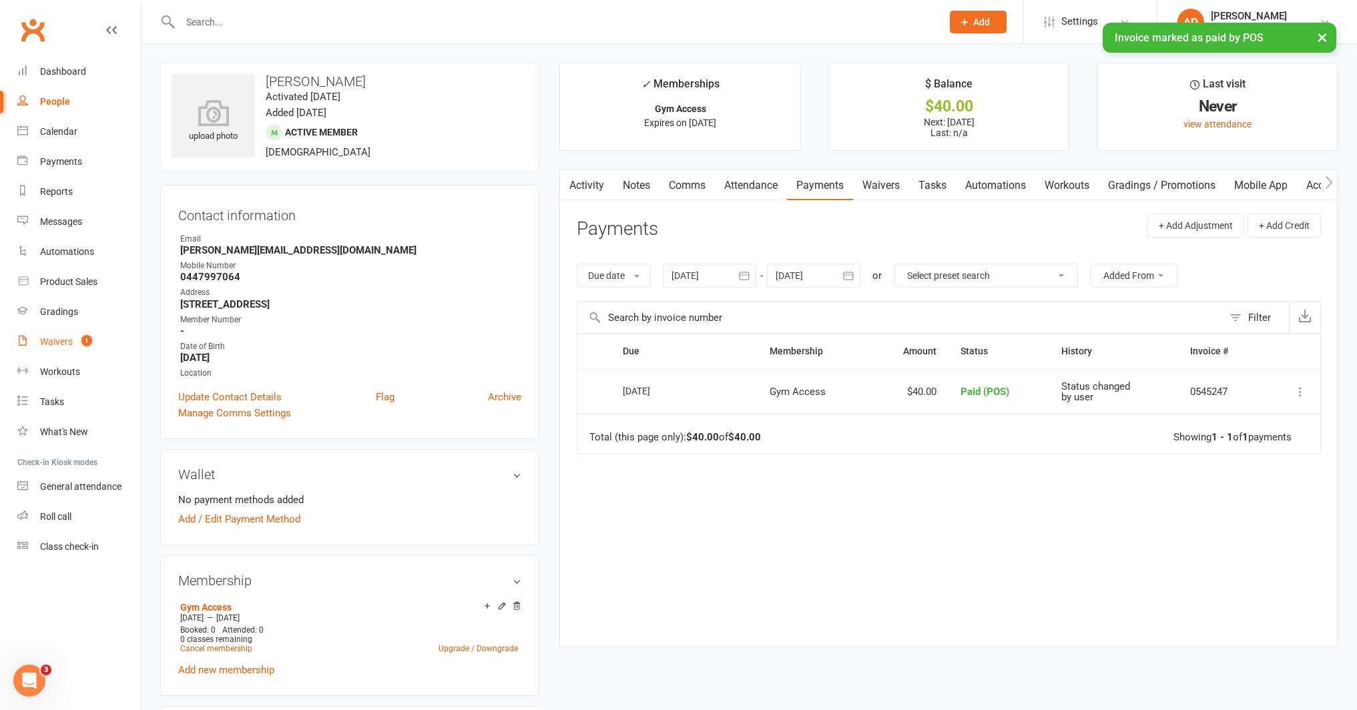
click at [96, 342] on link "Waivers 1" at bounding box center [78, 342] width 123 height 30
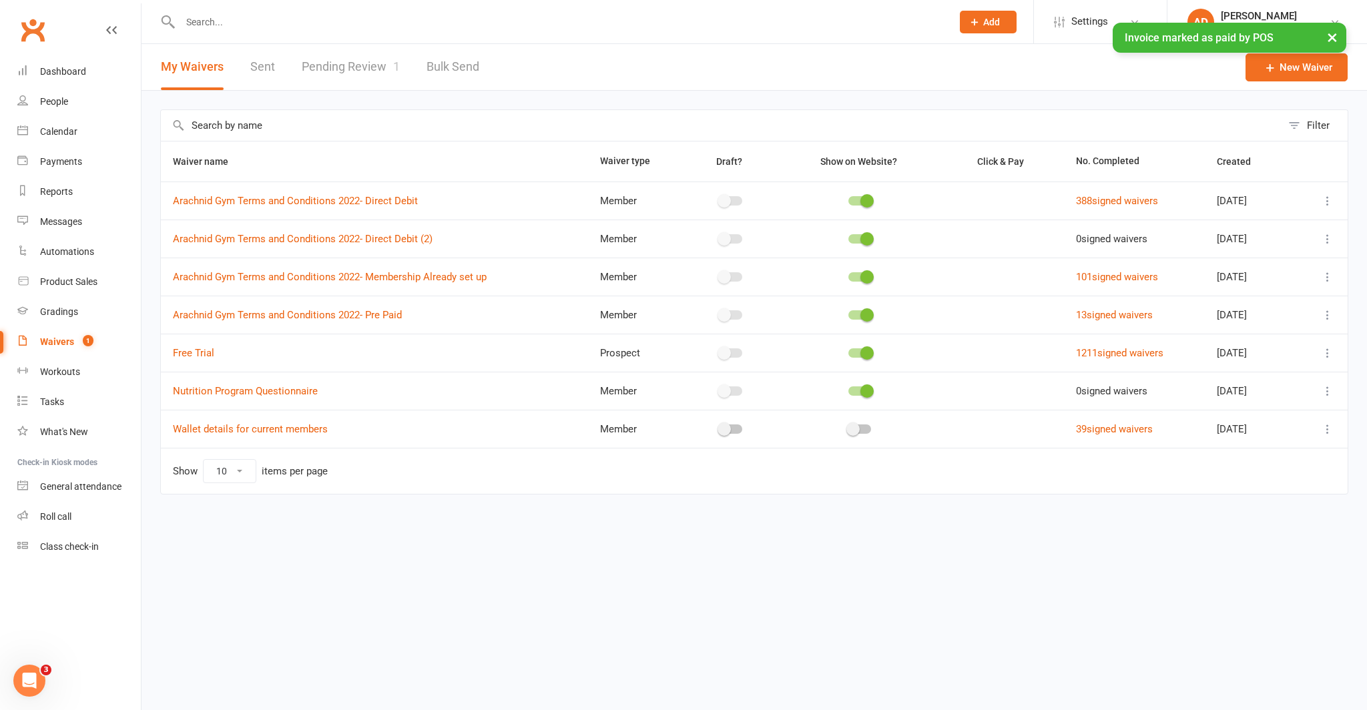
click at [340, 69] on link "Pending Review 1" at bounding box center [351, 67] width 98 height 46
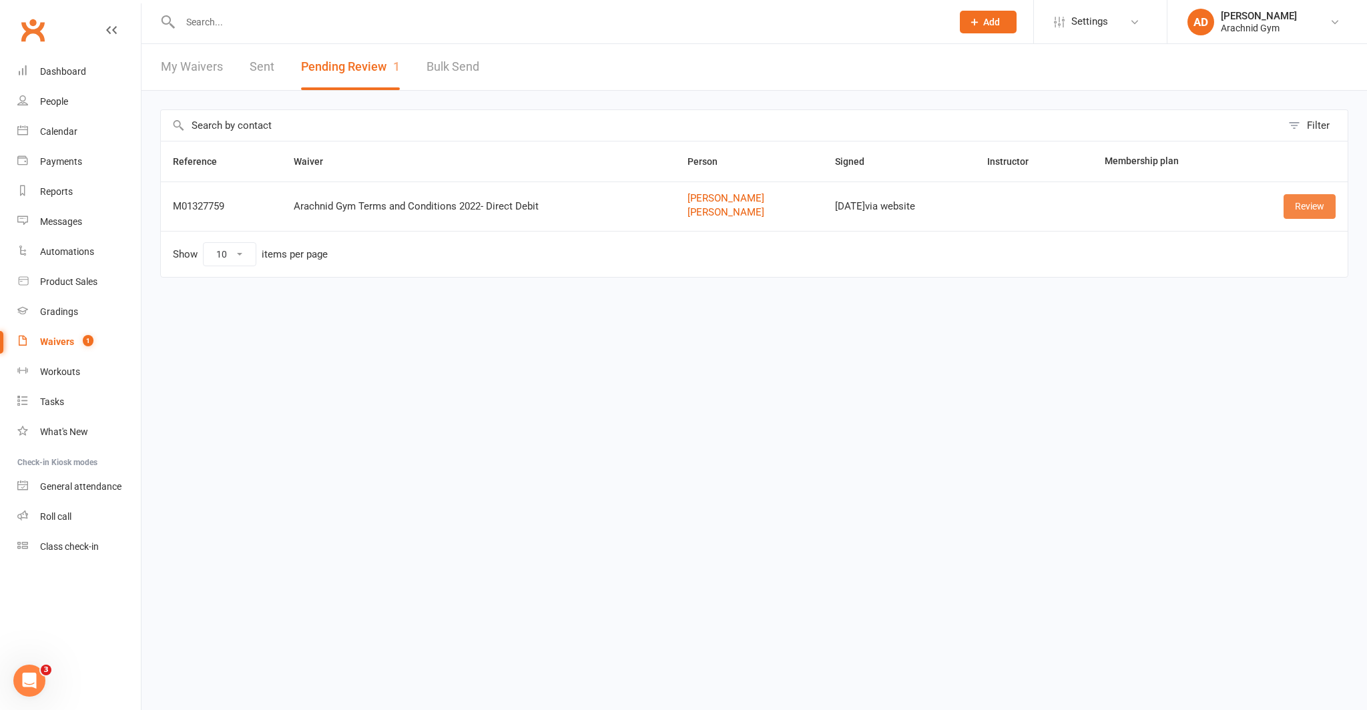
click at [1304, 211] on link "Review" at bounding box center [1309, 206] width 52 height 24
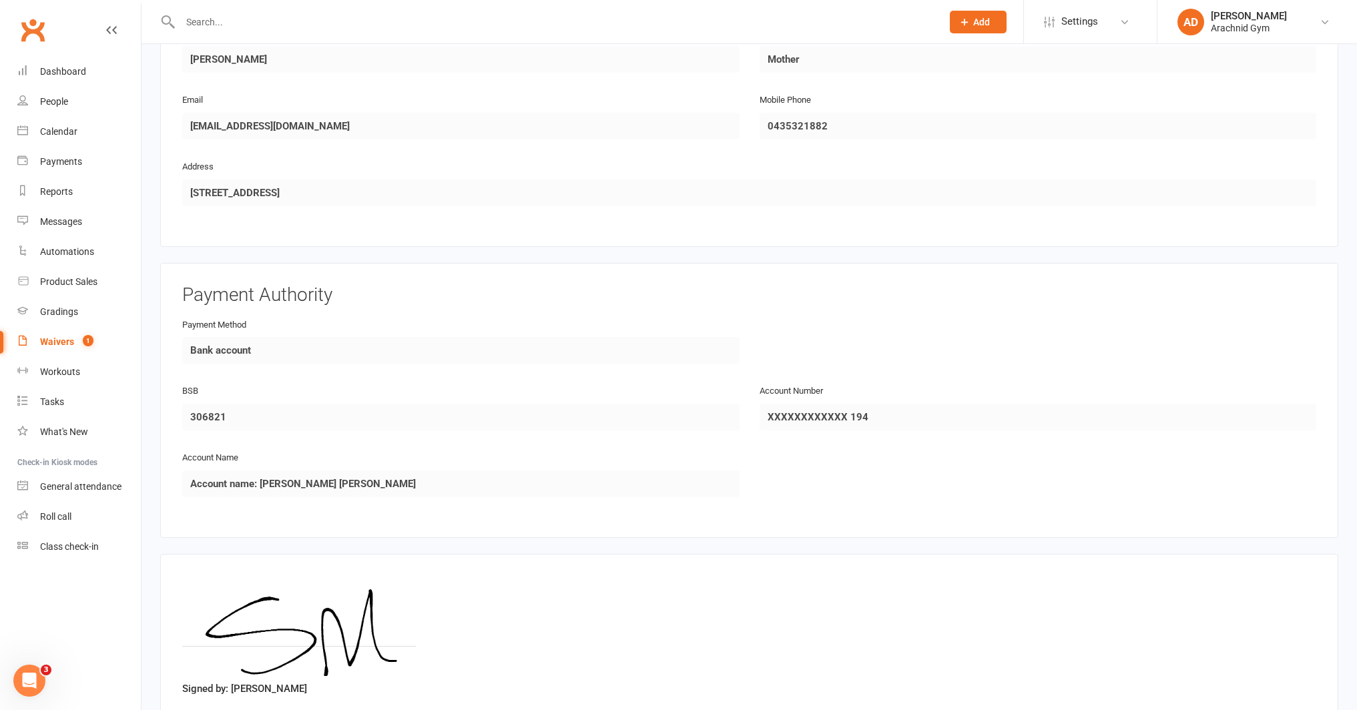
scroll to position [1289, 0]
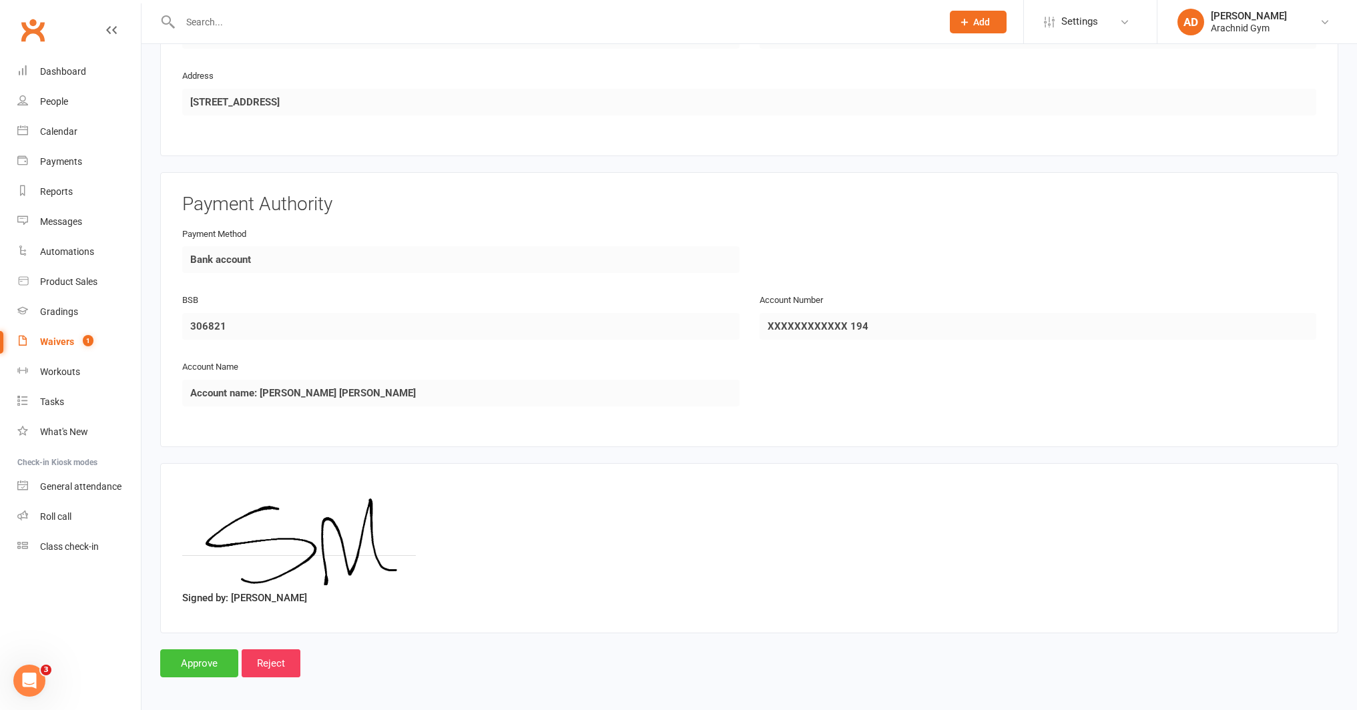
click at [202, 649] on input "Approve" at bounding box center [199, 663] width 78 height 28
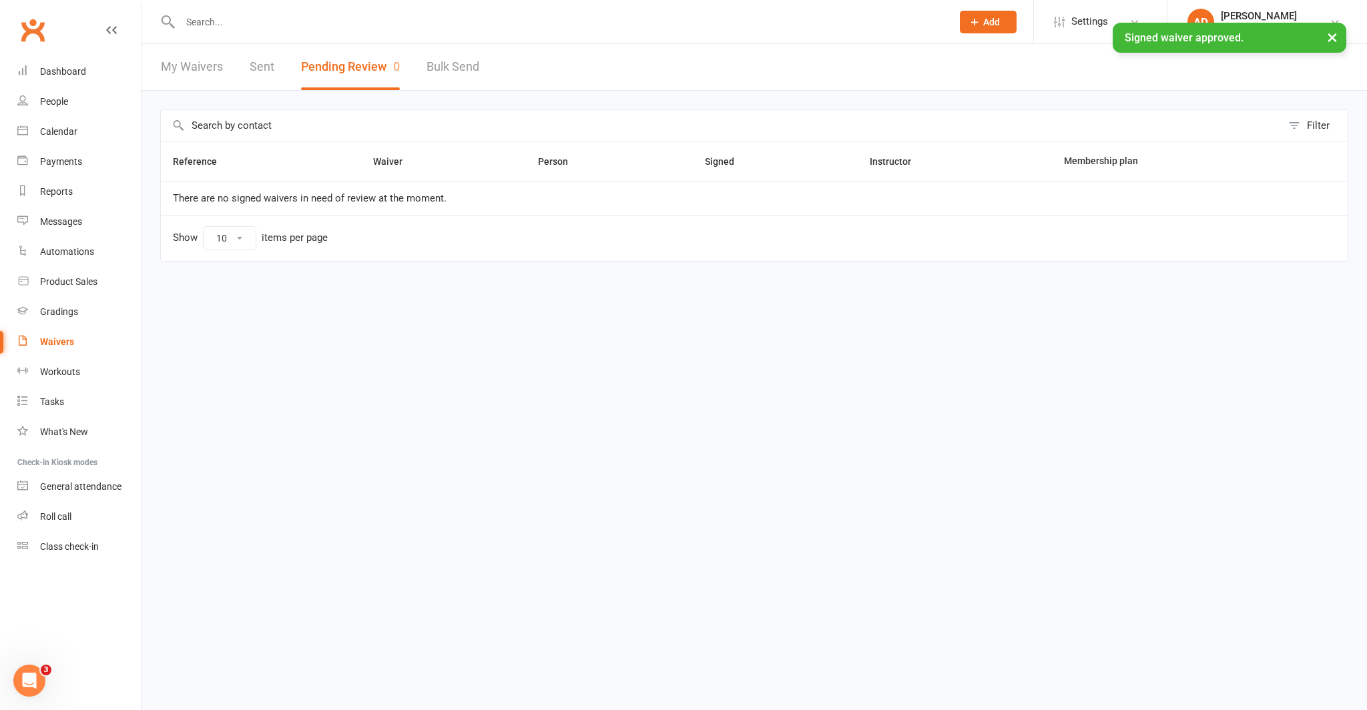
click at [264, 23] on div "× Signed waiver approved." at bounding box center [674, 23] width 1349 height 0
click at [210, 23] on div "× Signed waiver approved." at bounding box center [674, 23] width 1349 height 0
click at [212, 23] on div "× Signed waiver approved." at bounding box center [674, 23] width 1349 height 0
click at [211, 23] on div "× Signed waiver approved." at bounding box center [674, 23] width 1349 height 0
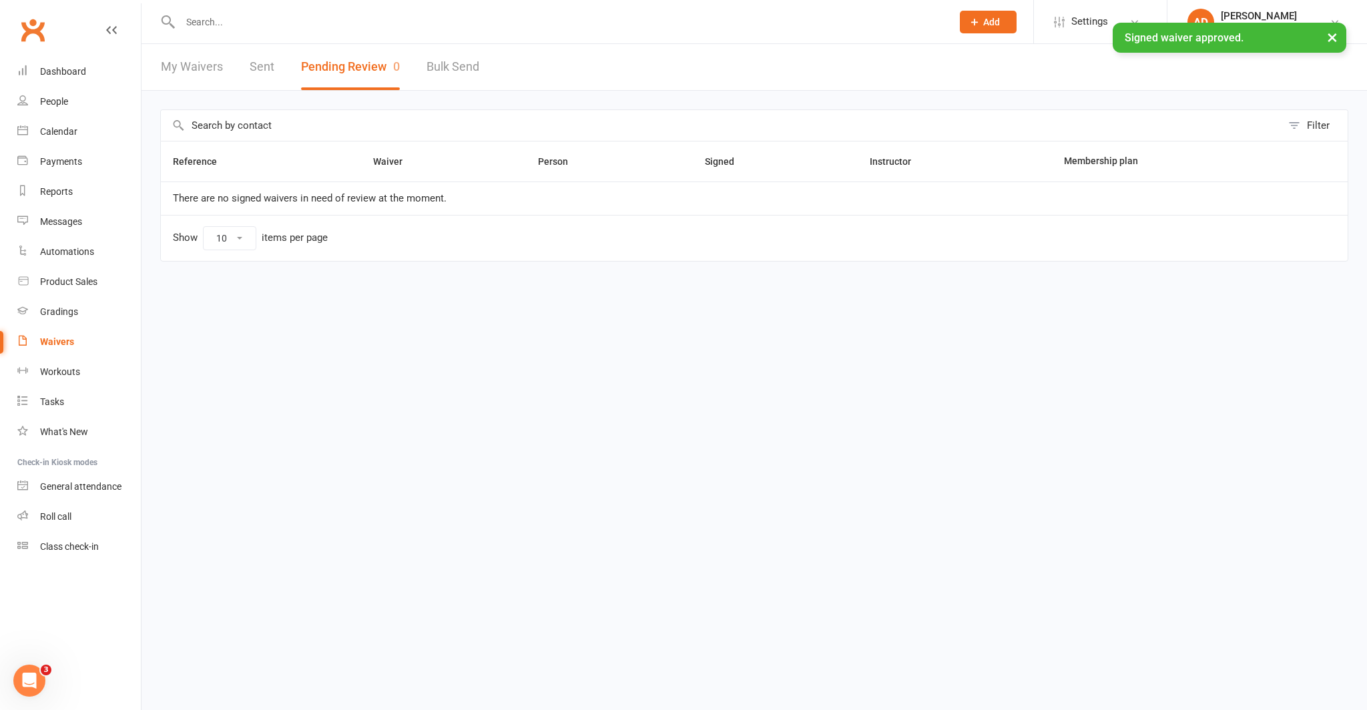
drag, startPoint x: 210, startPoint y: 24, endPoint x: 196, endPoint y: 25, distance: 13.4
click at [202, 23] on div "× Signed waiver approved." at bounding box center [674, 23] width 1349 height 0
click at [196, 23] on div "× Signed waiver approved." at bounding box center [674, 23] width 1349 height 0
click at [198, 20] on input "text" at bounding box center [559, 22] width 767 height 19
drag, startPoint x: 197, startPoint y: 20, endPoint x: 163, endPoint y: -7, distance: 43.7
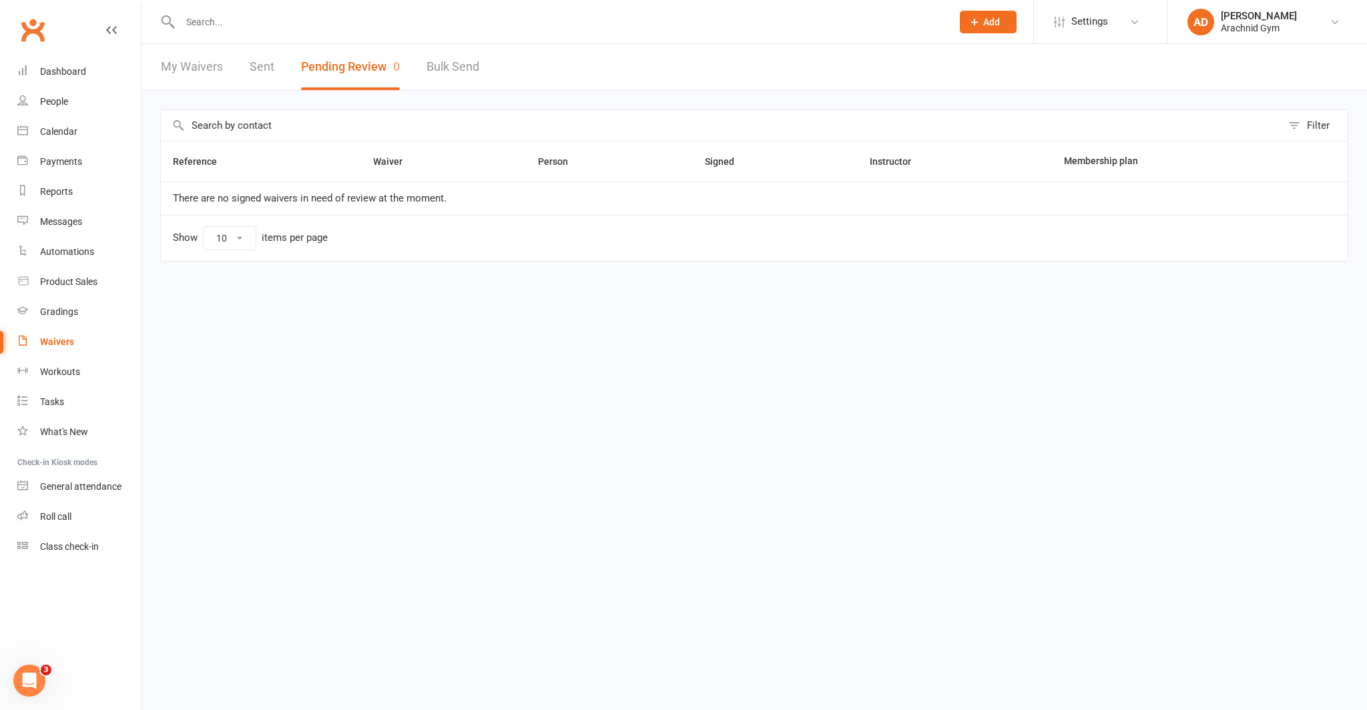
click at [163, 0] on html "Prospect Member Non-attending contact Class / event Appointment Grading event T…" at bounding box center [683, 159] width 1367 height 318
drag, startPoint x: 199, startPoint y: 15, endPoint x: 196, endPoint y: 23, distance: 8.4
click at [196, 23] on input "text" at bounding box center [559, 22] width 767 height 19
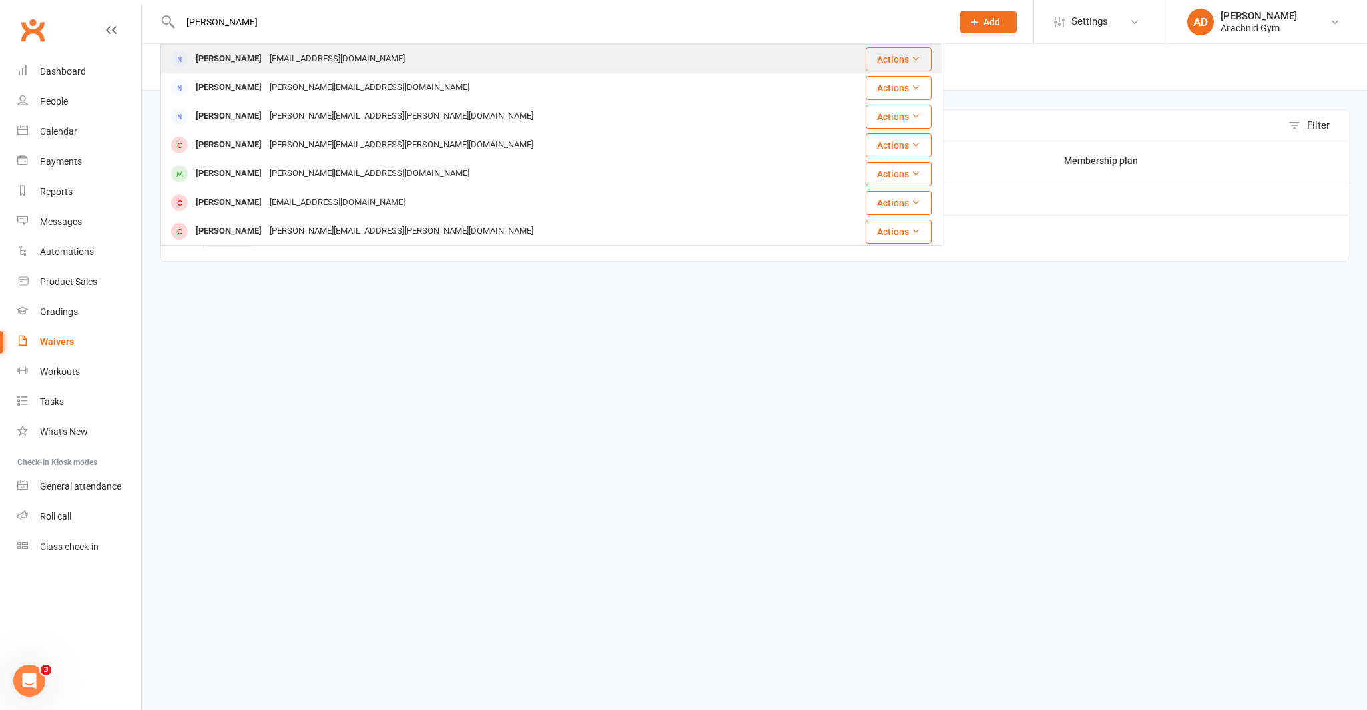
type input "[PERSON_NAME]"
click at [238, 61] on div "[PERSON_NAME]" at bounding box center [229, 58] width 74 height 19
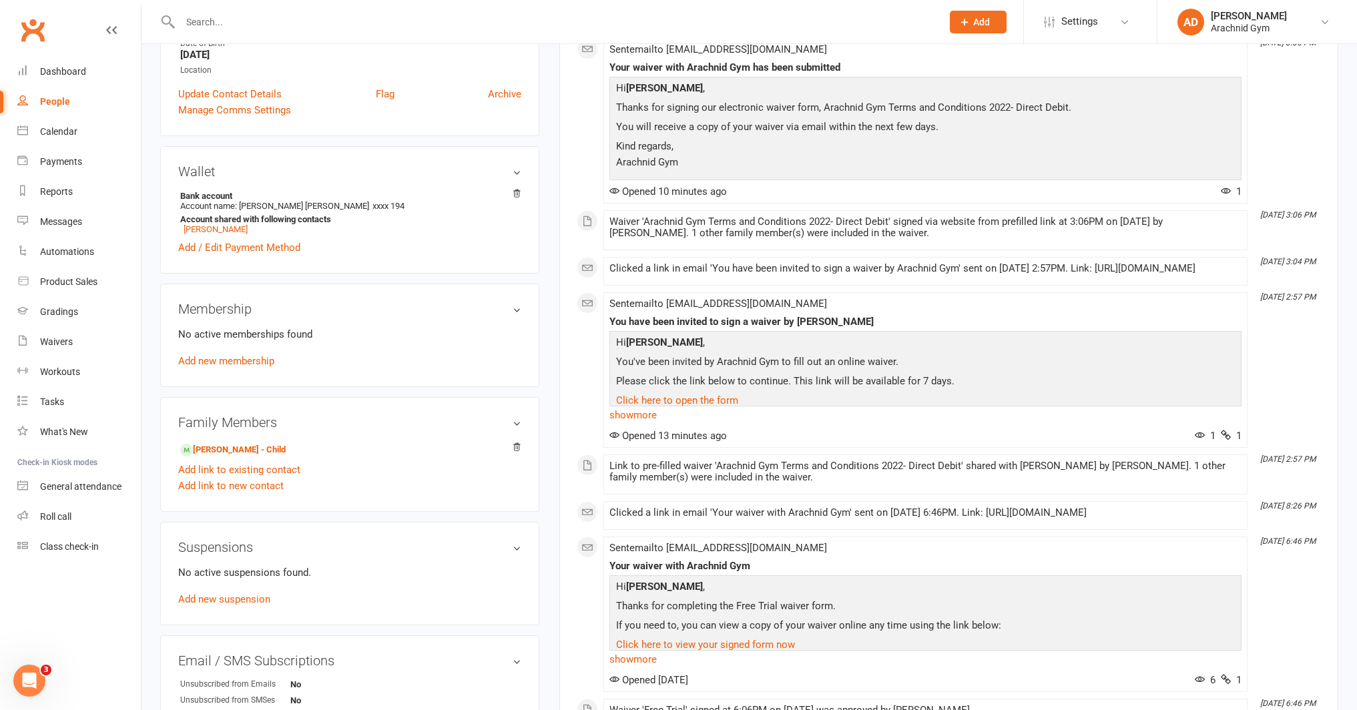
scroll to position [275, 0]
click at [261, 452] on link "[PERSON_NAME] - Child" at bounding box center [232, 449] width 105 height 14
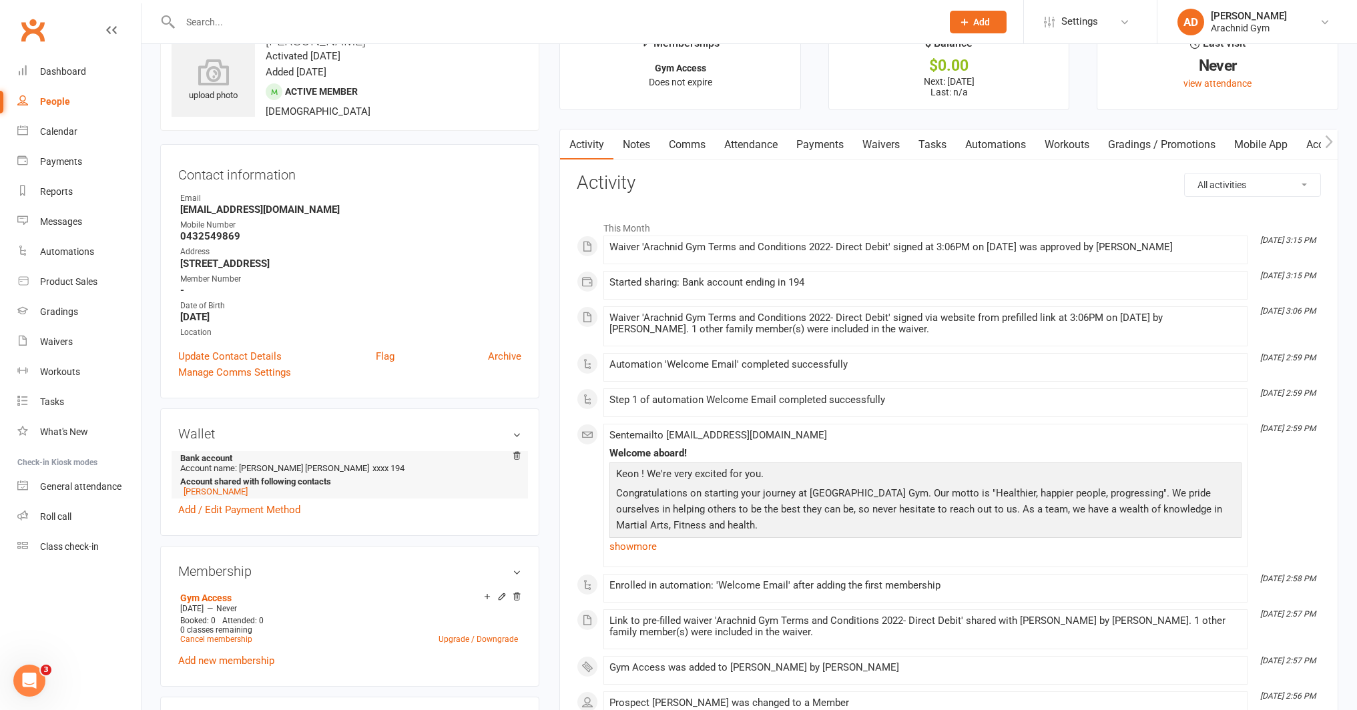
scroll to position [40, 0]
click at [840, 145] on link "Payments" at bounding box center [820, 145] width 66 height 31
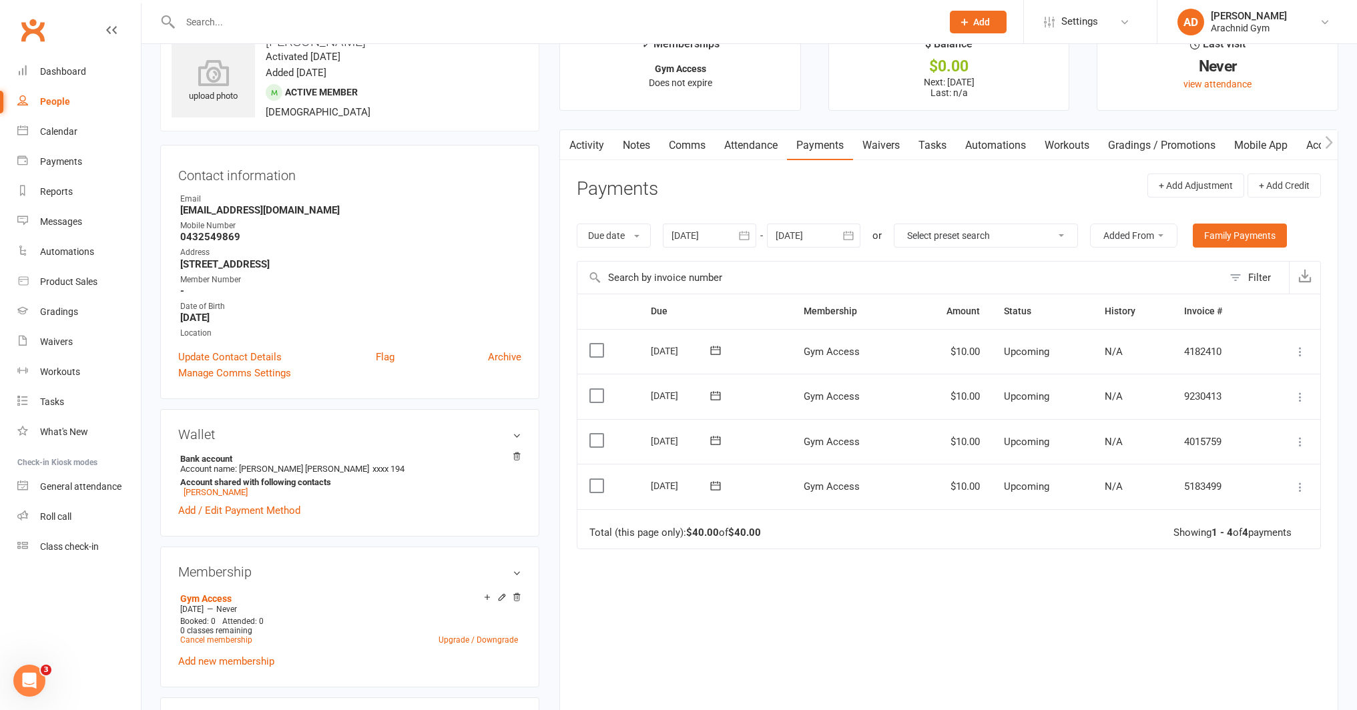
click at [278, 210] on strong "[EMAIL_ADDRESS][DOMAIN_NAME]" at bounding box center [350, 210] width 341 height 12
drag, startPoint x: 304, startPoint y: 209, endPoint x: 177, endPoint y: 214, distance: 127.6
click at [177, 214] on div "Contact information Owner Email Mageekeon10@gmail.com Mobile Number 0432549869 …" at bounding box center [349, 272] width 379 height 254
click at [298, 222] on div "Mobile Number" at bounding box center [350, 226] width 341 height 13
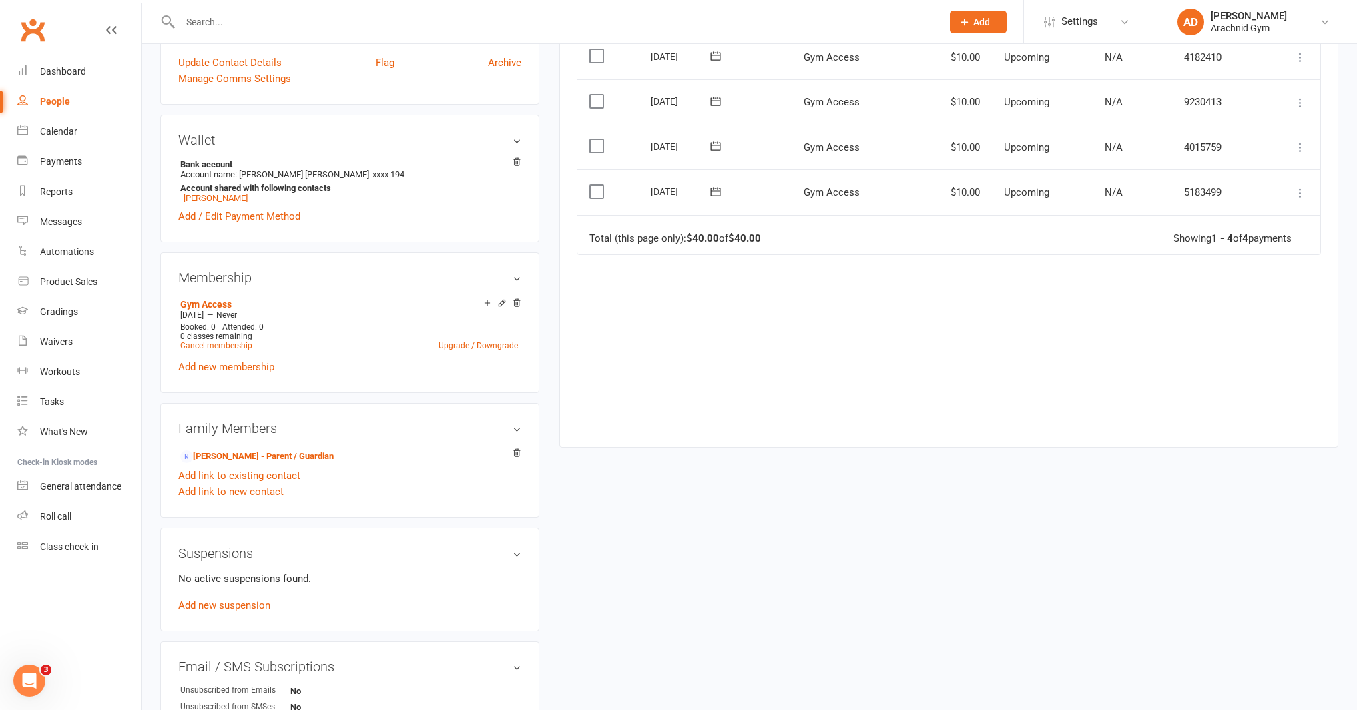
scroll to position [346, 0]
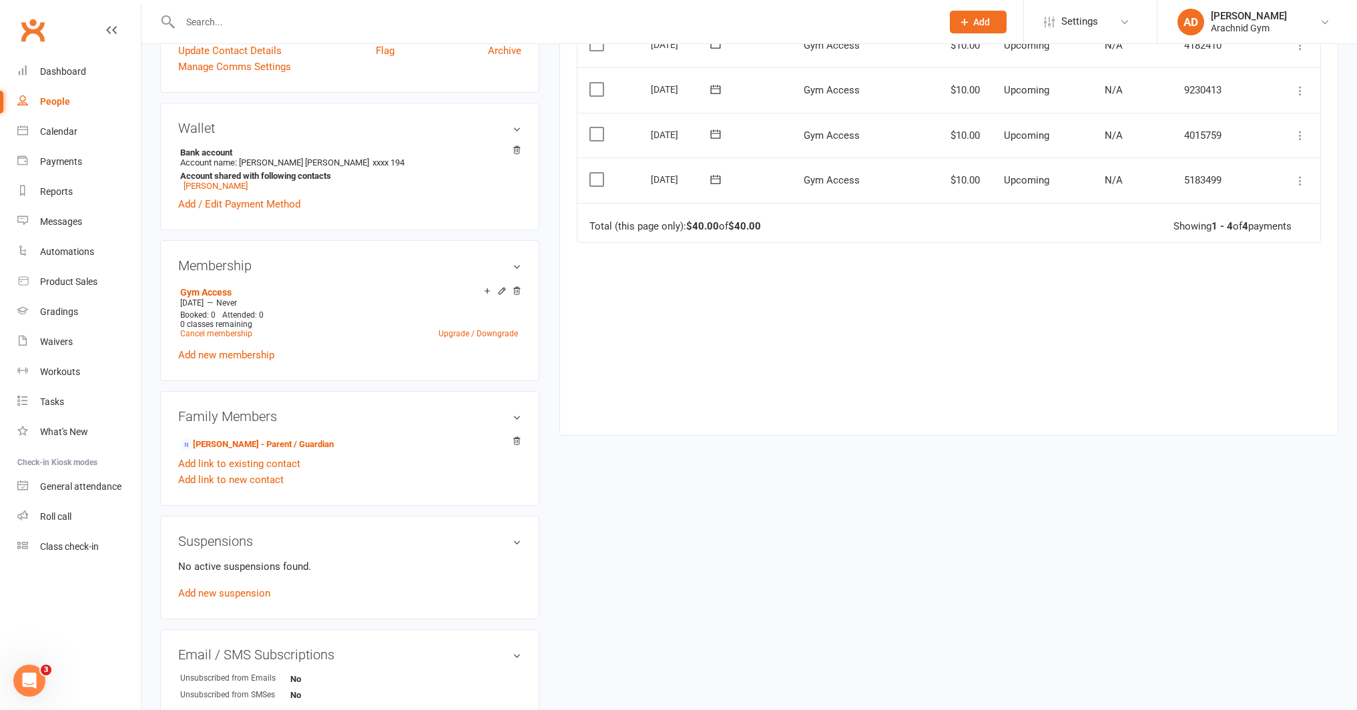
click at [330, 391] on div "Family Members Shane Magee - Parent / Guardian Add link to existing contact Add…" at bounding box center [349, 448] width 379 height 115
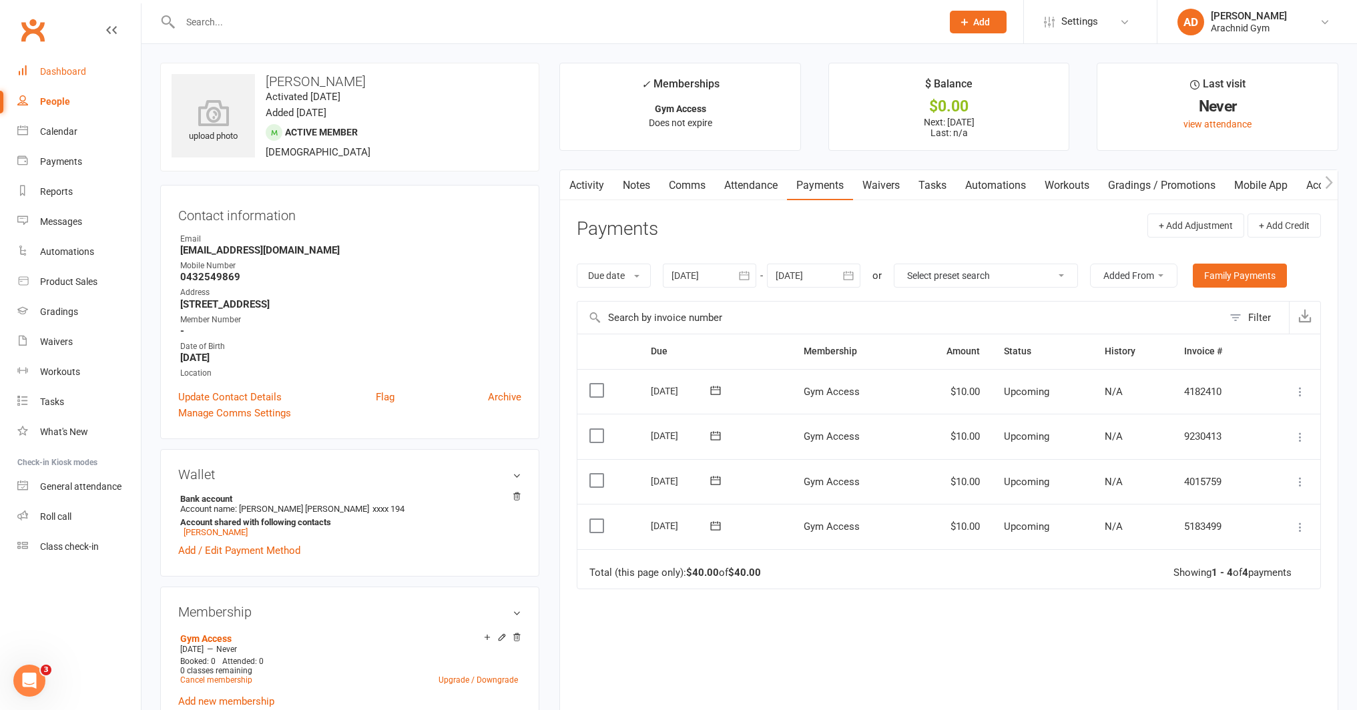
click at [101, 74] on link "Dashboard" at bounding box center [78, 72] width 123 height 30
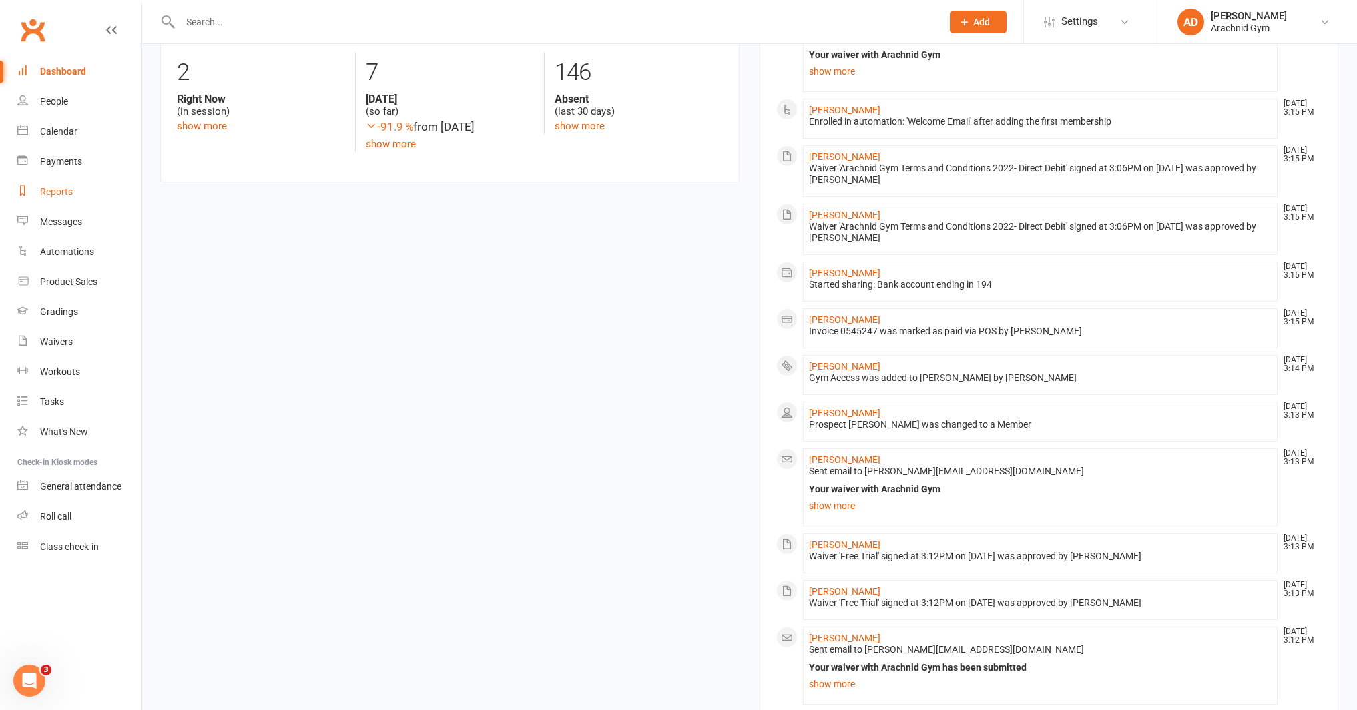
scroll to position [697, 0]
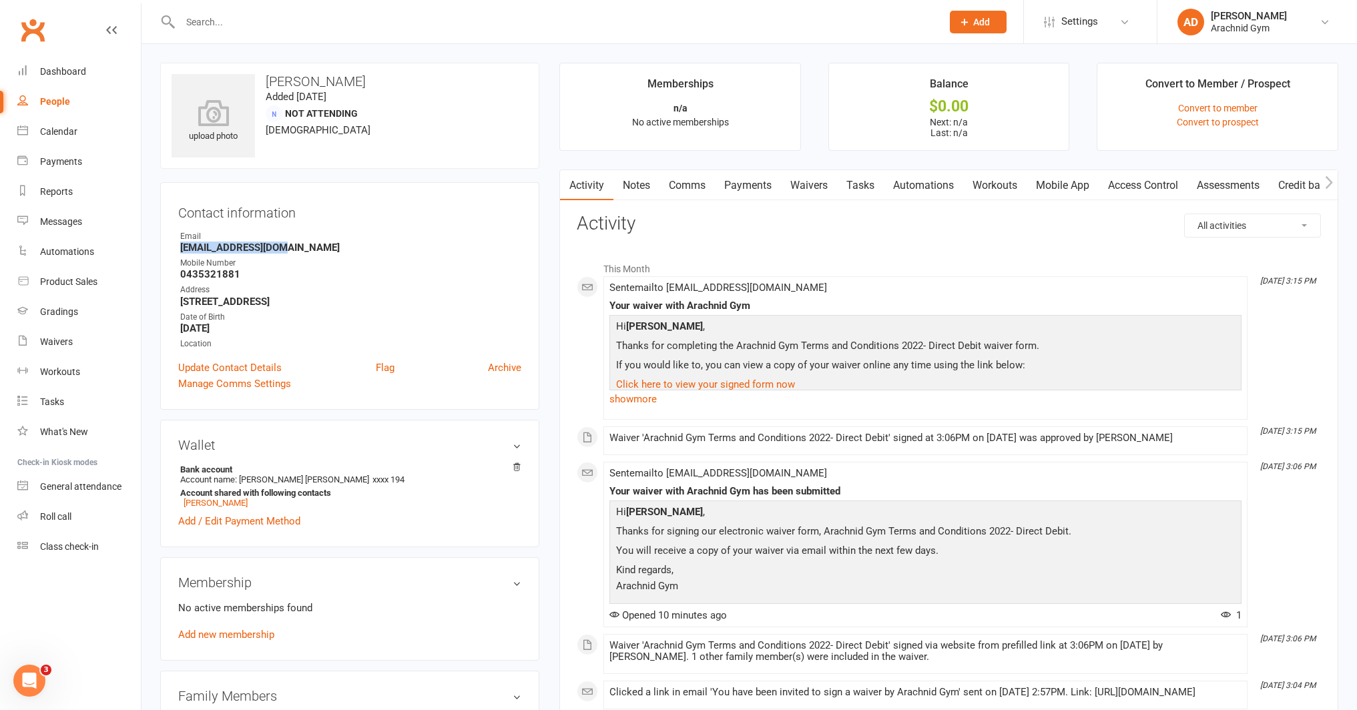
drag, startPoint x: 288, startPoint y: 246, endPoint x: 171, endPoint y: 252, distance: 117.7
click at [171, 252] on div "Contact information Owner Email shanemagee@mail.com Mobile Number 0435321881 Ad…" at bounding box center [349, 296] width 379 height 228
click at [296, 298] on strong "[STREET_ADDRESS]" at bounding box center [350, 302] width 341 height 12
click at [360, 254] on ul "Owner Email shanemagee@mail.com Mobile Number 0435321881 Address 5 Freize St EL…" at bounding box center [349, 290] width 343 height 120
click at [354, 208] on h3 "Contact information" at bounding box center [349, 210] width 343 height 20
